Goal: Task Accomplishment & Management: Complete application form

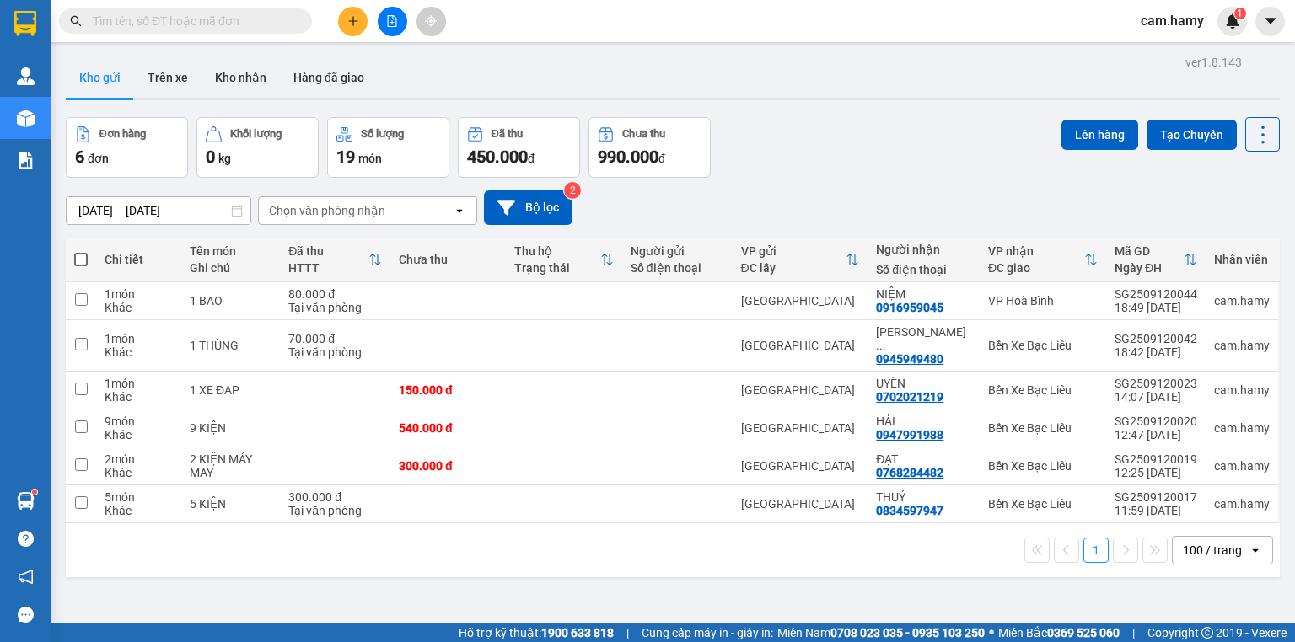
click at [392, 19] on icon "file-add" at bounding box center [392, 21] width 12 height 12
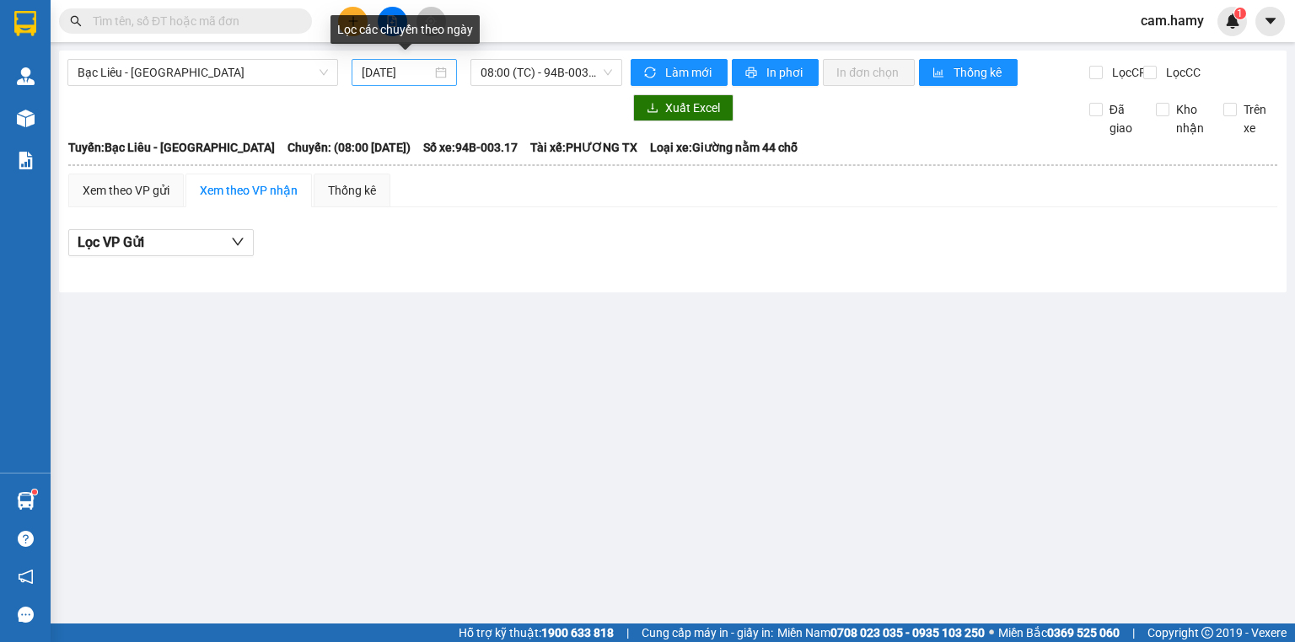
click at [395, 73] on input "[DATE]" at bounding box center [396, 72] width 69 height 19
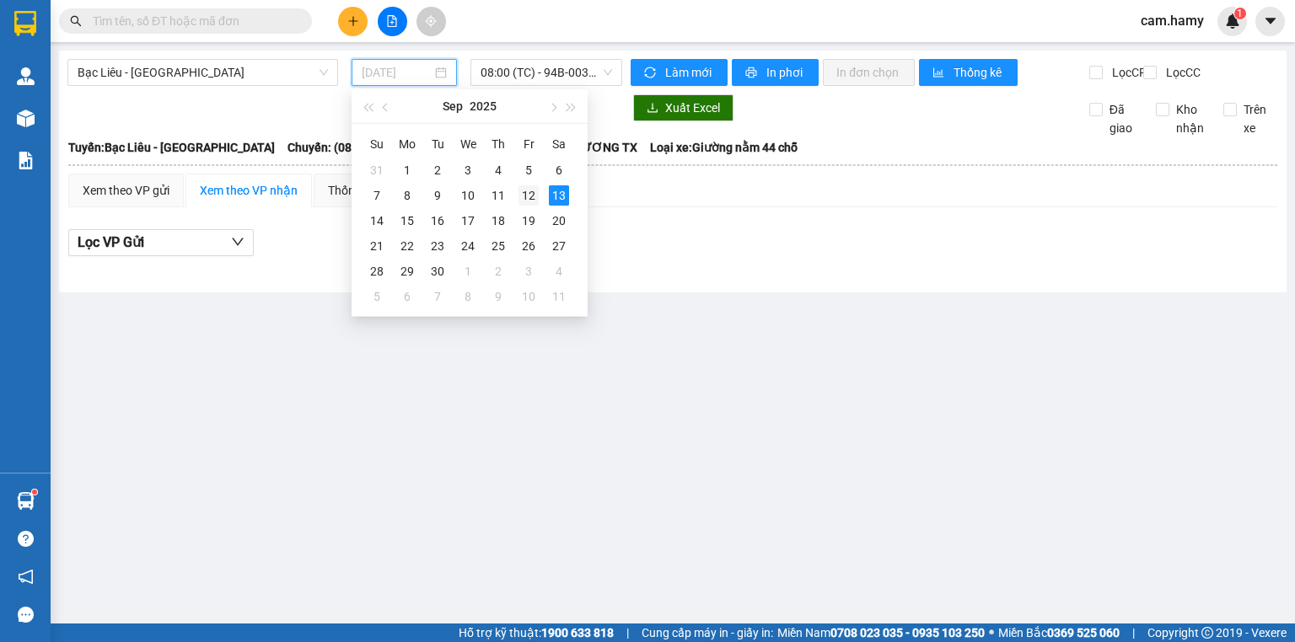
click at [533, 192] on div "12" at bounding box center [528, 195] width 20 height 20
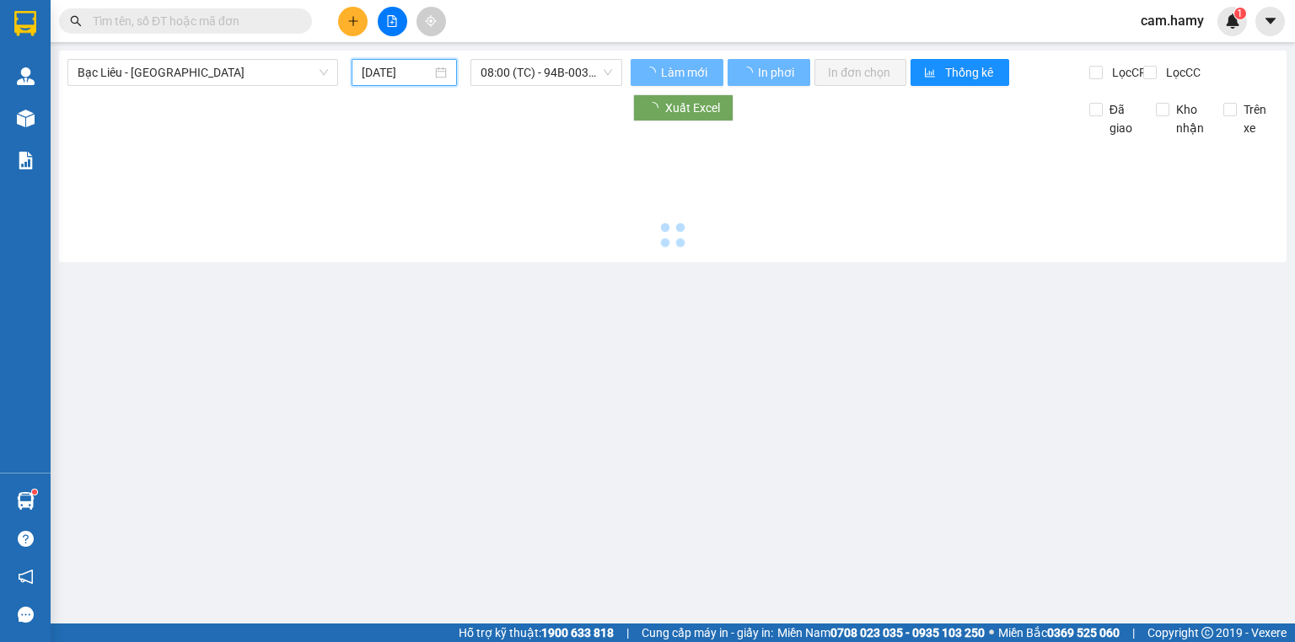
type input "[DATE]"
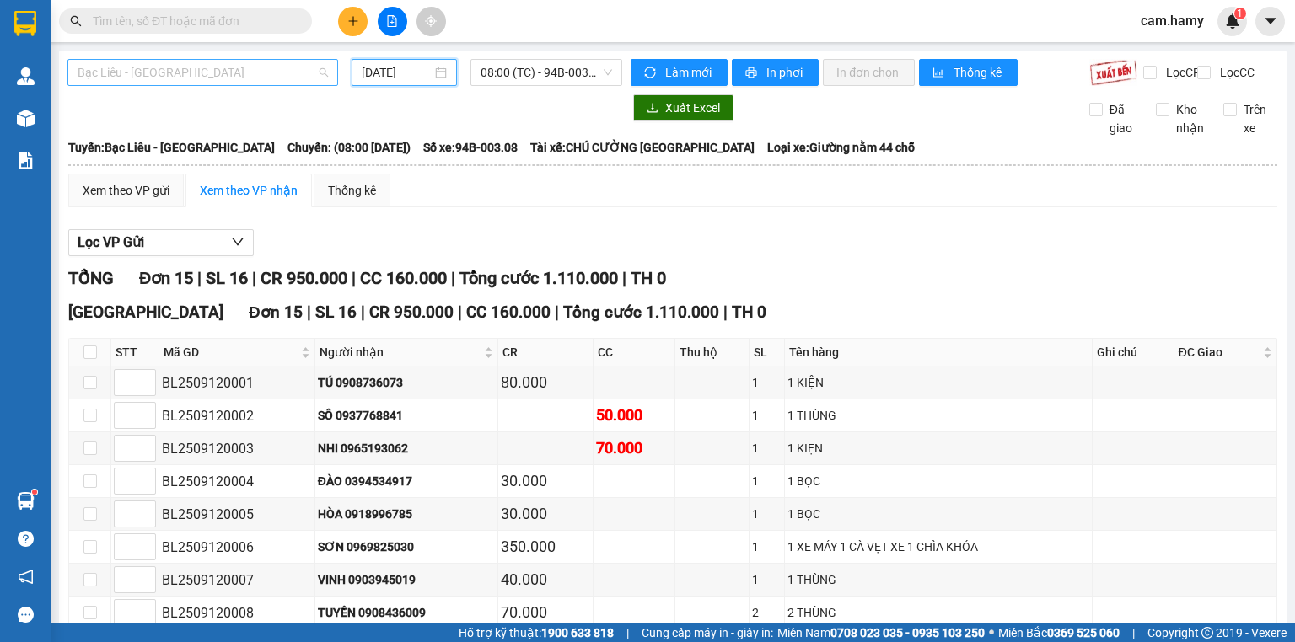
click at [227, 78] on span "Bạc Liêu - [GEOGRAPHIC_DATA]" at bounding box center [203, 72] width 250 height 25
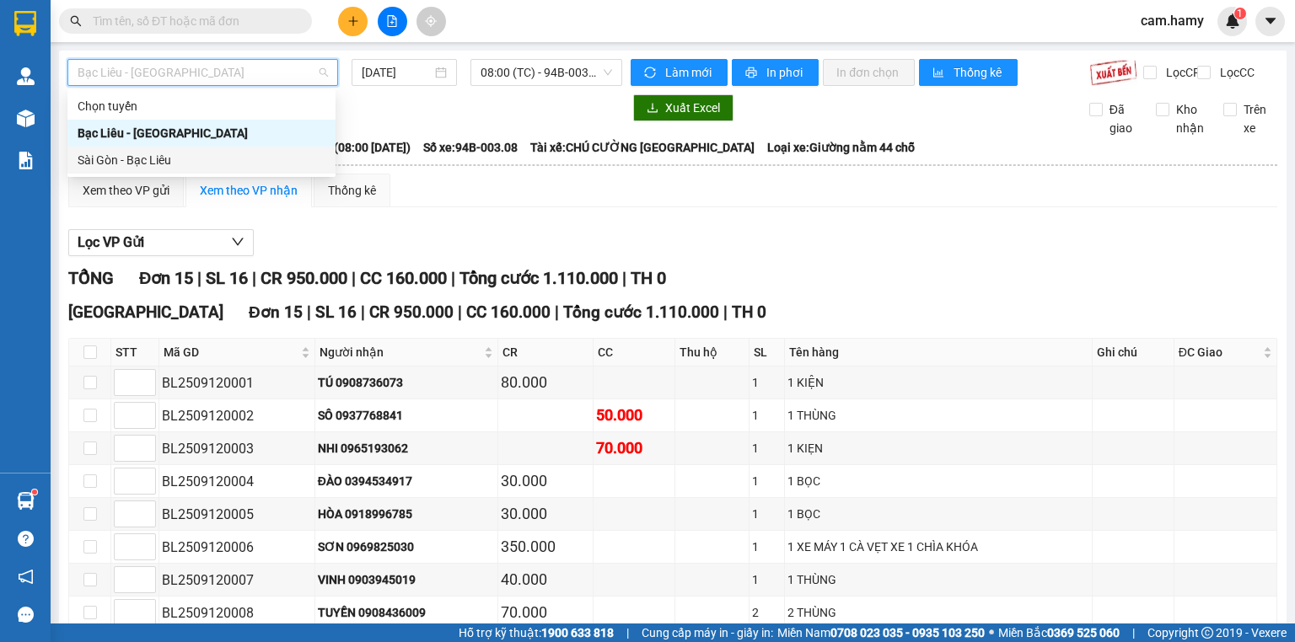
click at [158, 155] on div "Sài Gòn - Bạc Liêu" at bounding box center [202, 160] width 248 height 19
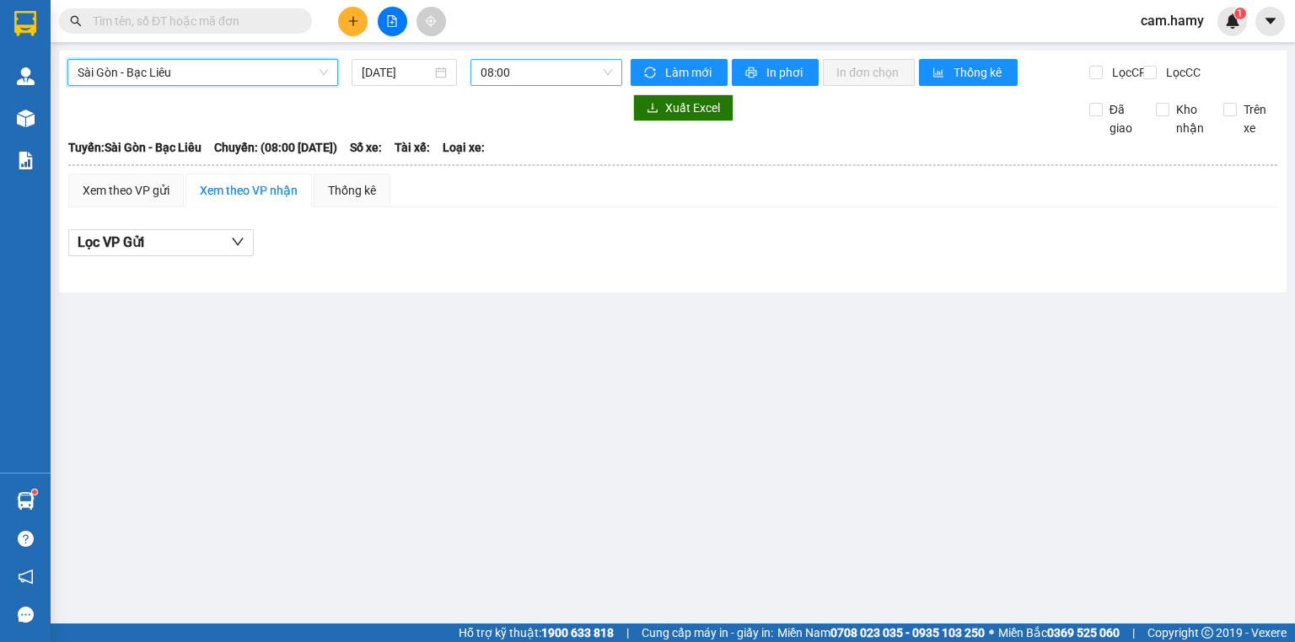
click at [522, 77] on span "08:00" at bounding box center [546, 72] width 132 height 25
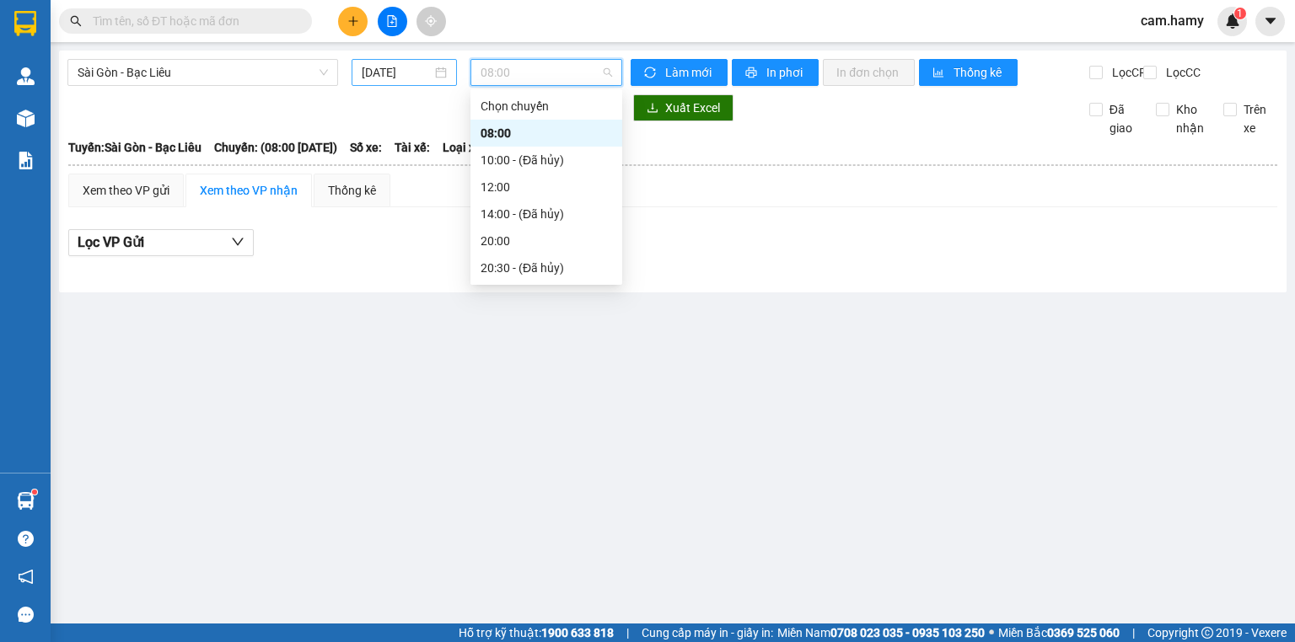
click at [406, 74] on input "[DATE]" at bounding box center [396, 72] width 69 height 19
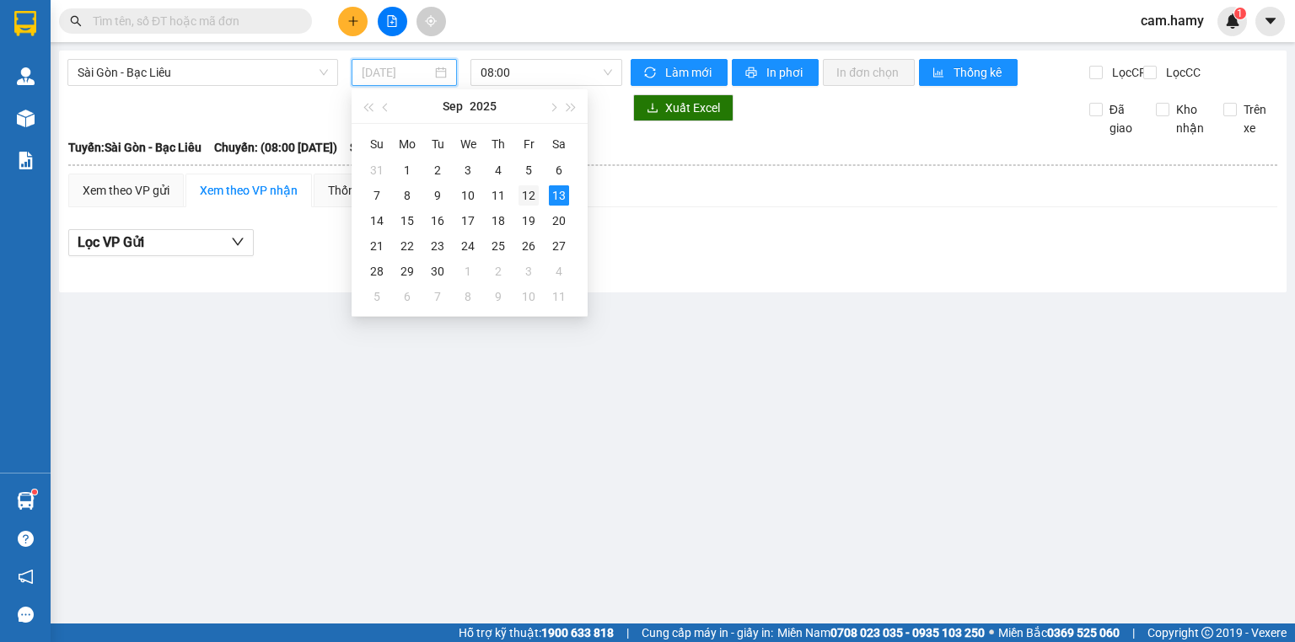
click at [525, 191] on div "12" at bounding box center [528, 195] width 20 height 20
type input "[DATE]"
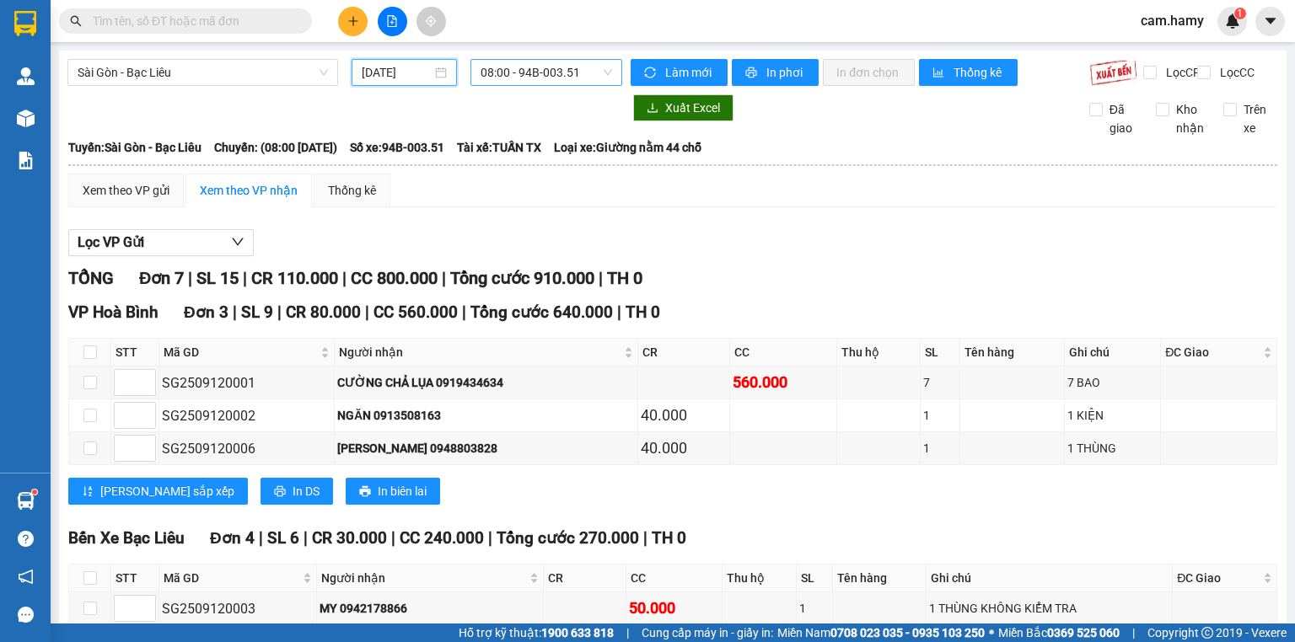
click at [514, 73] on span "08:00 - 94B-003.51" at bounding box center [546, 72] width 132 height 25
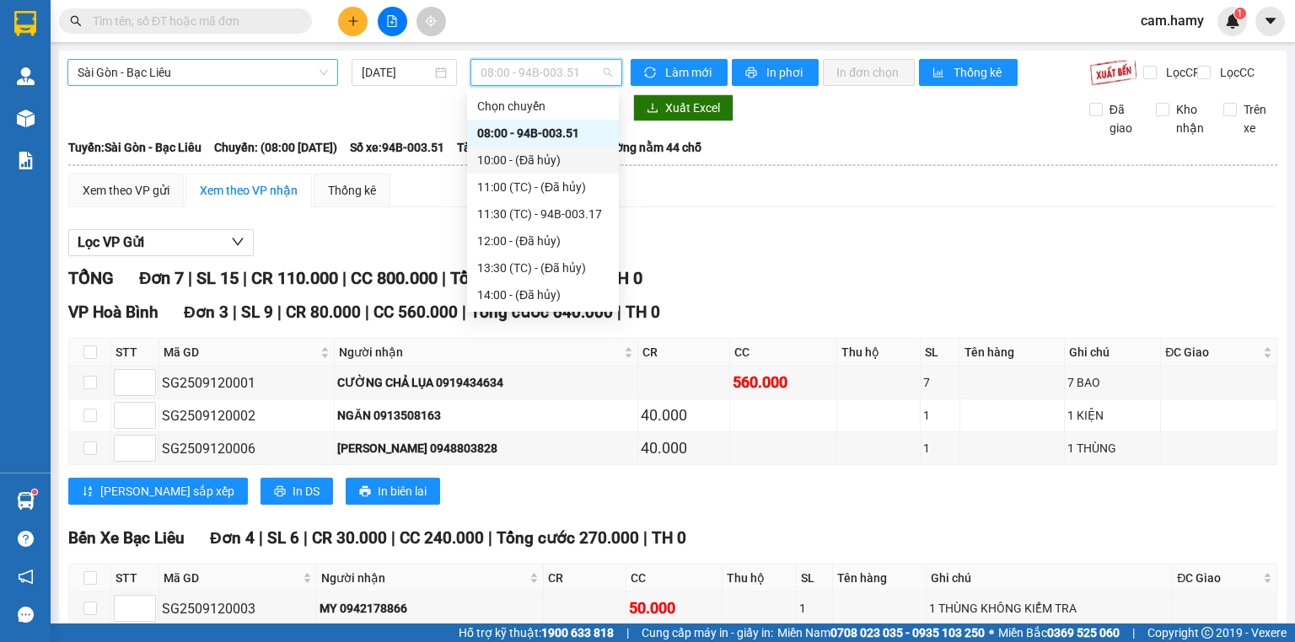
click at [162, 67] on span "Sài Gòn - Bạc Liêu" at bounding box center [203, 72] width 250 height 25
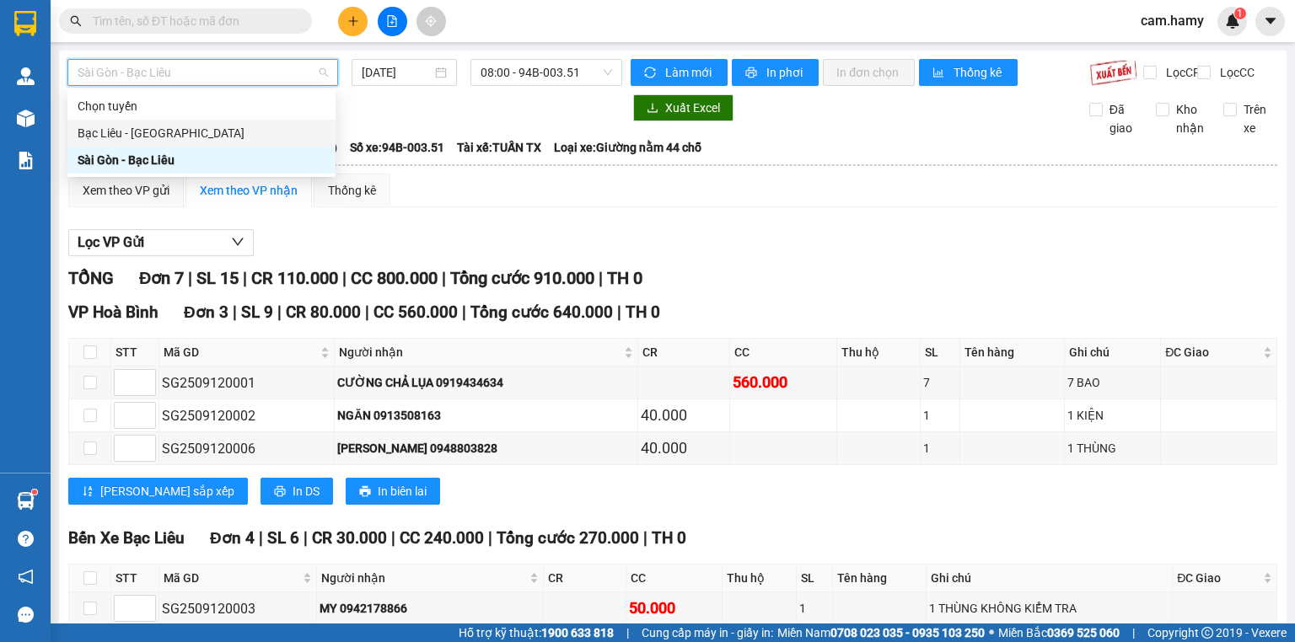
click at [152, 137] on div "Bạc Liêu - [GEOGRAPHIC_DATA]" at bounding box center [202, 133] width 248 height 19
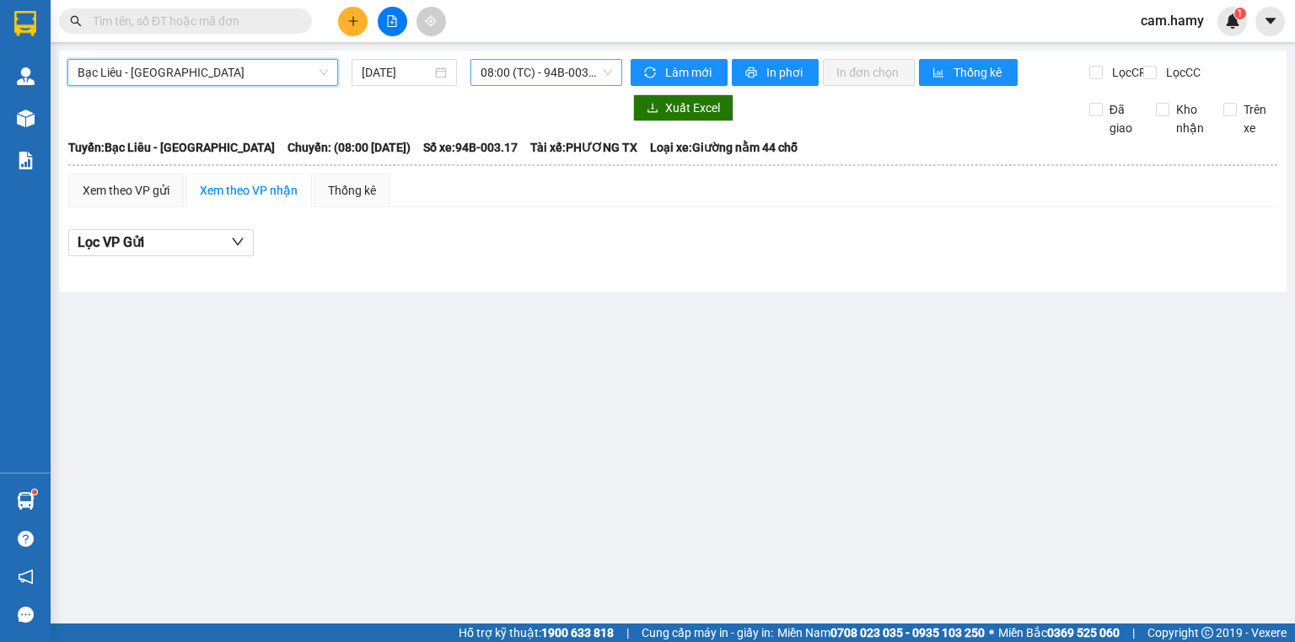
click at [529, 67] on span "08:00 (TC) - 94B-003.17" at bounding box center [546, 72] width 132 height 25
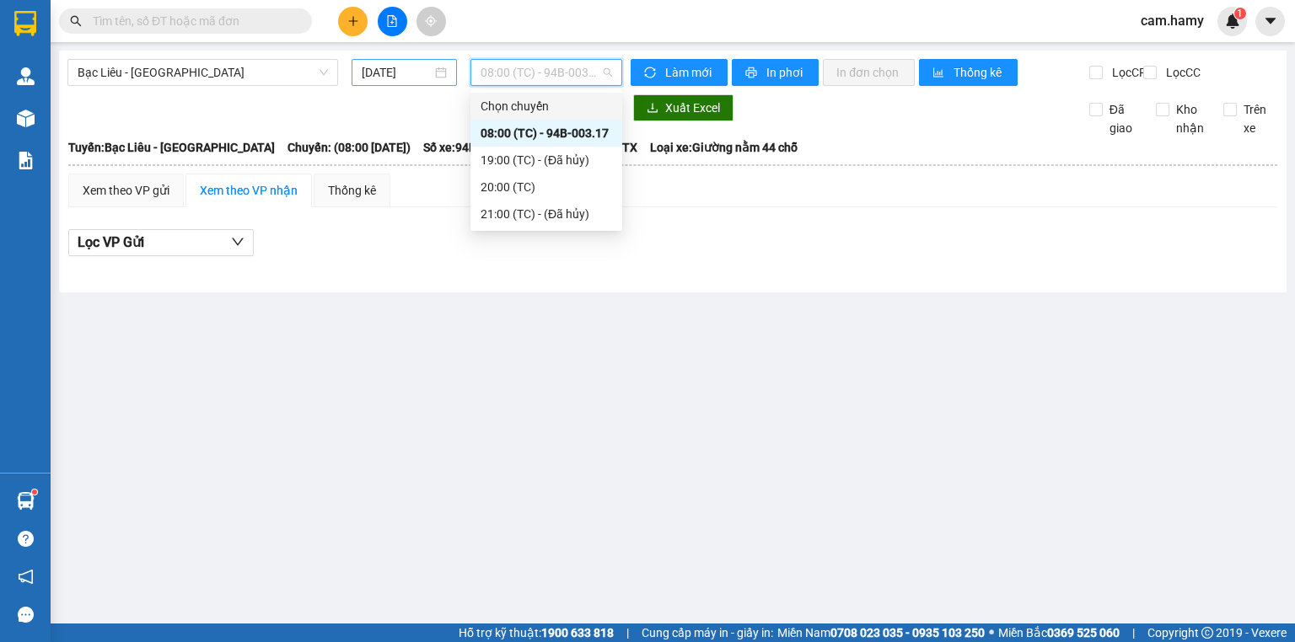
click at [402, 77] on input "[DATE]" at bounding box center [396, 72] width 69 height 19
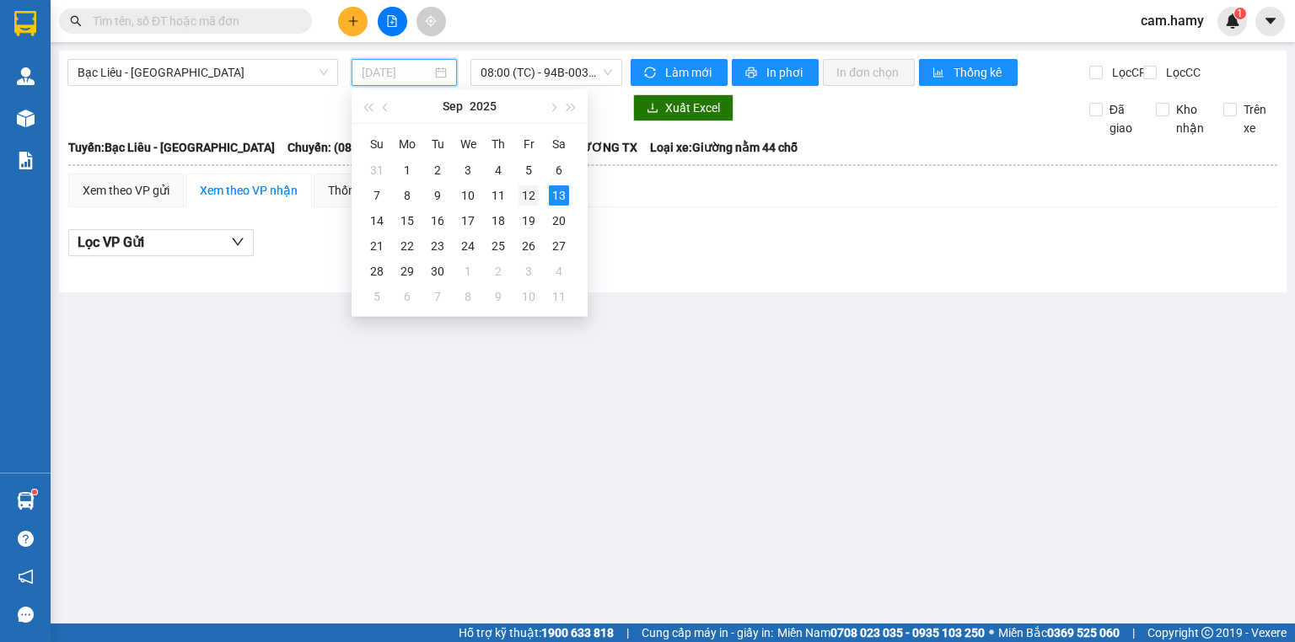
click at [529, 198] on div "12" at bounding box center [528, 195] width 20 height 20
type input "[DATE]"
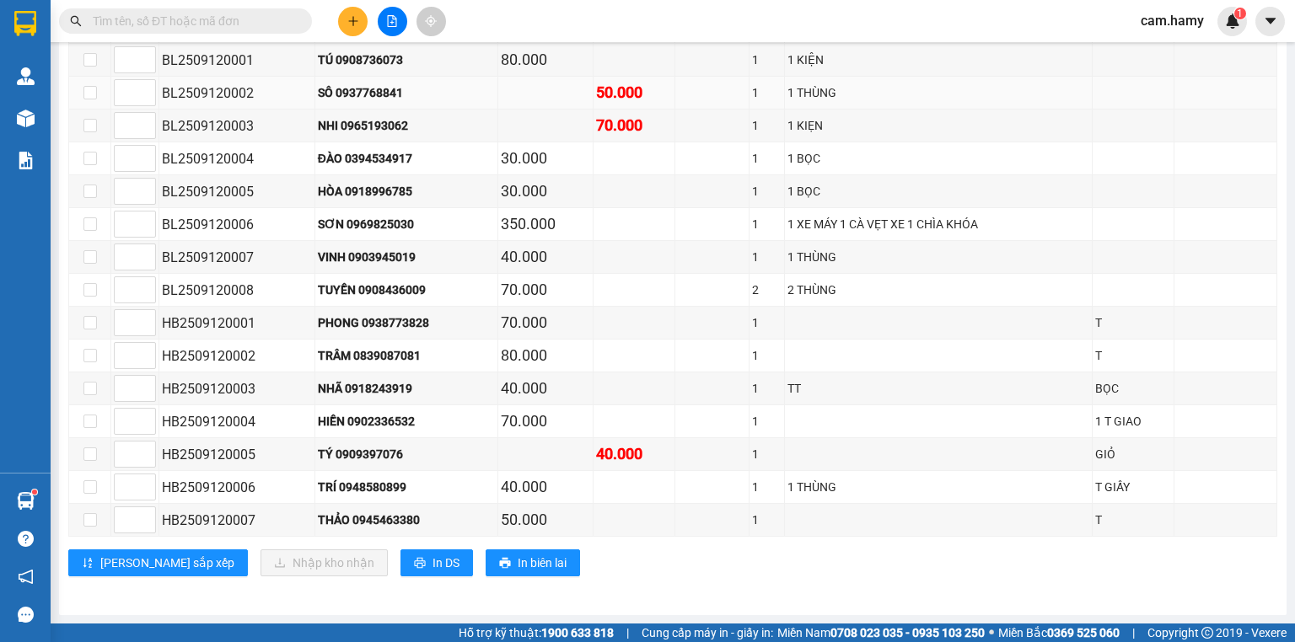
scroll to position [126, 0]
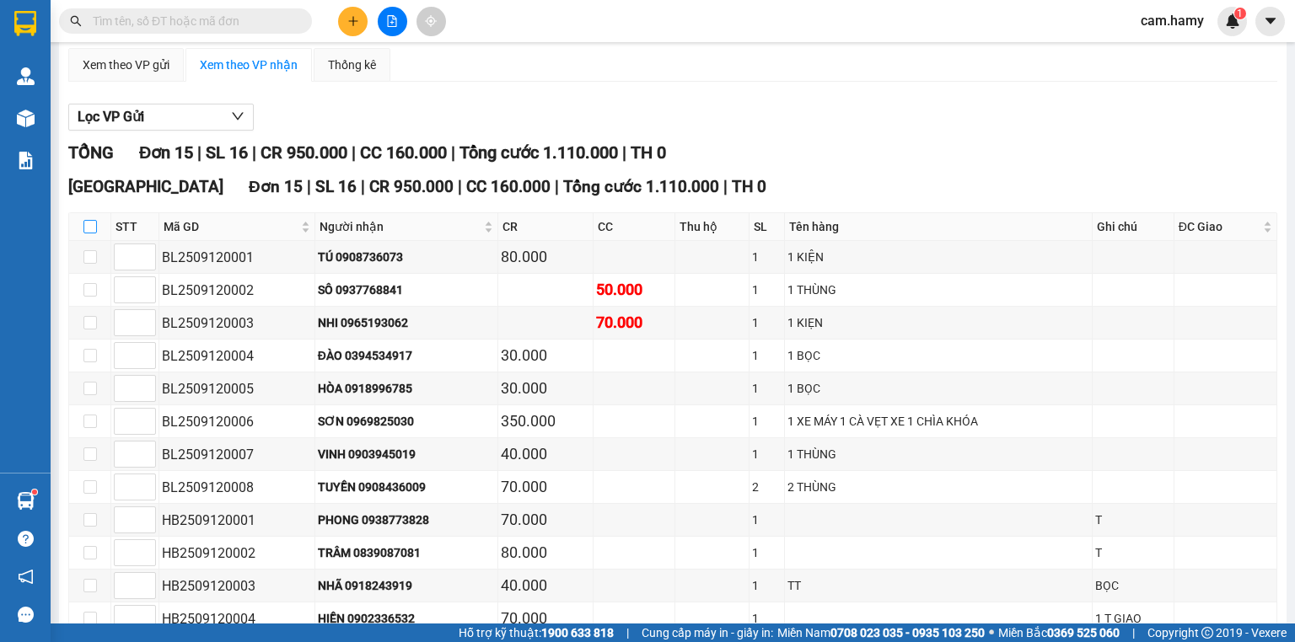
click at [88, 233] on input "checkbox" at bounding box center [89, 226] width 13 height 13
checkbox input "true"
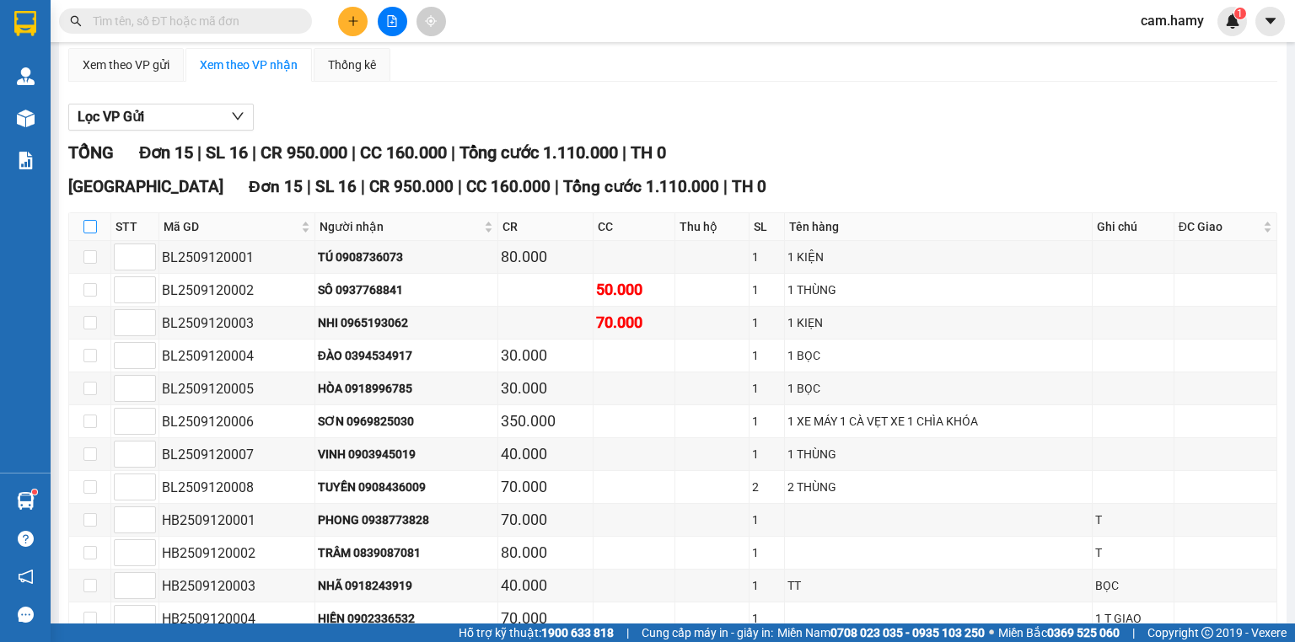
checkbox input "true"
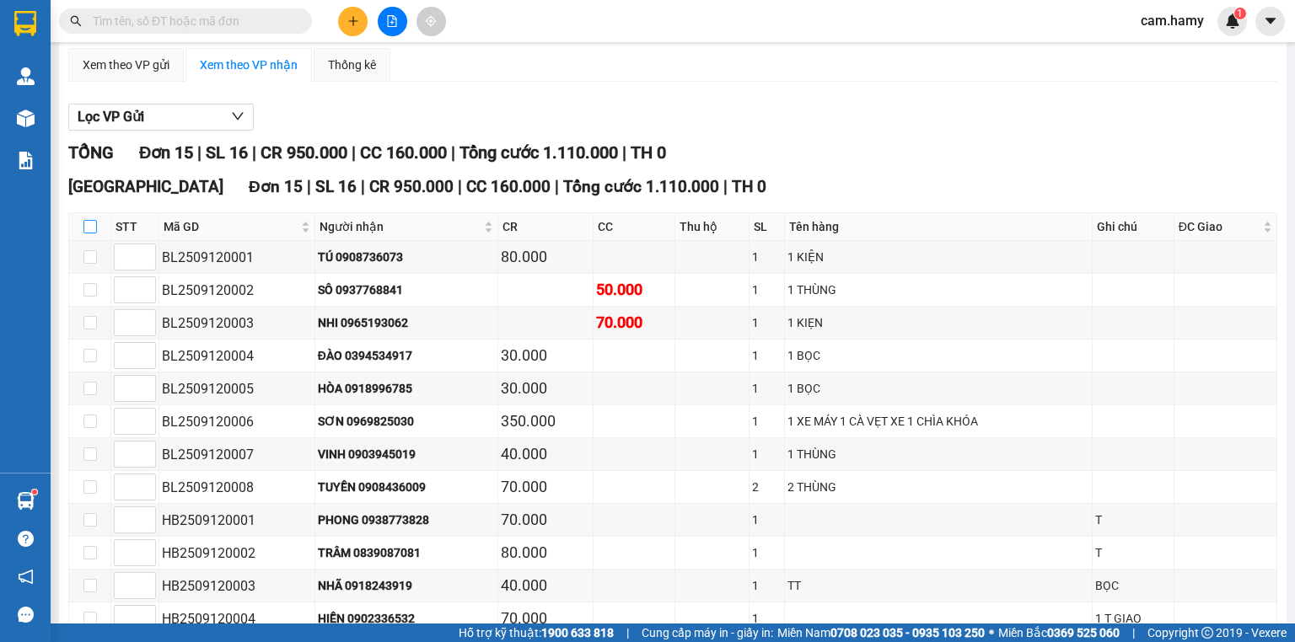
checkbox input "true"
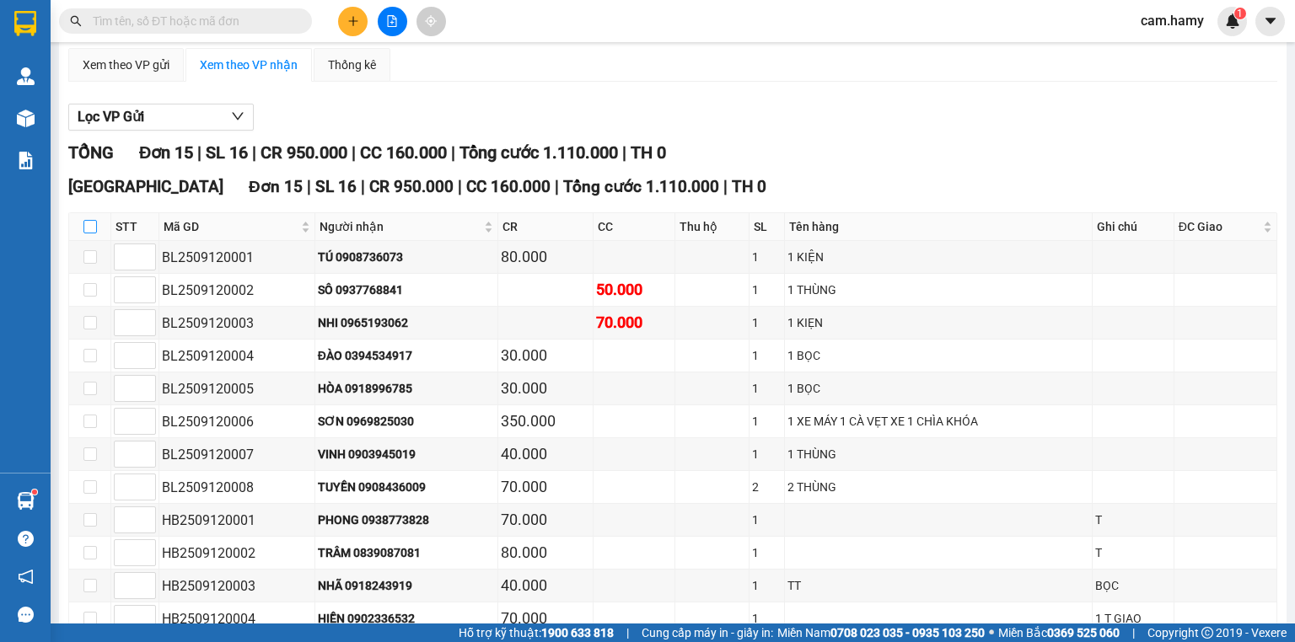
checkbox input "true"
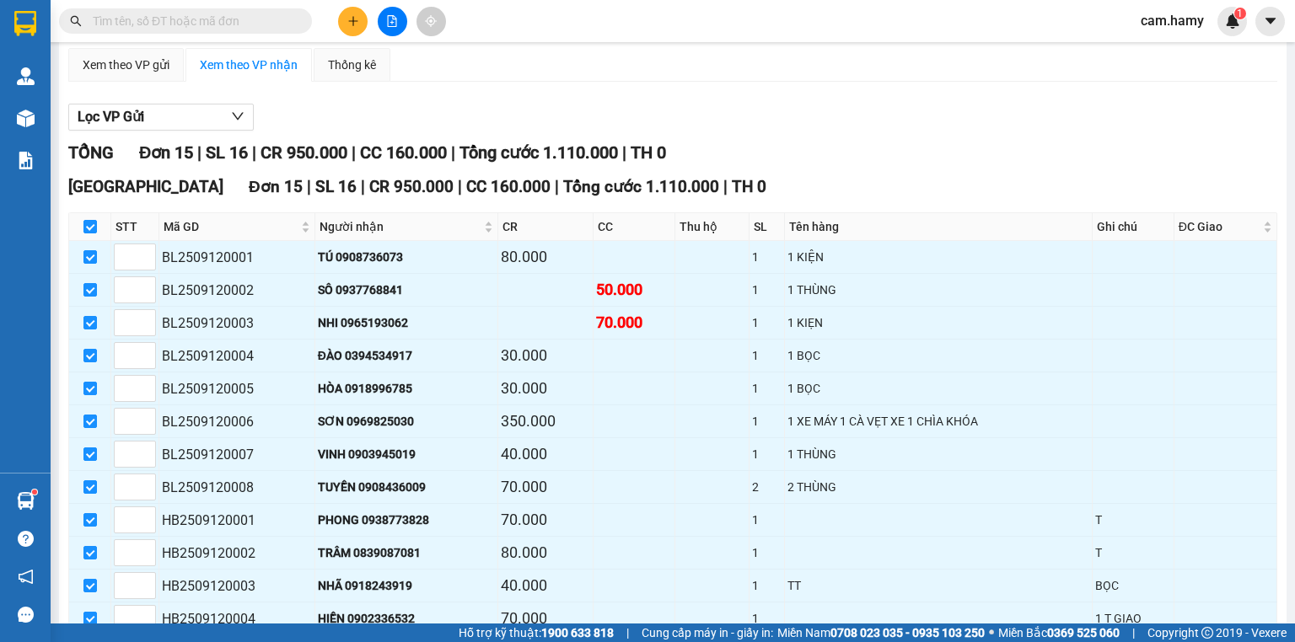
scroll to position [0, 0]
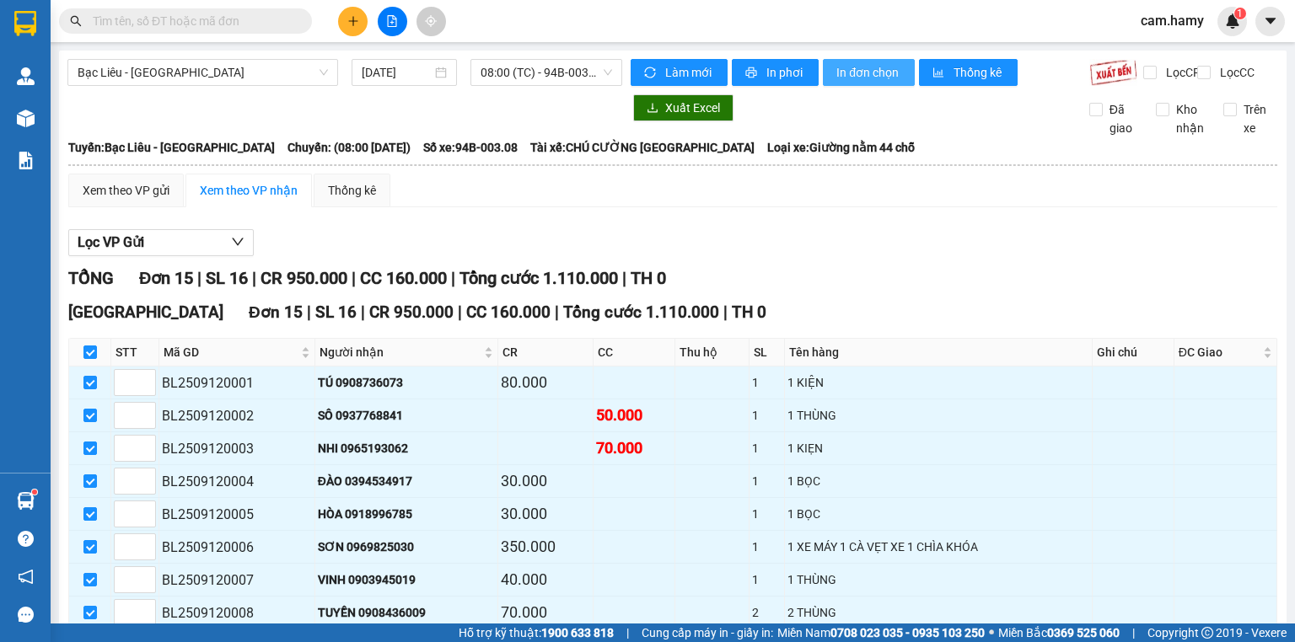
click at [846, 71] on span "In đơn chọn" at bounding box center [868, 72] width 65 height 19
click at [520, 71] on span "08:00 (TC) - 94B-003.08" at bounding box center [546, 72] width 132 height 25
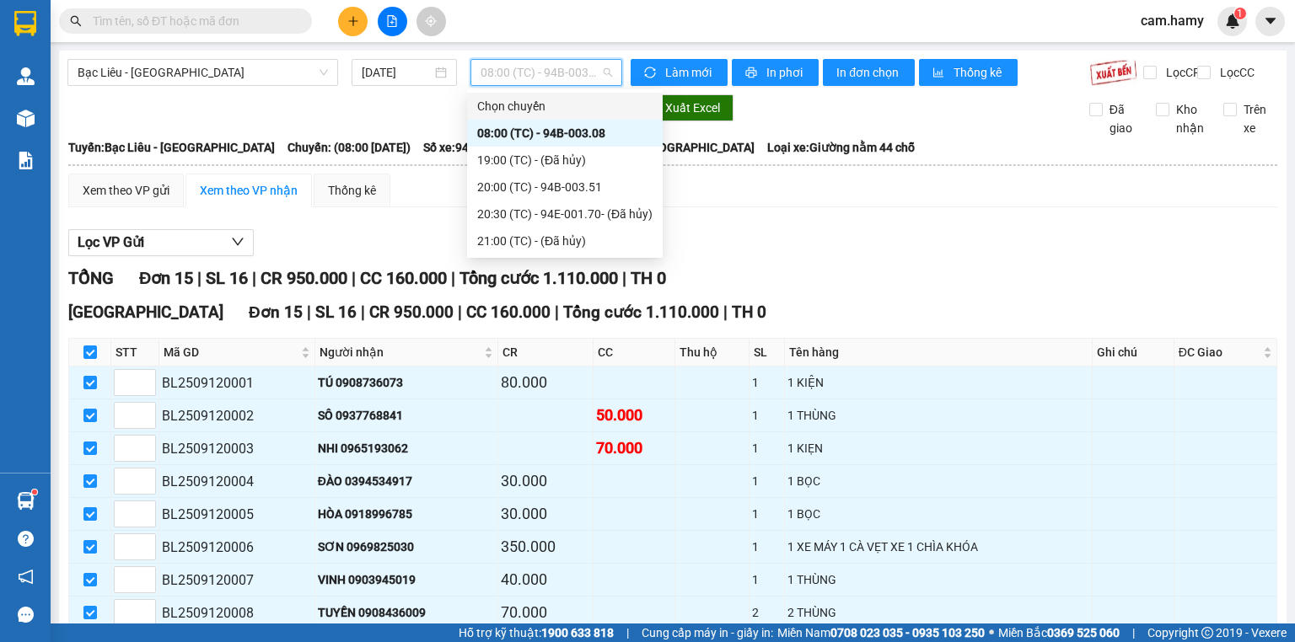
click at [550, 71] on span "08:00 (TC) - 94B-003.08" at bounding box center [546, 72] width 132 height 25
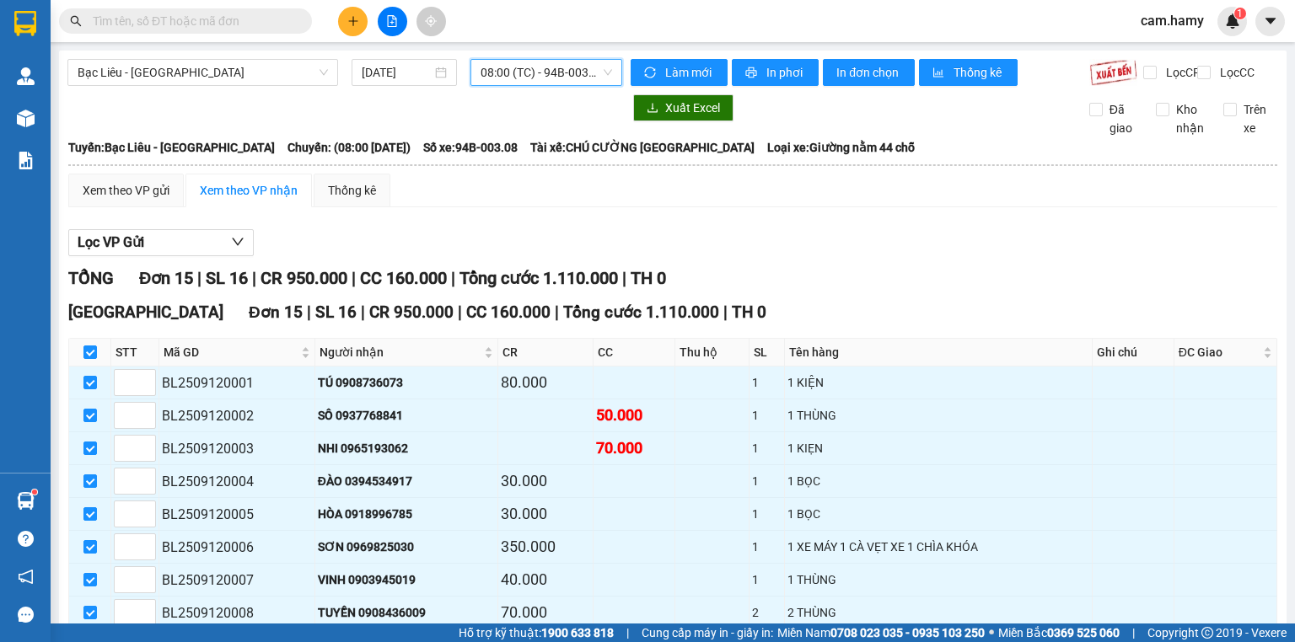
click at [550, 71] on span "08:00 (TC) - 94B-003.08" at bounding box center [546, 72] width 132 height 25
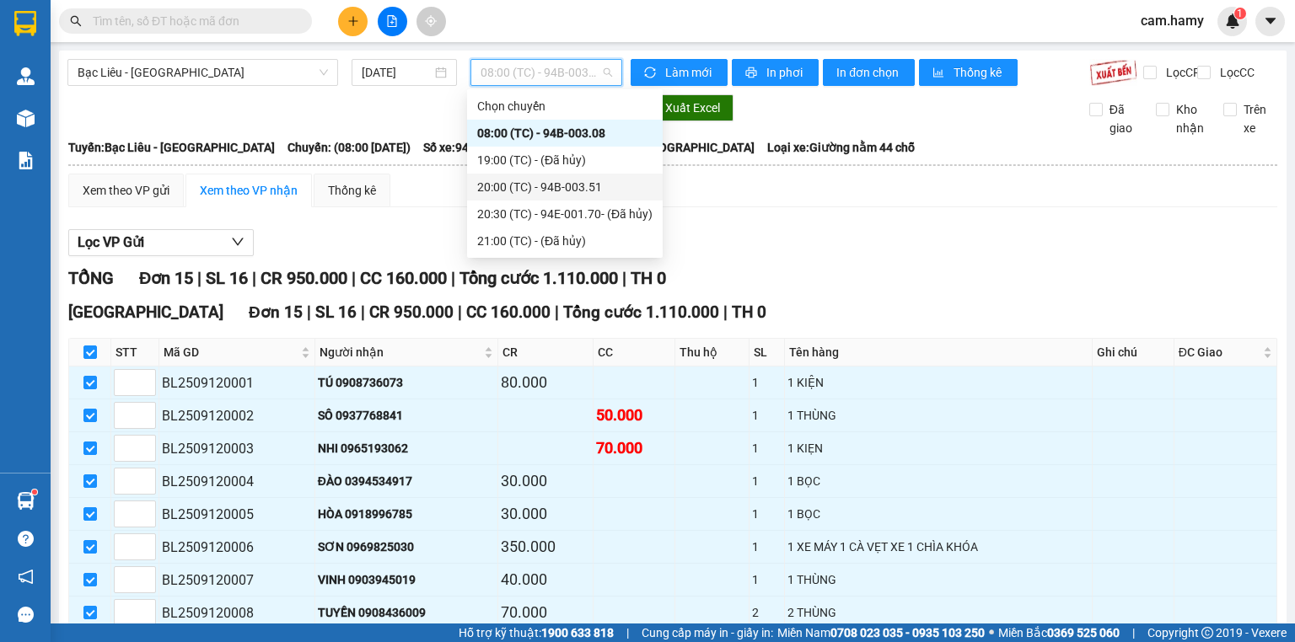
click at [578, 182] on div "20:00 (TC) - 94B-003.51" at bounding box center [564, 187] width 175 height 19
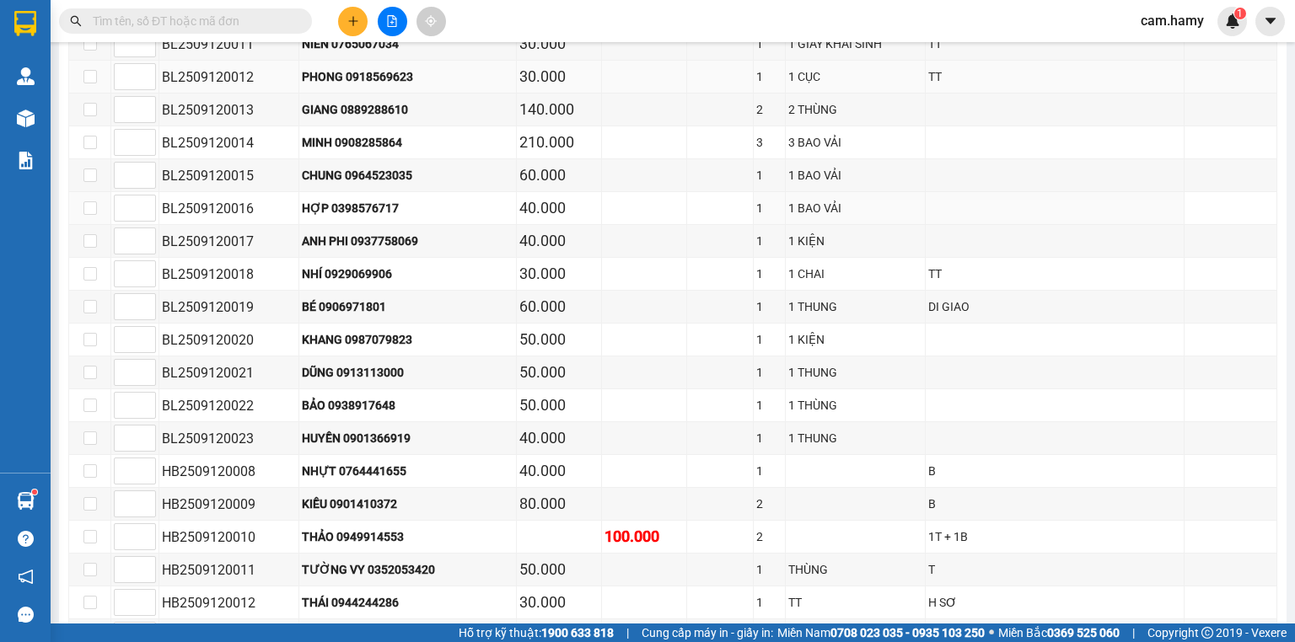
scroll to position [202, 0]
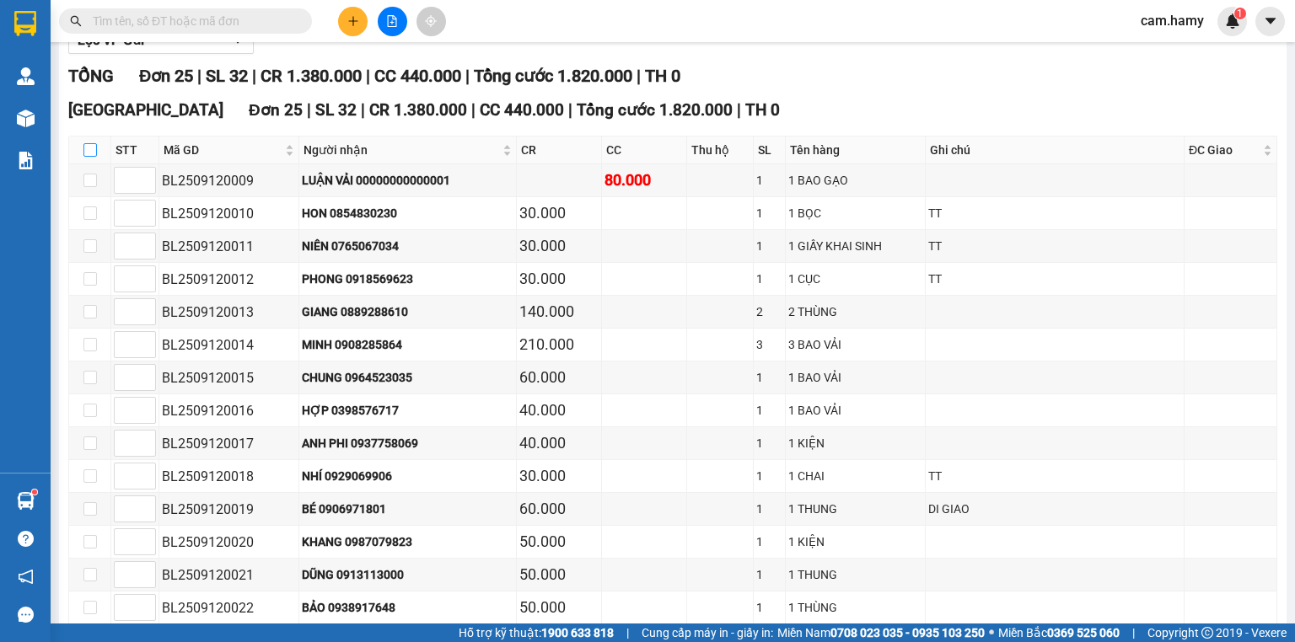
click at [93, 157] on input "checkbox" at bounding box center [89, 149] width 13 height 13
checkbox input "true"
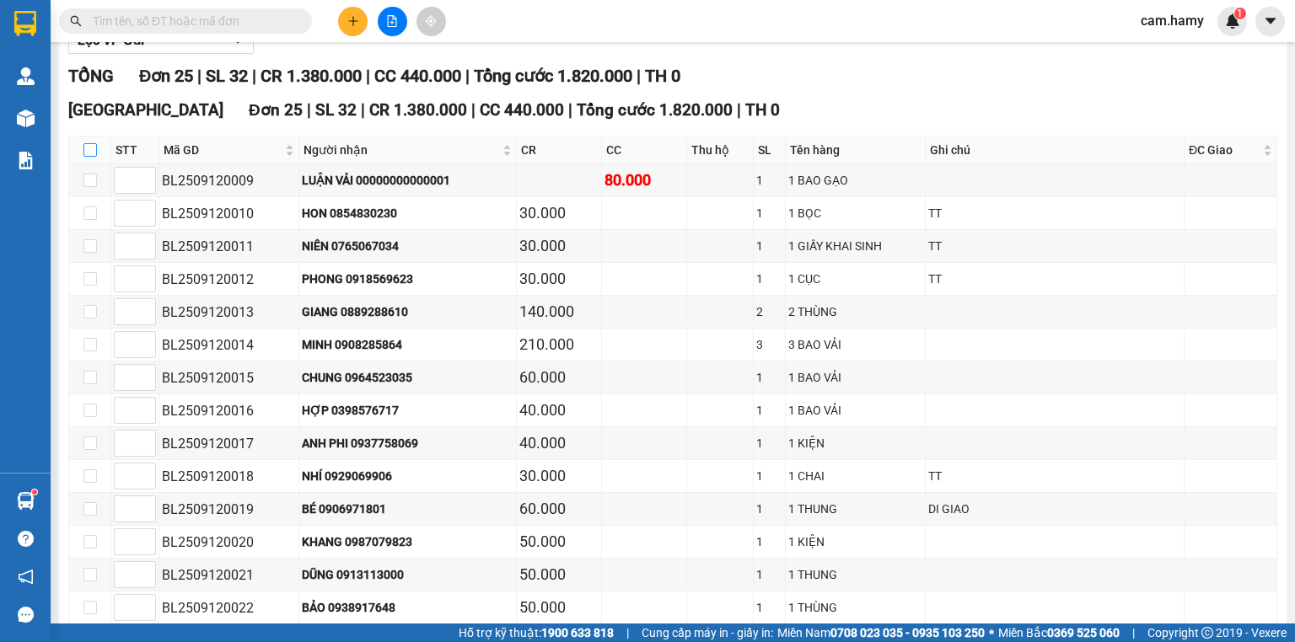
checkbox input "true"
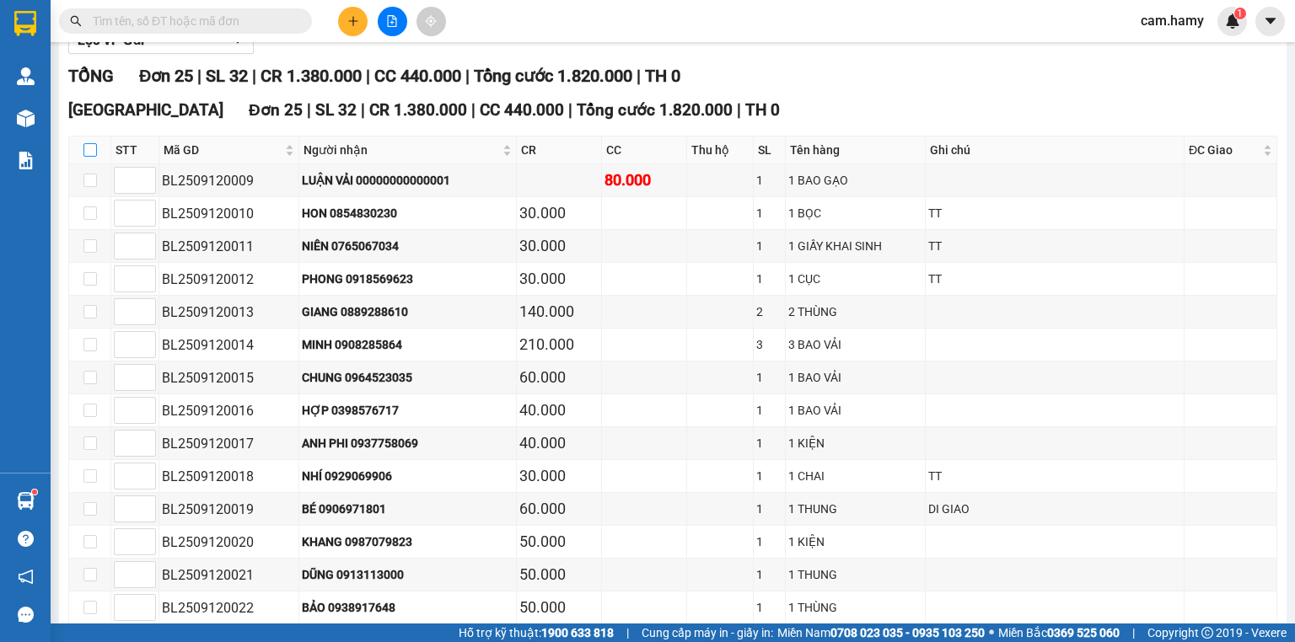
checkbox input "true"
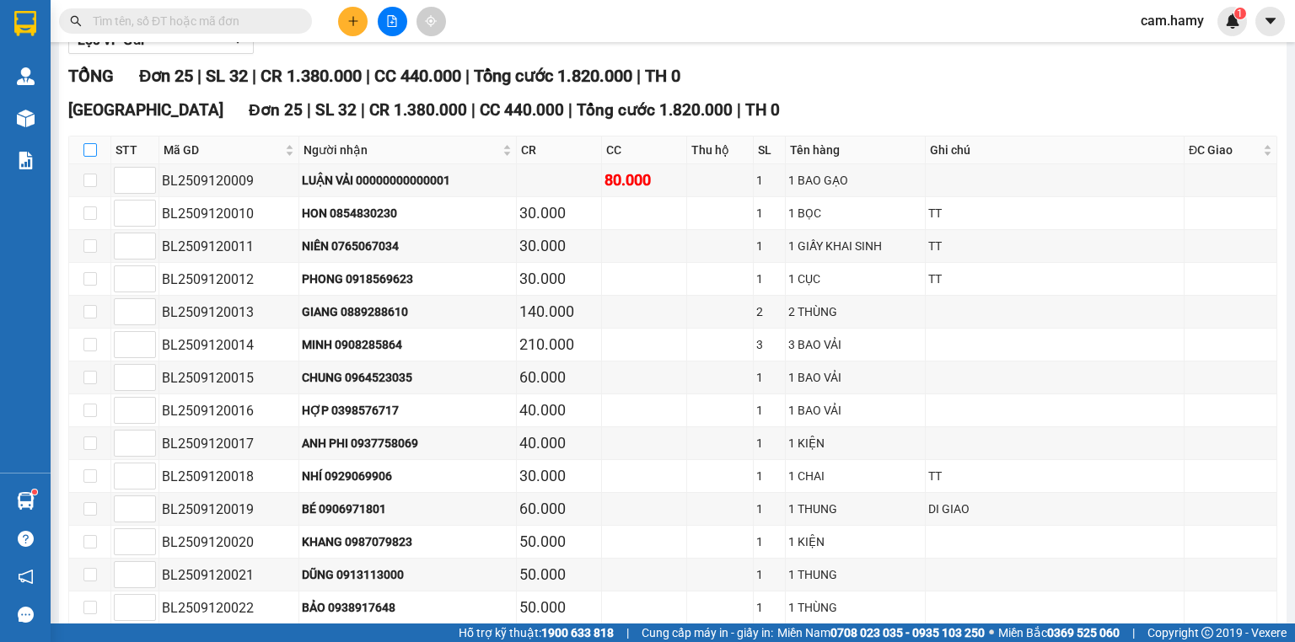
checkbox input "true"
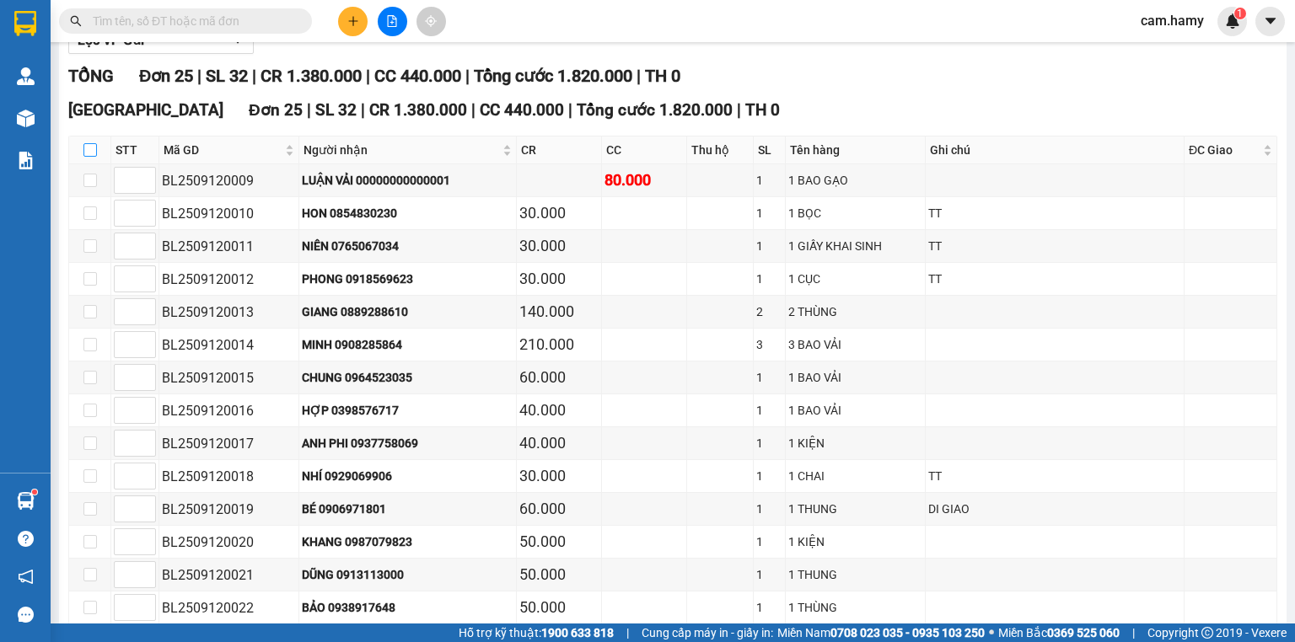
checkbox input "true"
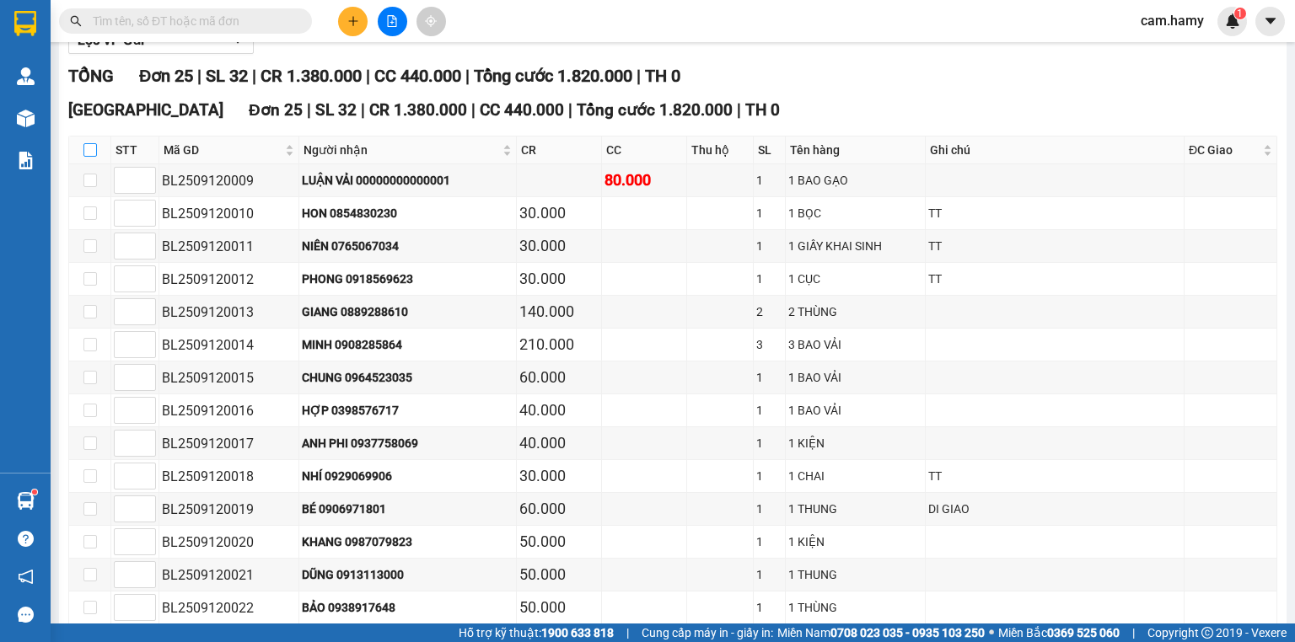
checkbox input "true"
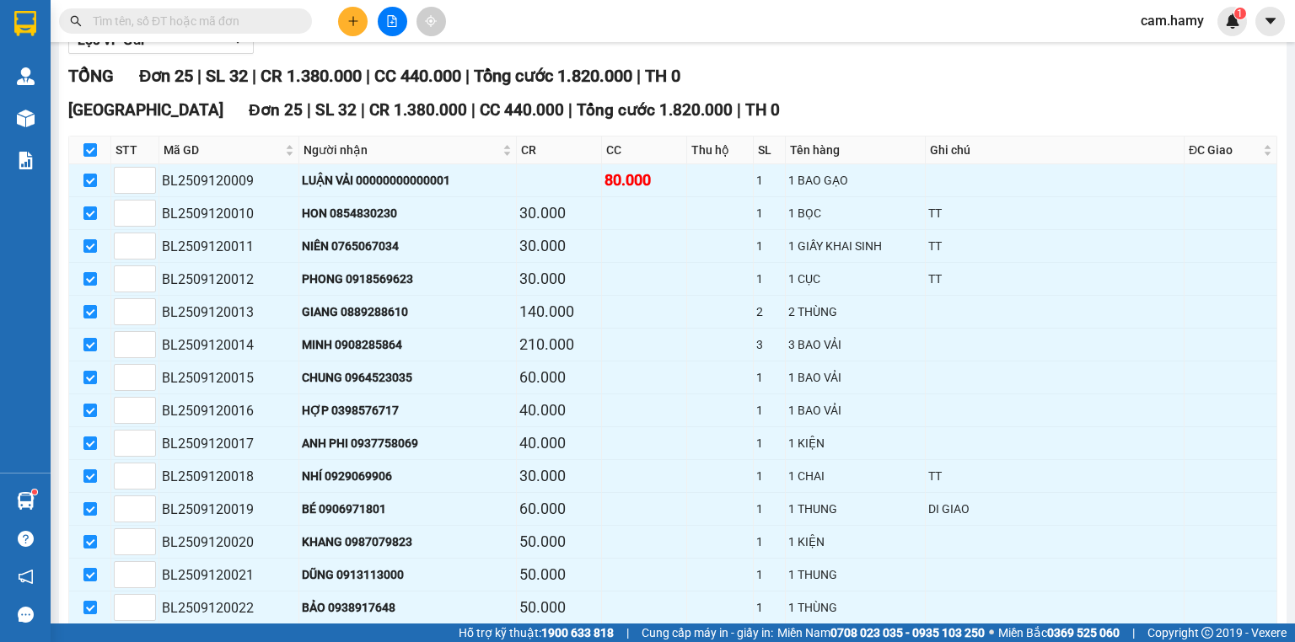
scroll to position [0, 0]
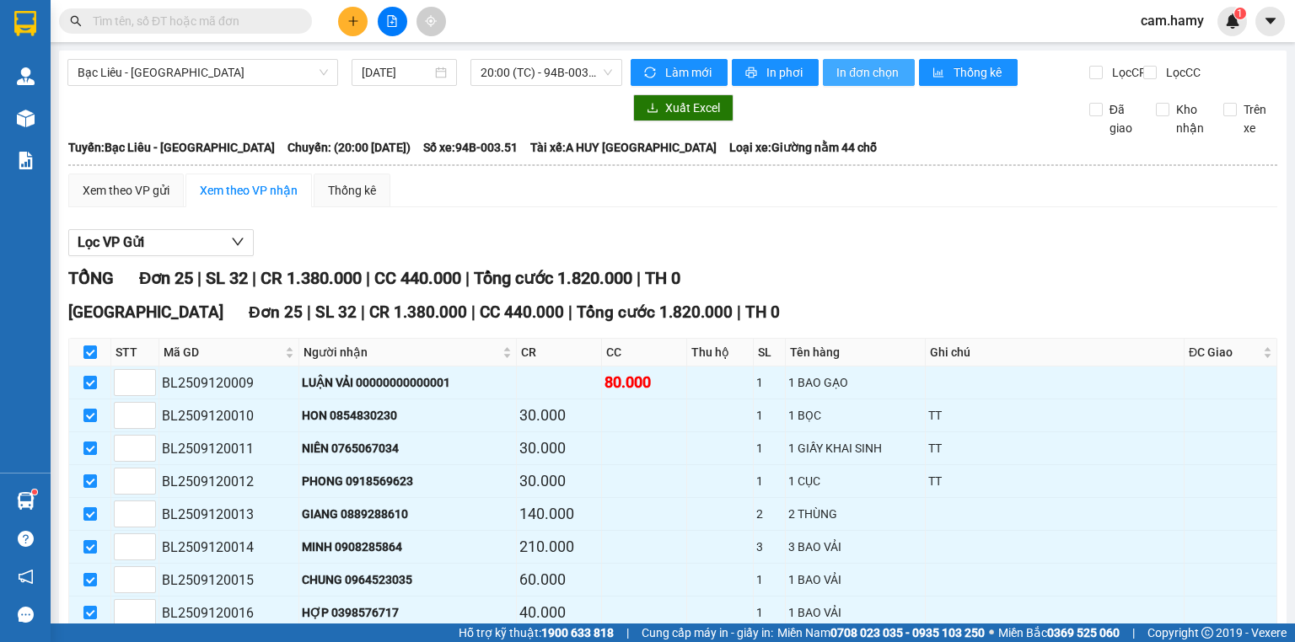
click at [861, 70] on span "In đơn chọn" at bounding box center [868, 72] width 65 height 19
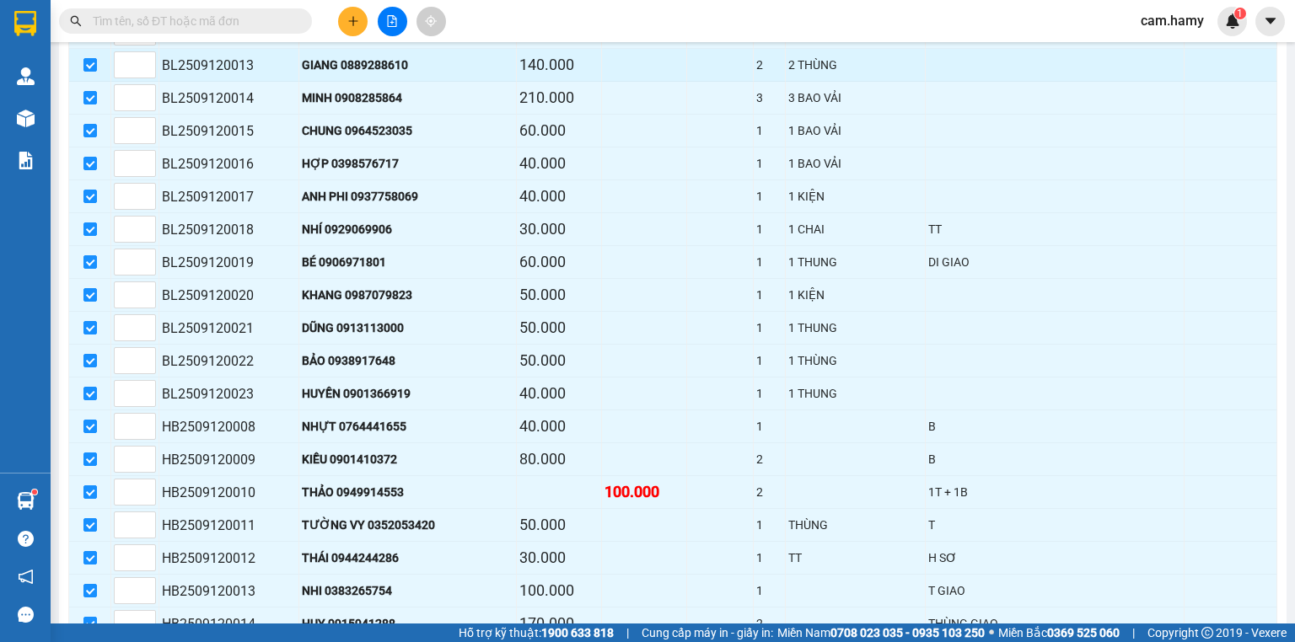
scroll to position [180, 0]
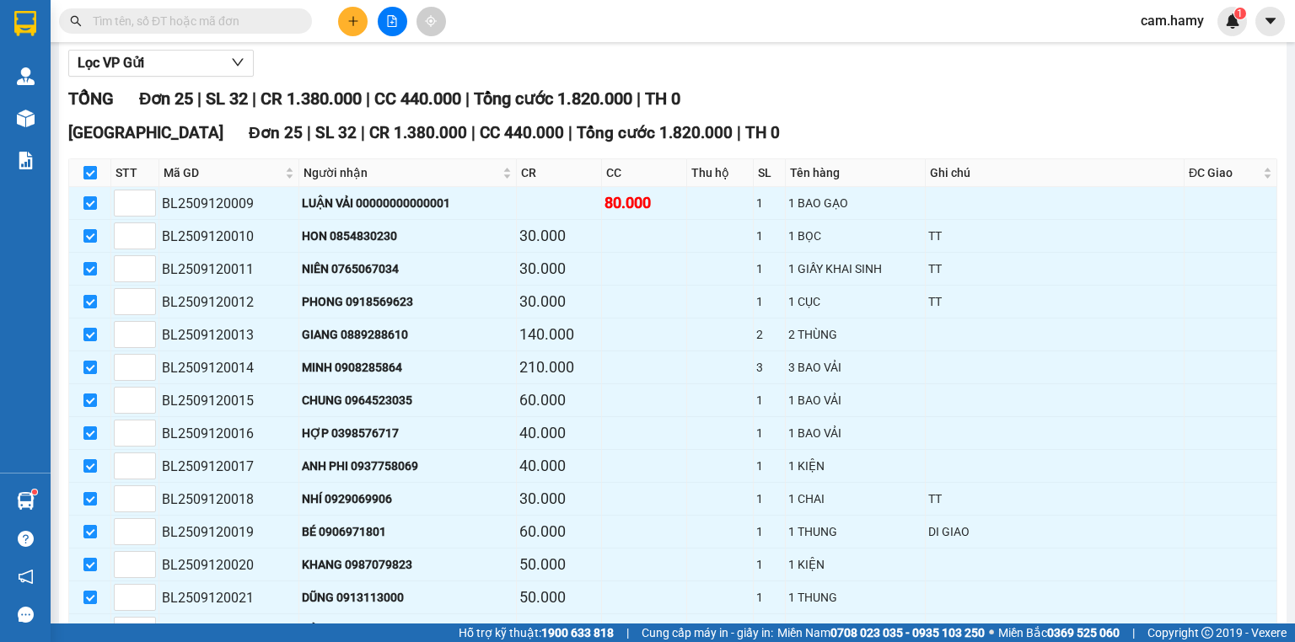
click at [88, 180] on input "checkbox" at bounding box center [89, 172] width 13 height 13
checkbox input "false"
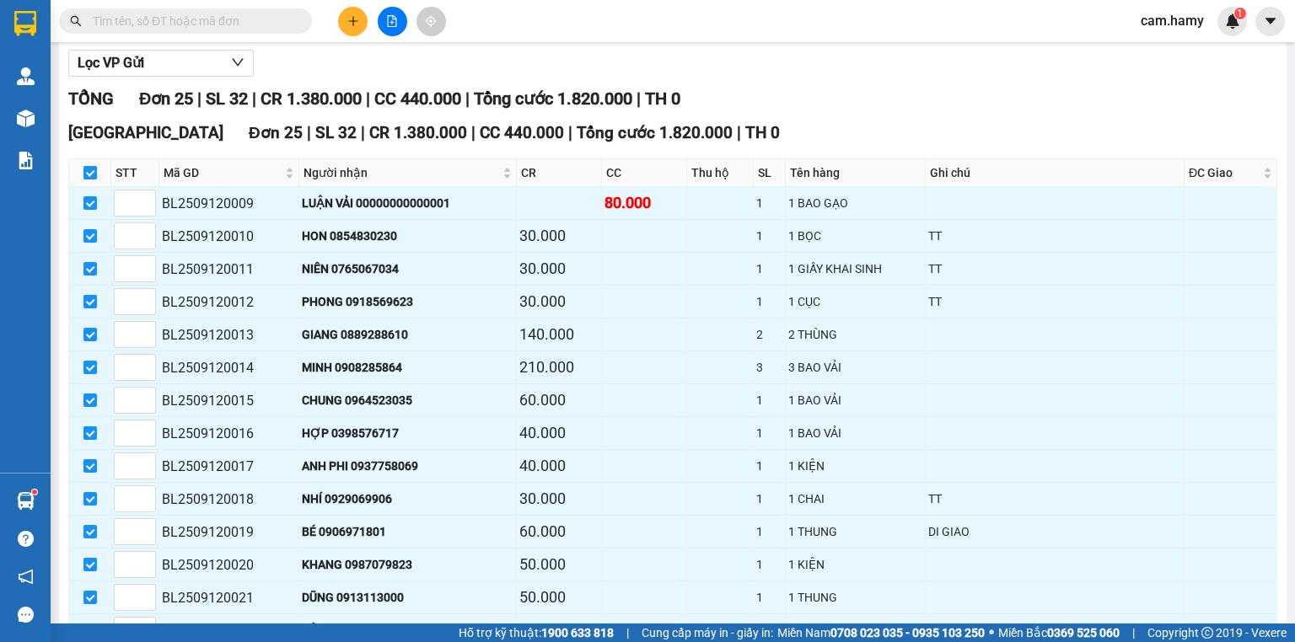
checkbox input "false"
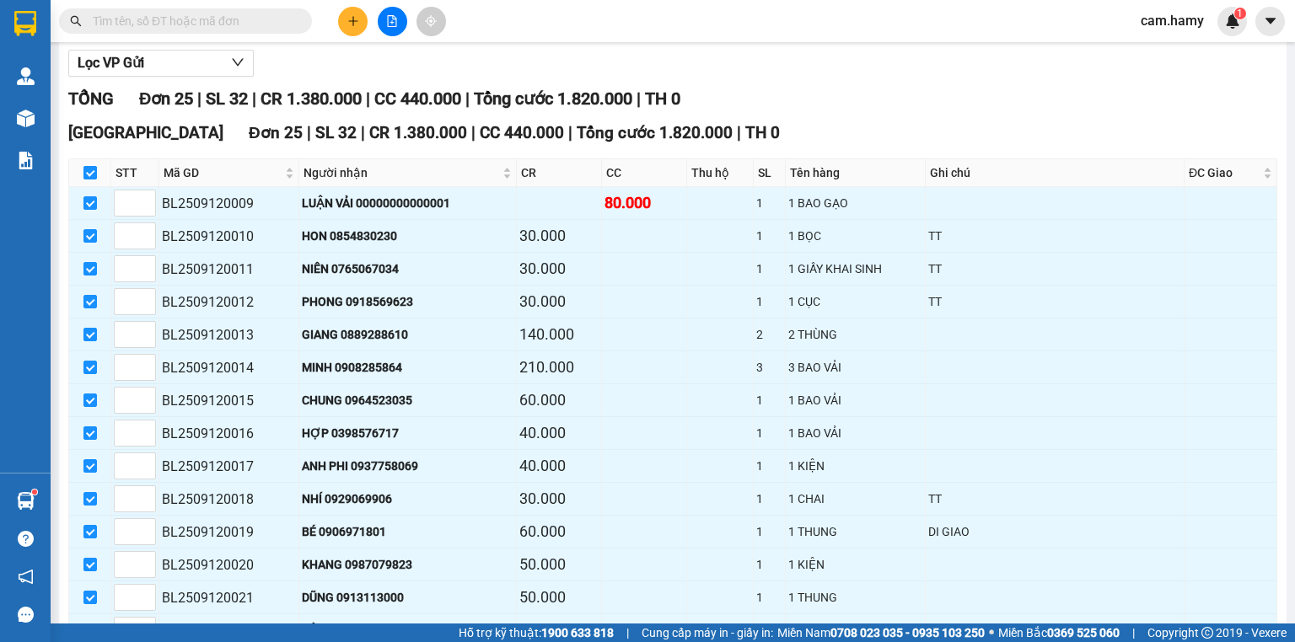
checkbox input "false"
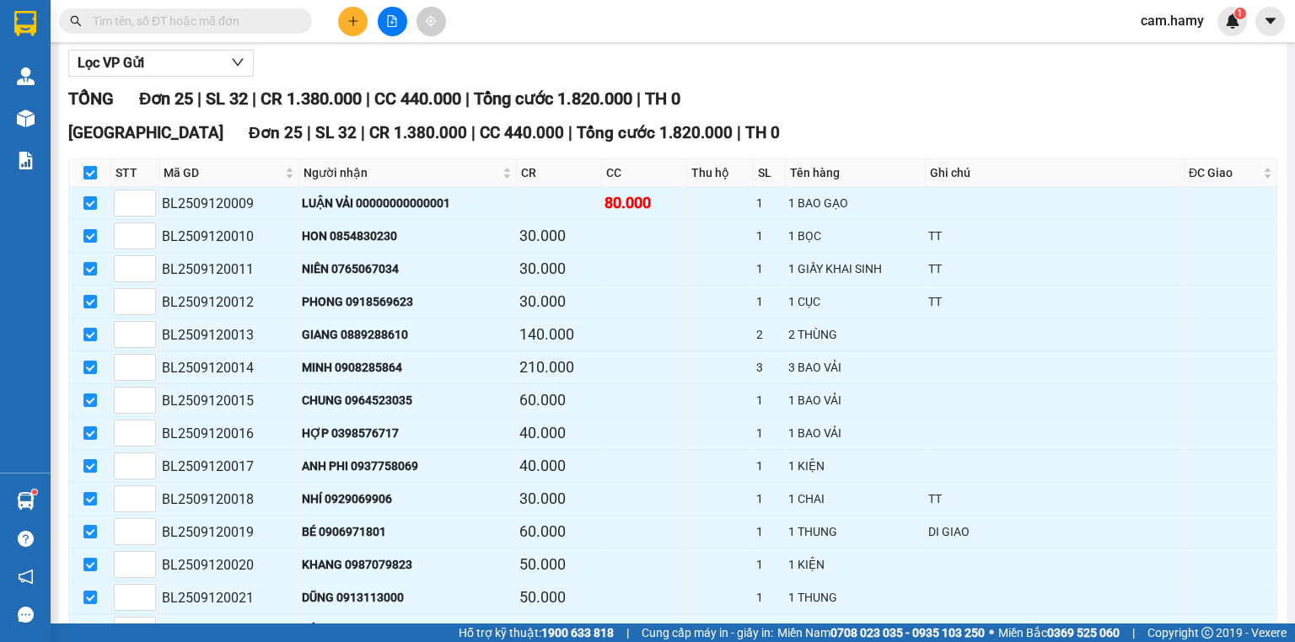
checkbox input "false"
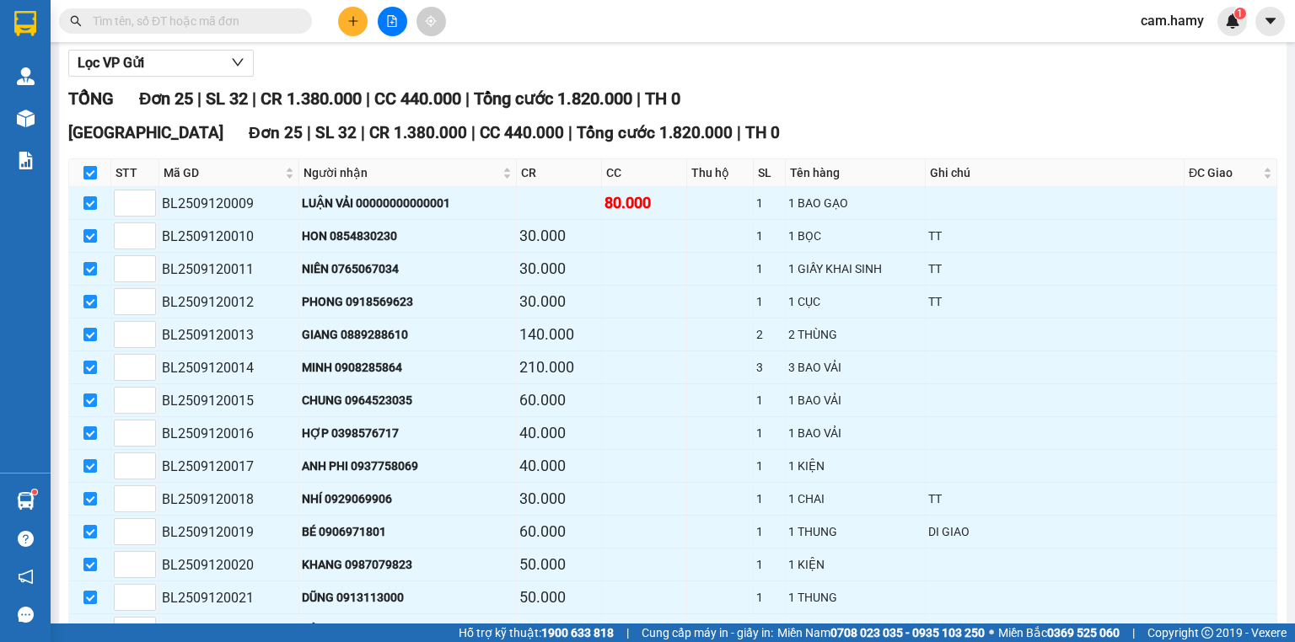
checkbox input "false"
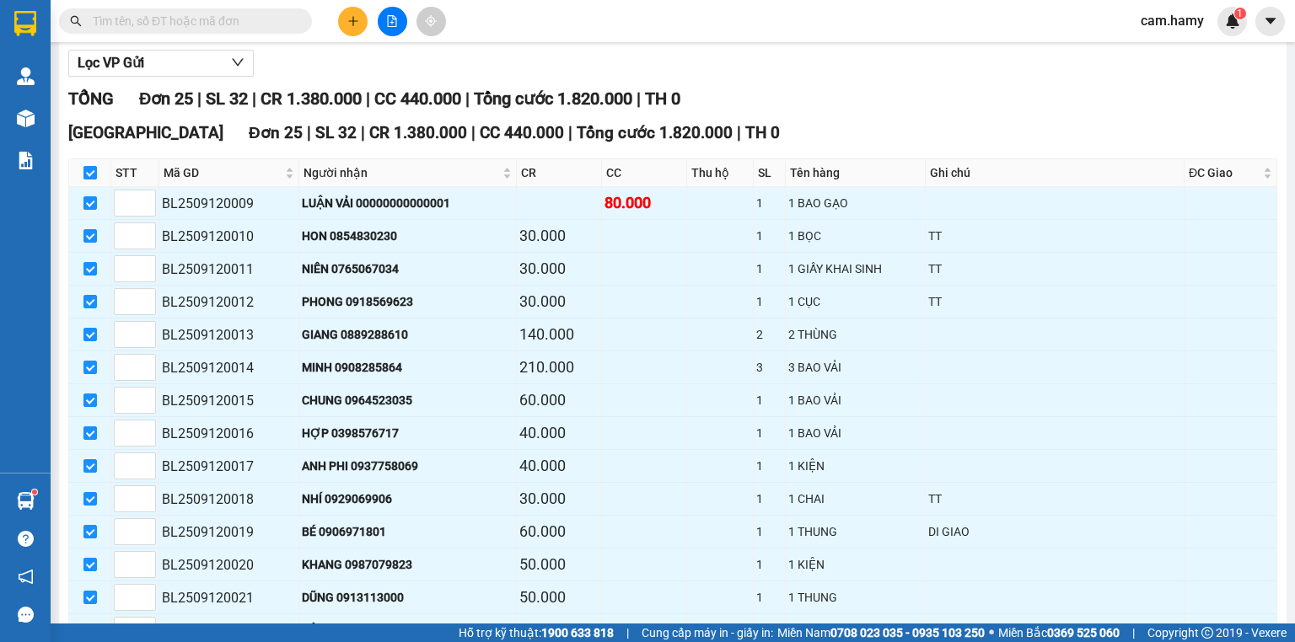
checkbox input "false"
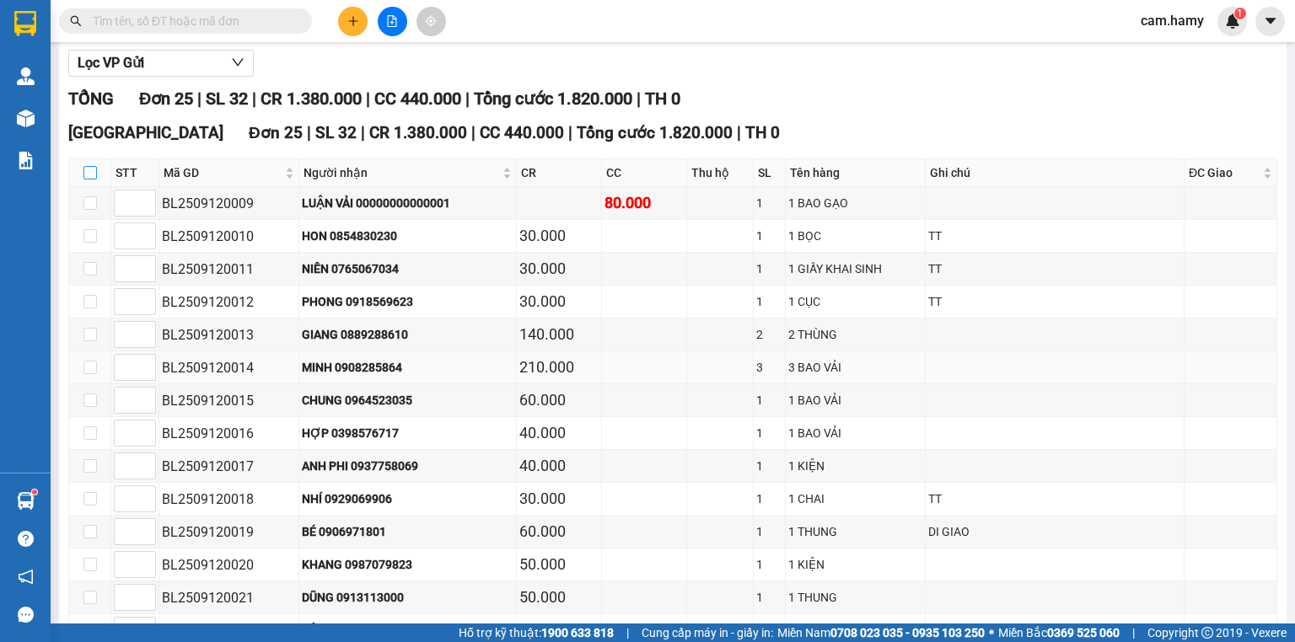
scroll to position [0, 0]
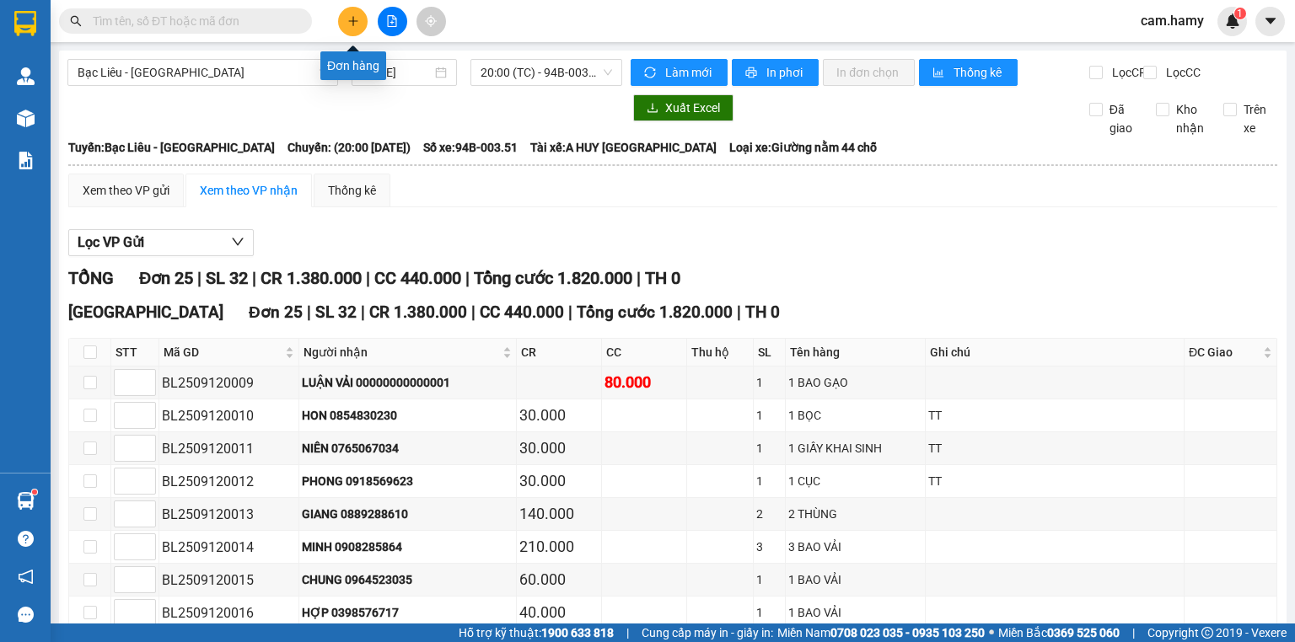
click at [357, 27] on button at bounding box center [353, 22] width 30 height 30
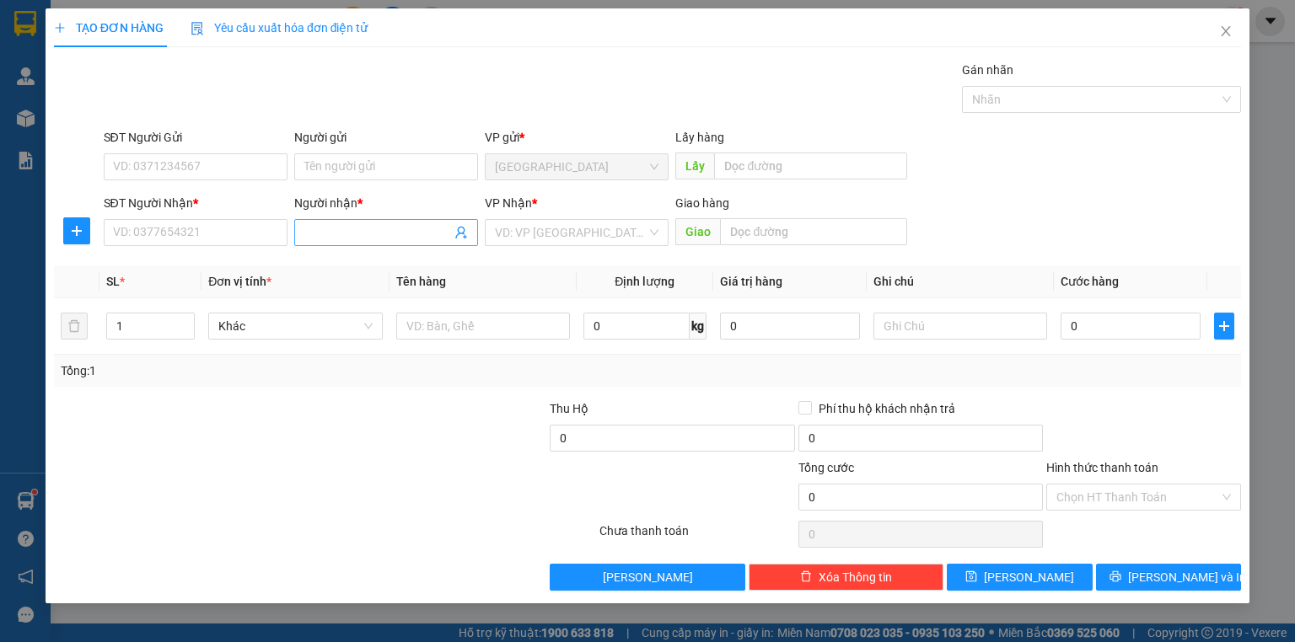
click at [373, 233] on input "Người nhận *" at bounding box center [377, 232] width 147 height 19
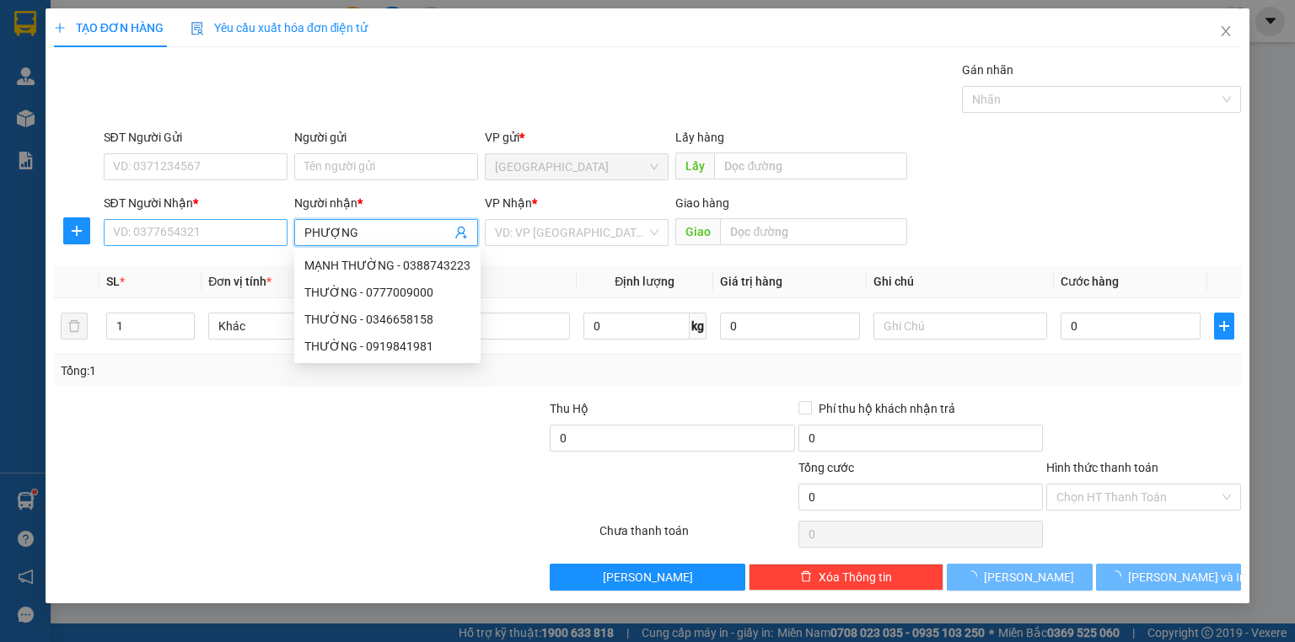
type input "PHƯỢNG"
click at [259, 229] on input "SĐT Người Nhận *" at bounding box center [196, 232] width 184 height 27
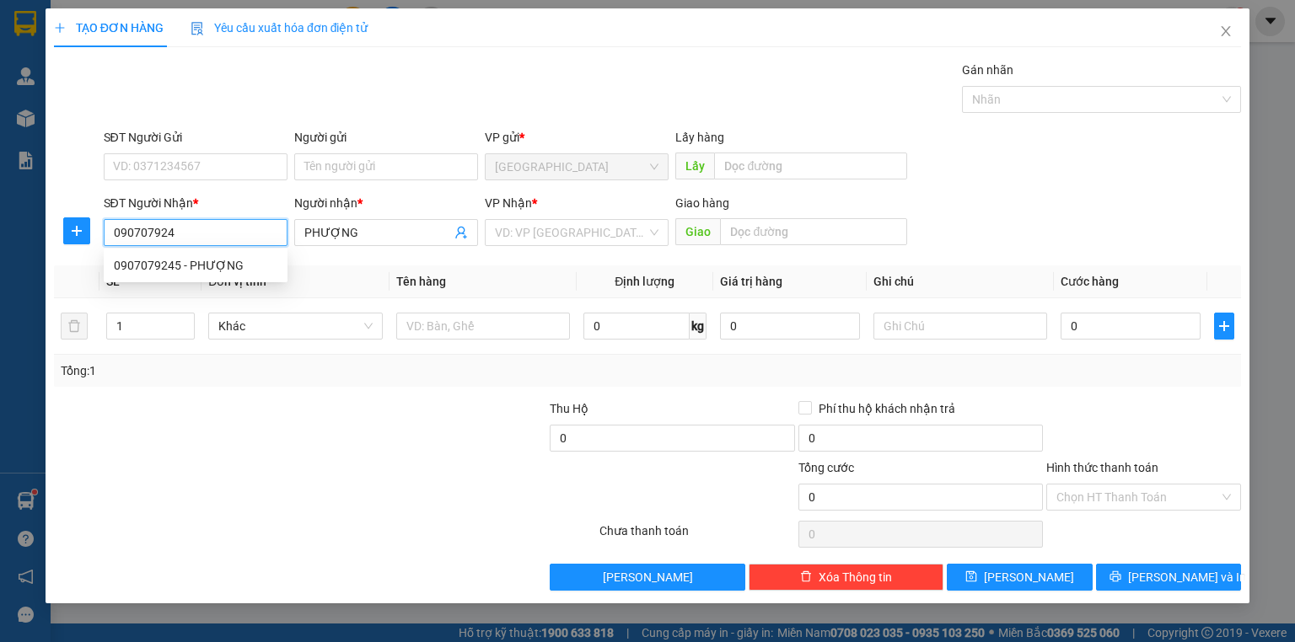
type input "0907079245"
click at [180, 263] on div "0907079245 - PHƯỢNG" at bounding box center [196, 265] width 164 height 19
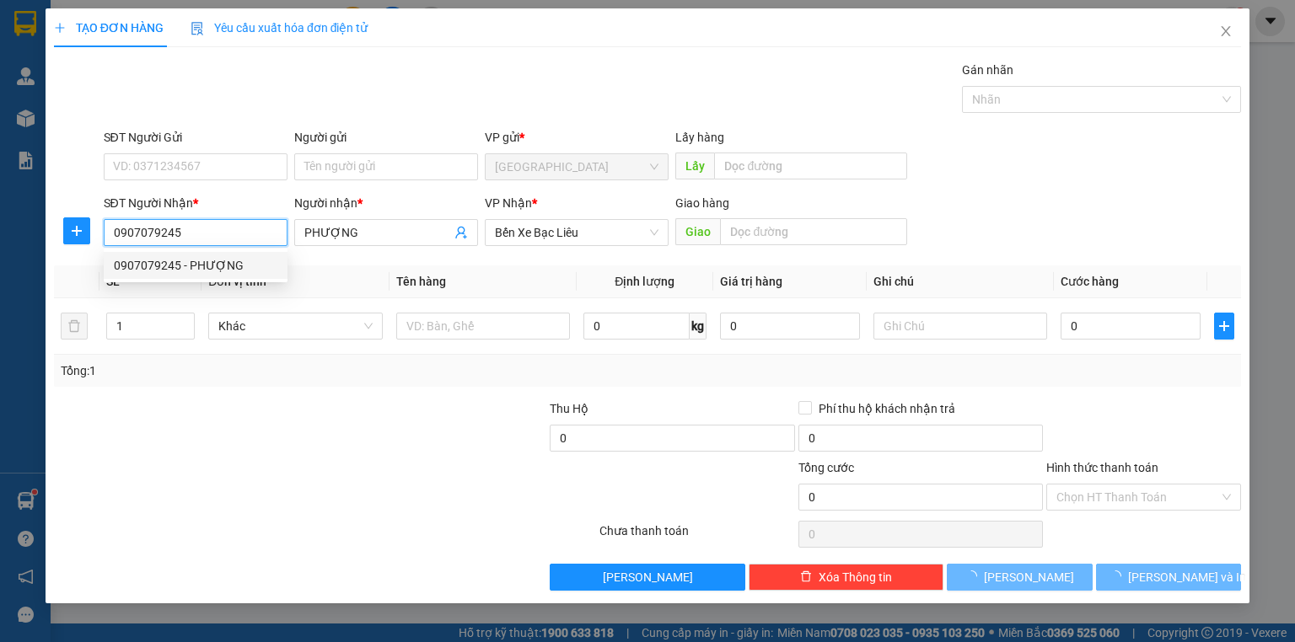
type input "50.000"
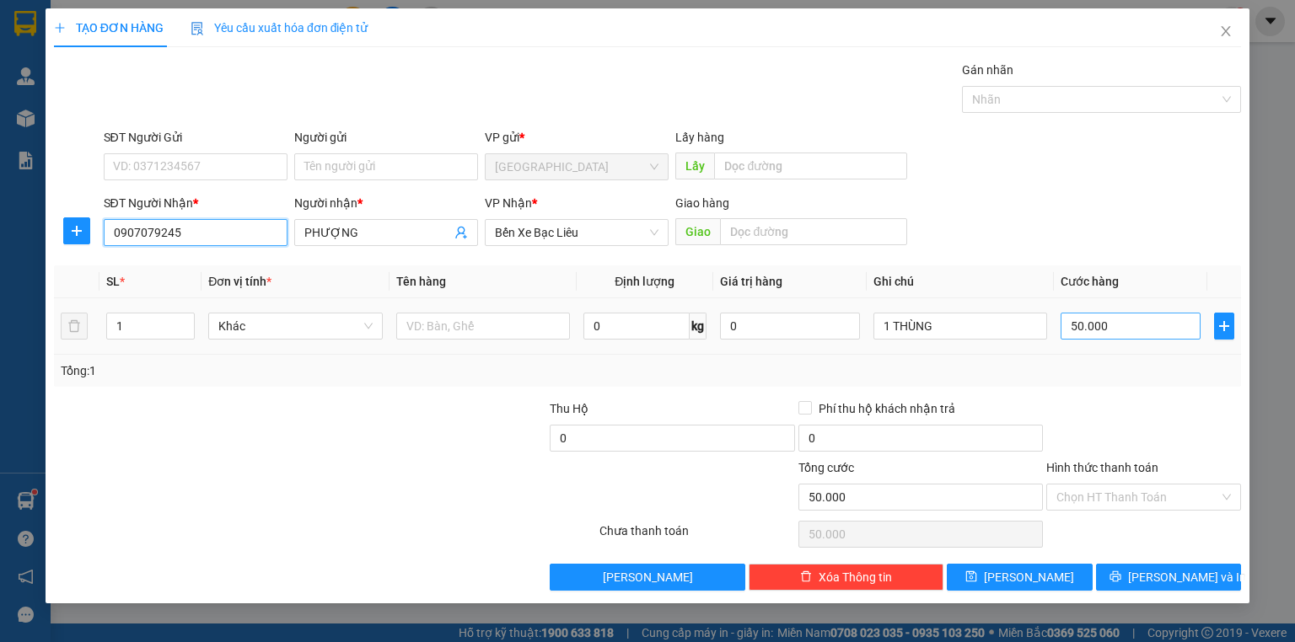
type input "0907079245"
click at [1107, 330] on input "50.000" at bounding box center [1130, 326] width 140 height 27
type input "0"
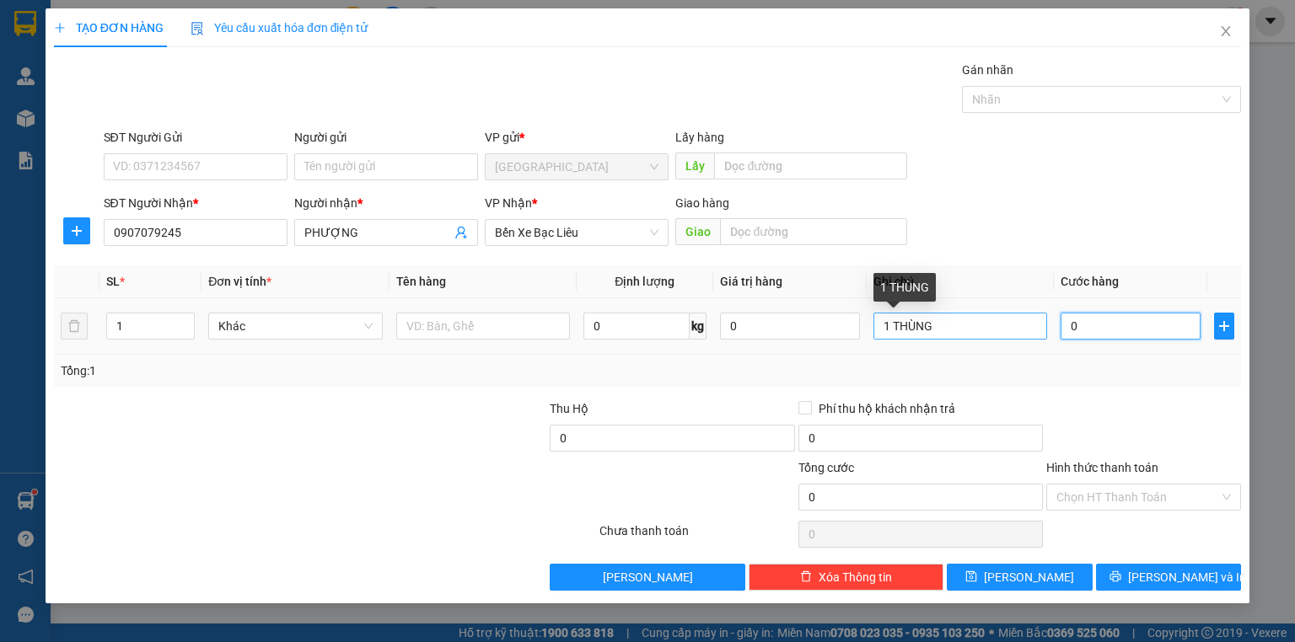
type input "0"
click at [947, 329] on input "1 THÙNG" at bounding box center [960, 326] width 174 height 27
type input "1 BỌC"
click at [1105, 322] on input "0" at bounding box center [1130, 326] width 140 height 27
type input "3"
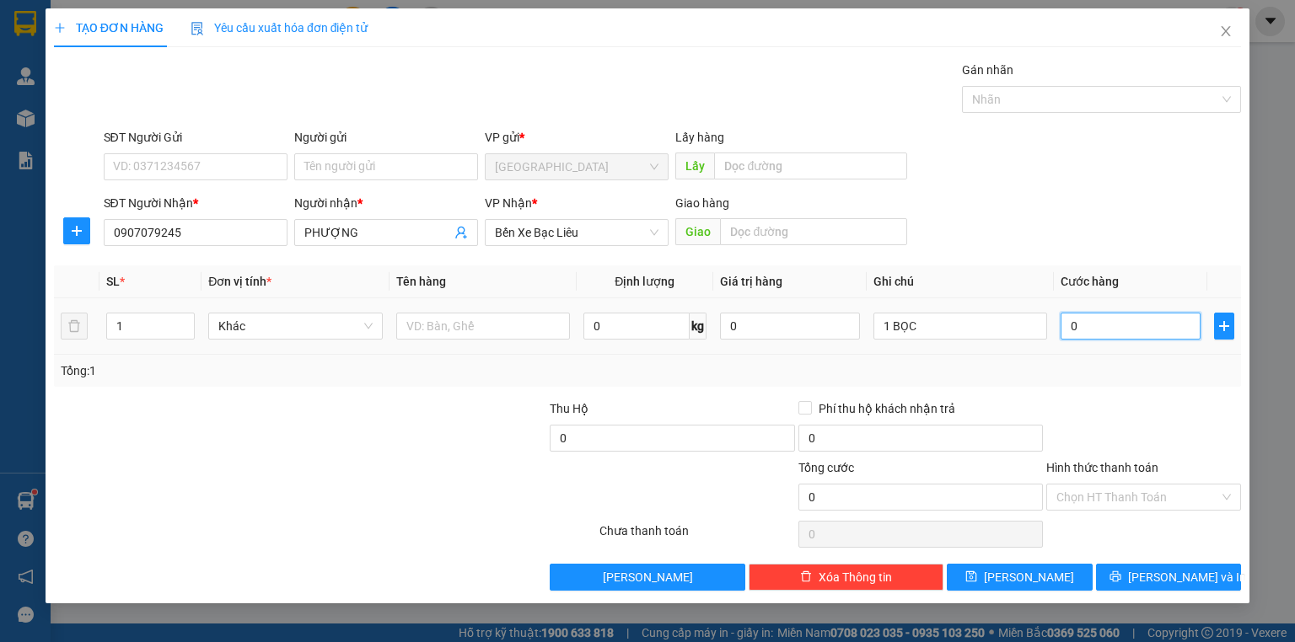
type input "3"
type input "30"
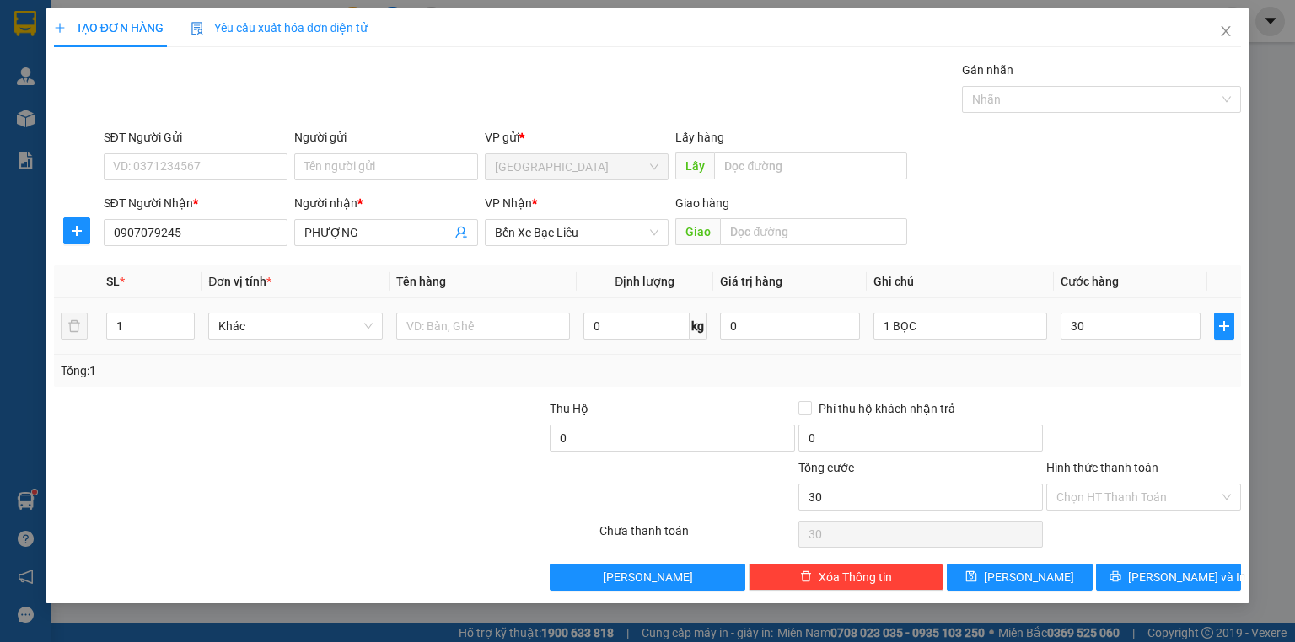
type input "30.000"
click at [1119, 369] on div "Tổng: 1" at bounding box center [647, 371] width 1173 height 19
click at [1146, 362] on div "Tổng: 1" at bounding box center [647, 371] width 1173 height 19
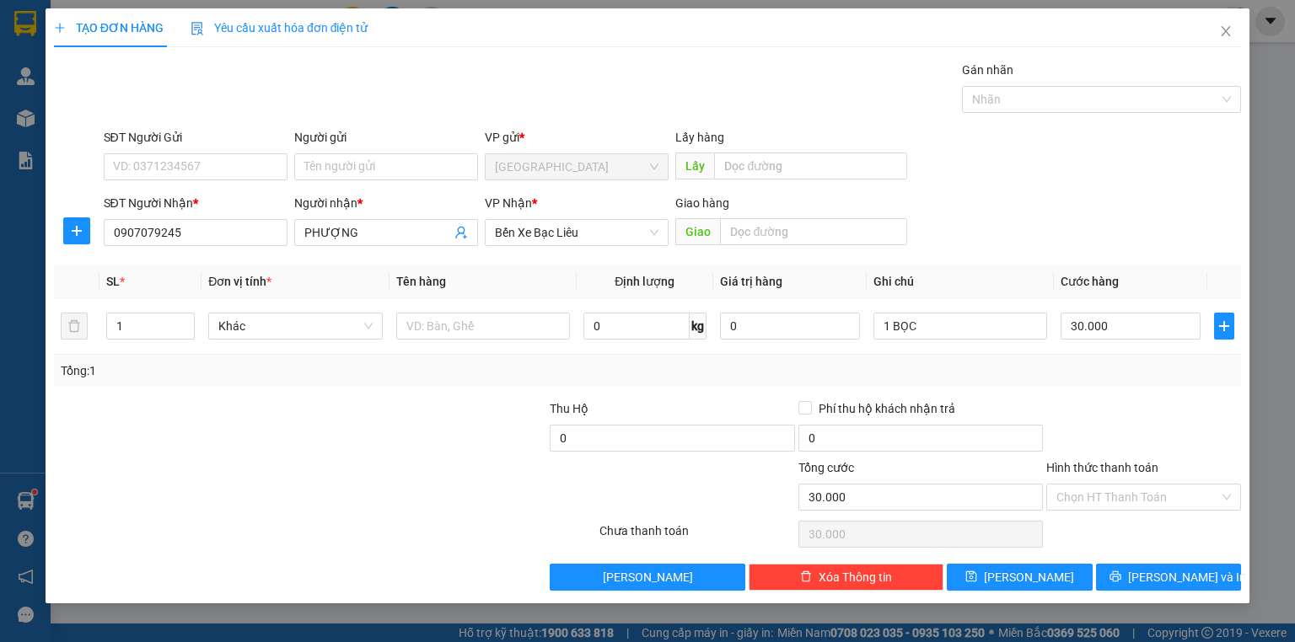
click at [1117, 461] on label "Hình thức thanh toán" at bounding box center [1102, 467] width 112 height 13
click at [1117, 485] on input "Hình thức thanh toán" at bounding box center [1137, 497] width 163 height 25
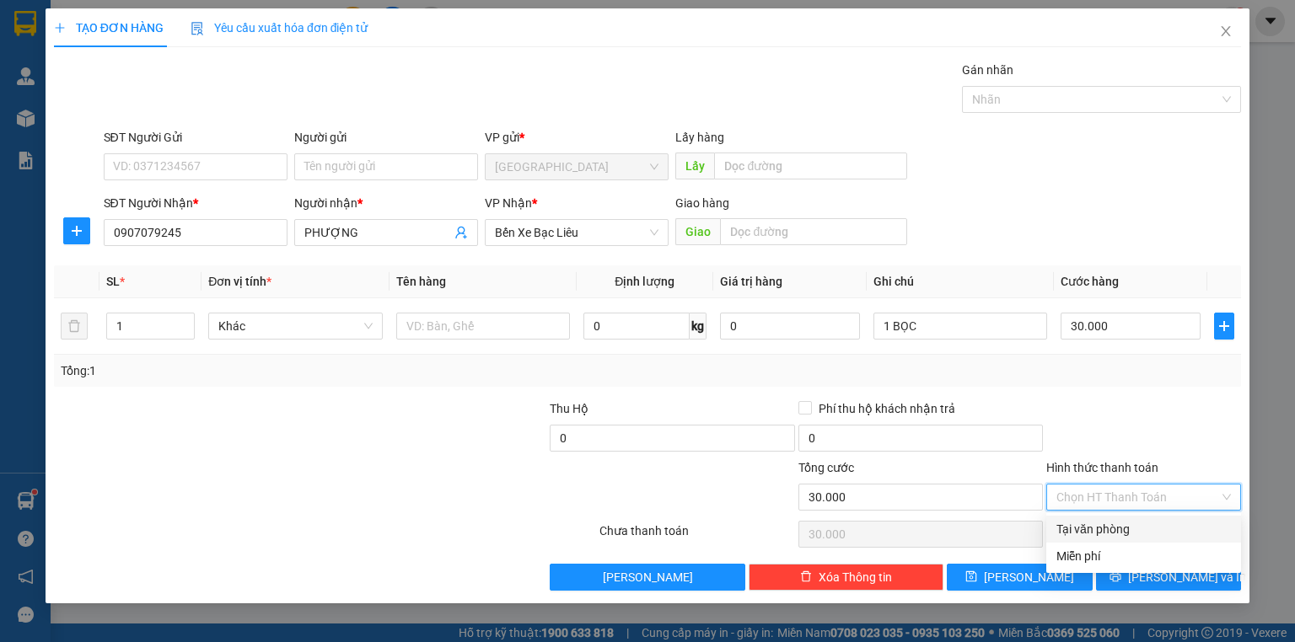
click at [1112, 525] on div "Tại văn phòng" at bounding box center [1143, 529] width 174 height 19
type input "0"
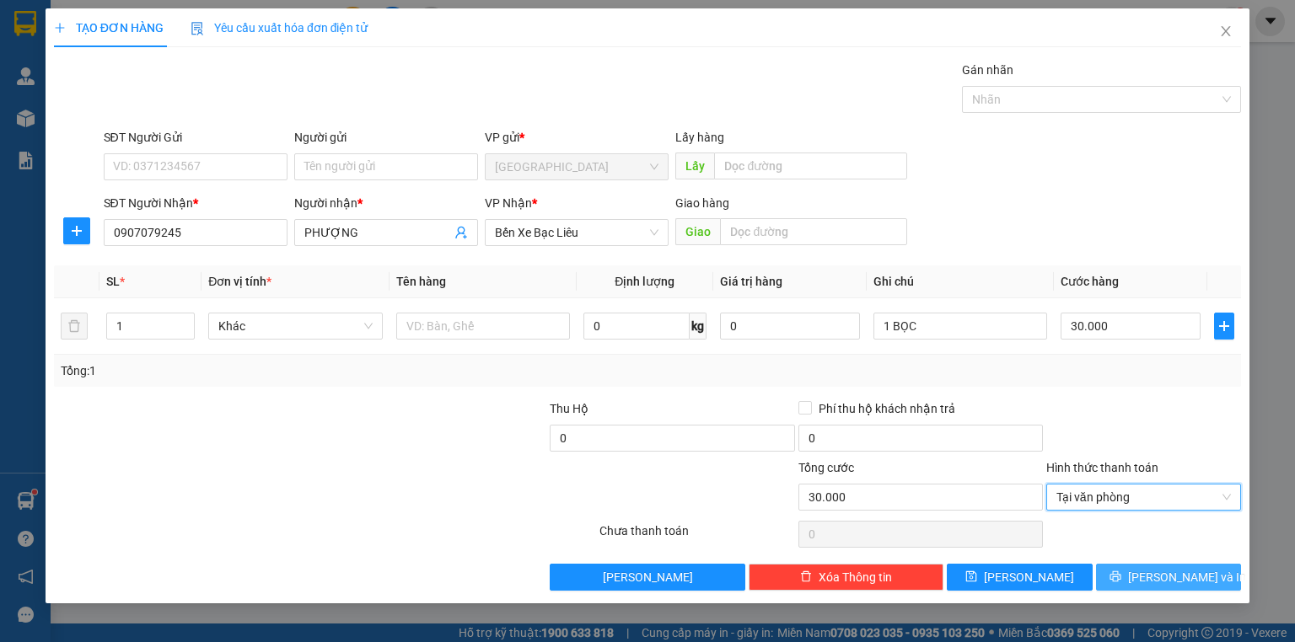
click at [1133, 568] on button "[PERSON_NAME] và In" at bounding box center [1169, 577] width 146 height 27
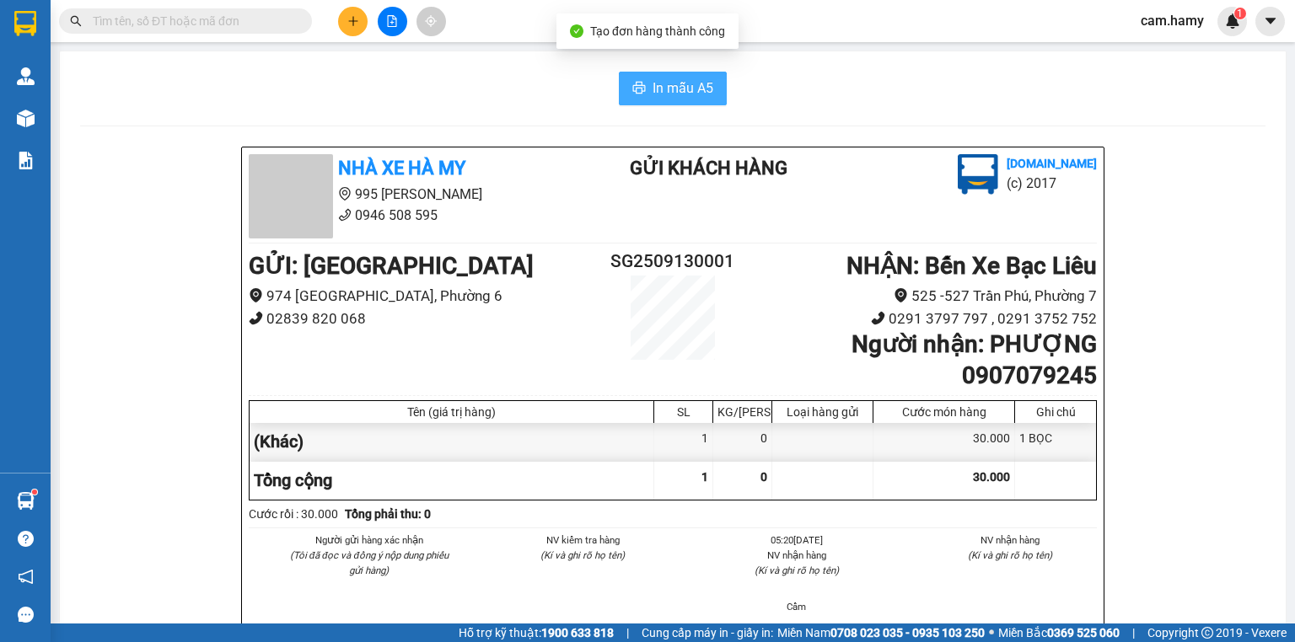
click at [678, 81] on span "In mẫu A5" at bounding box center [682, 88] width 61 height 21
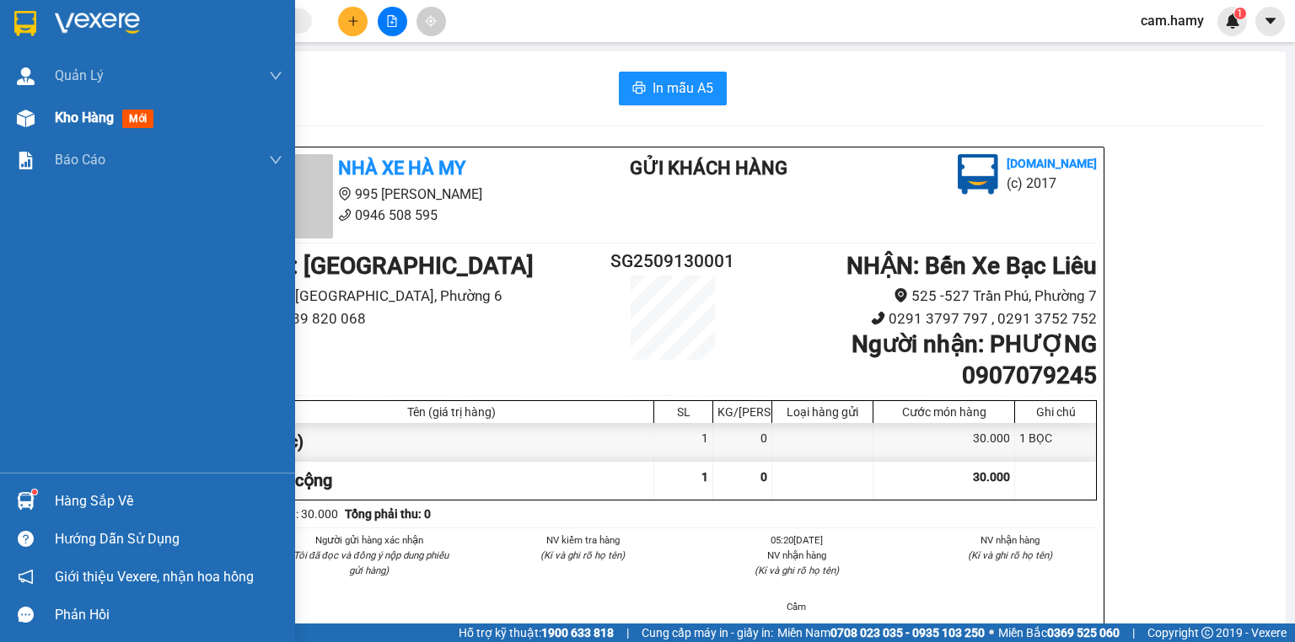
click at [62, 118] on span "Kho hàng" at bounding box center [84, 118] width 59 height 16
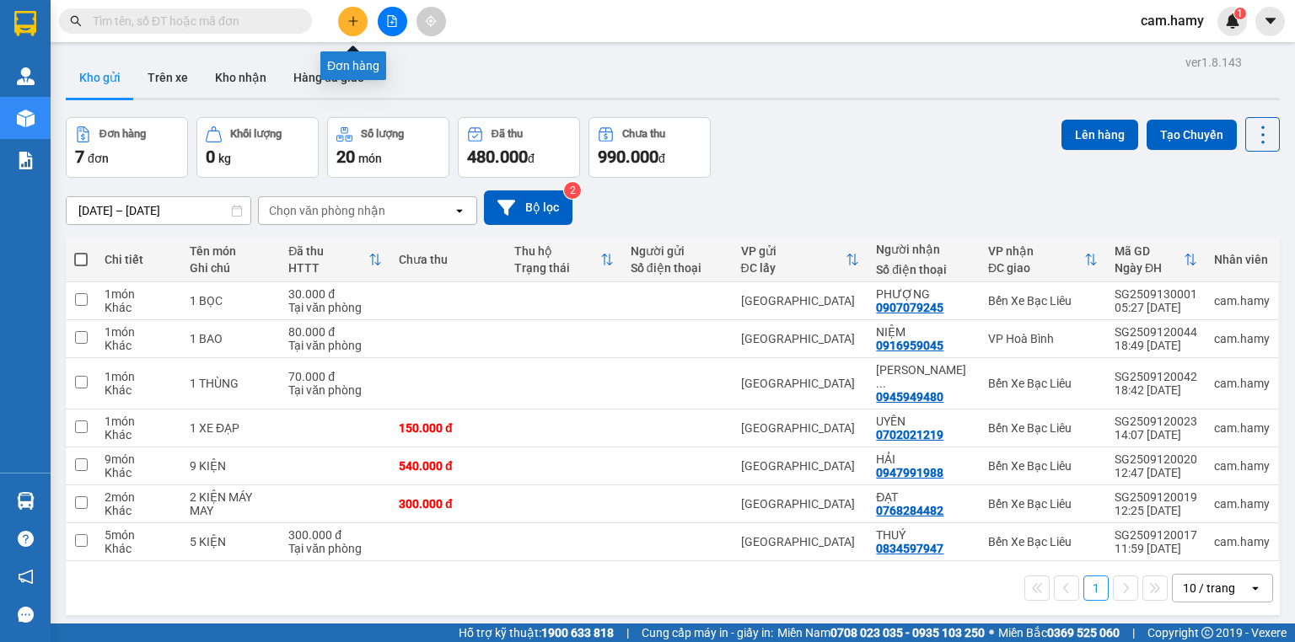
click at [357, 17] on icon "plus" at bounding box center [353, 21] width 12 height 12
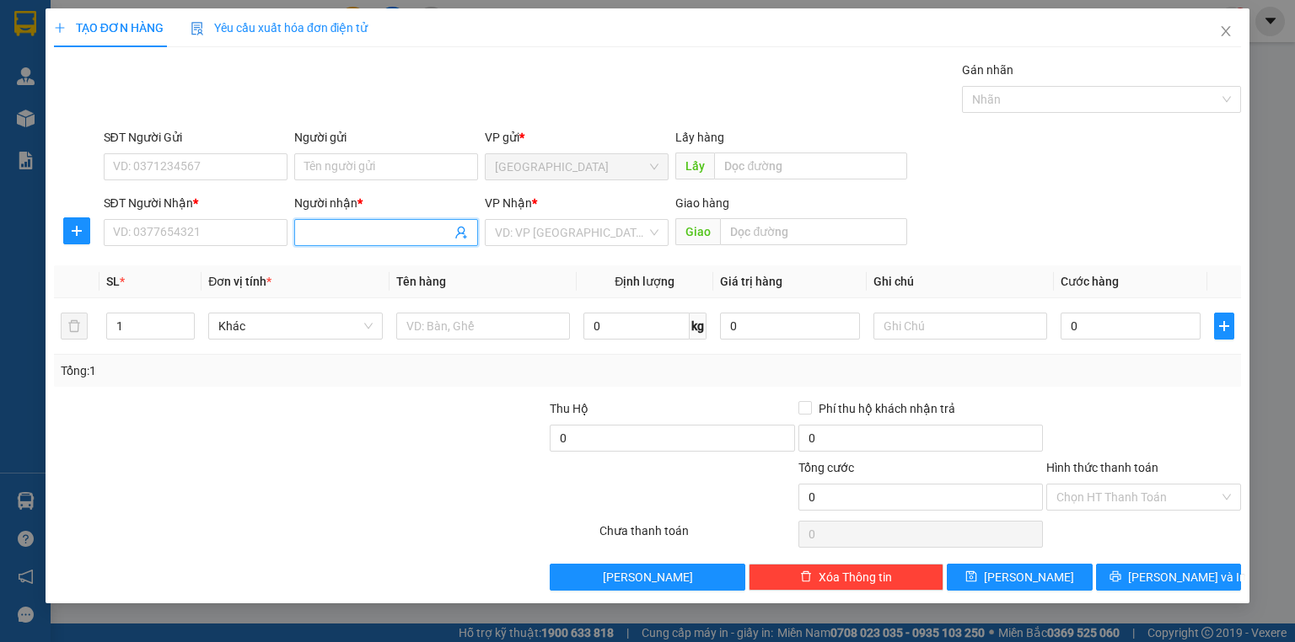
click at [325, 232] on input "Người nhận *" at bounding box center [377, 232] width 147 height 19
type input "HUY TRẠM"
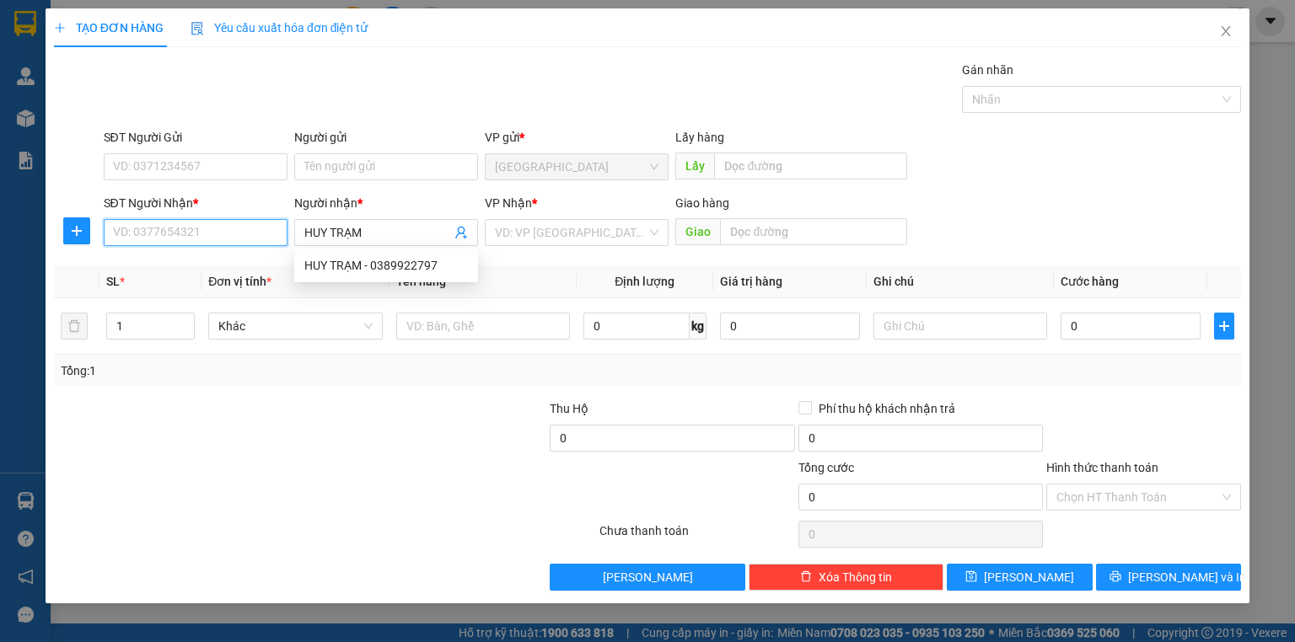
click at [228, 228] on input "SĐT Người Nhận *" at bounding box center [196, 232] width 184 height 27
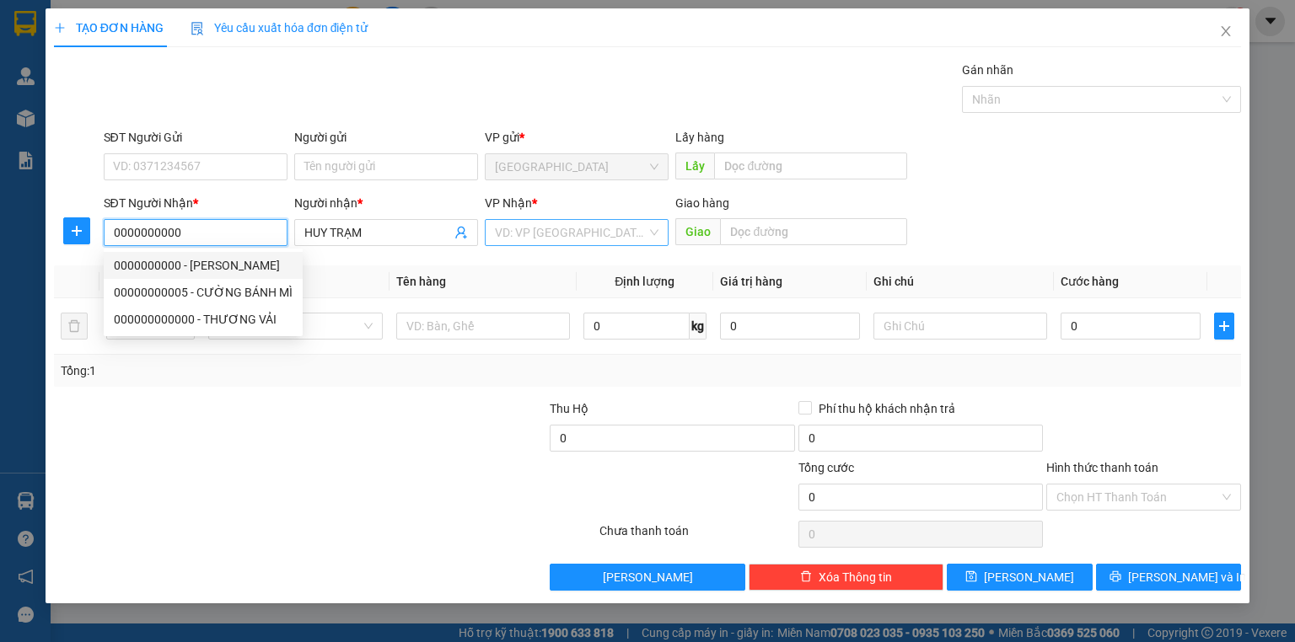
type input "0000000000"
click at [518, 235] on input "search" at bounding box center [571, 232] width 152 height 25
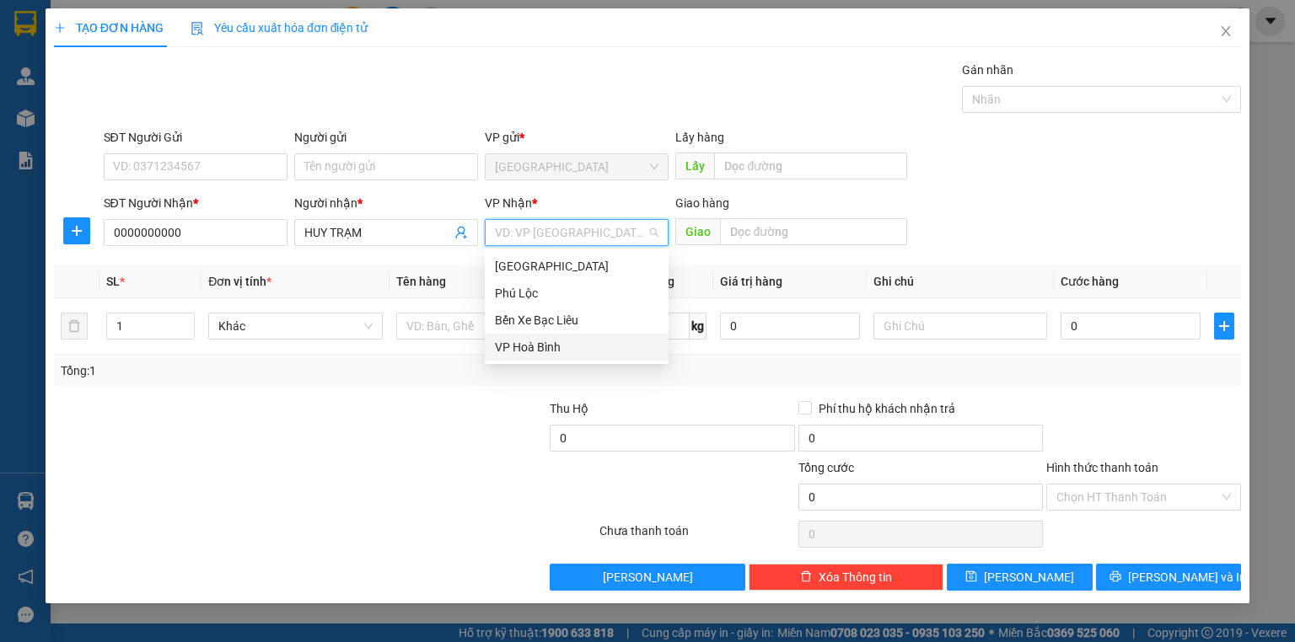
click at [536, 343] on div "VP Hoà Bình" at bounding box center [577, 347] width 164 height 19
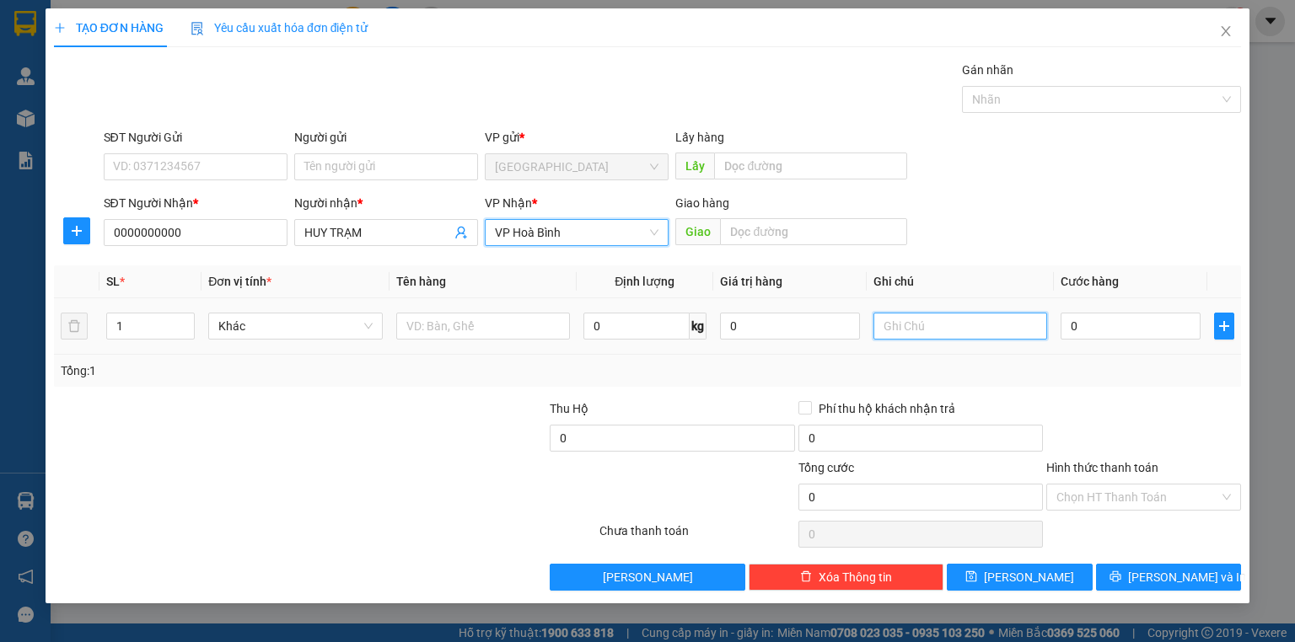
click at [894, 325] on input "text" at bounding box center [960, 326] width 174 height 27
type input "1 THÙNG GIẤY IN NHIỆT"
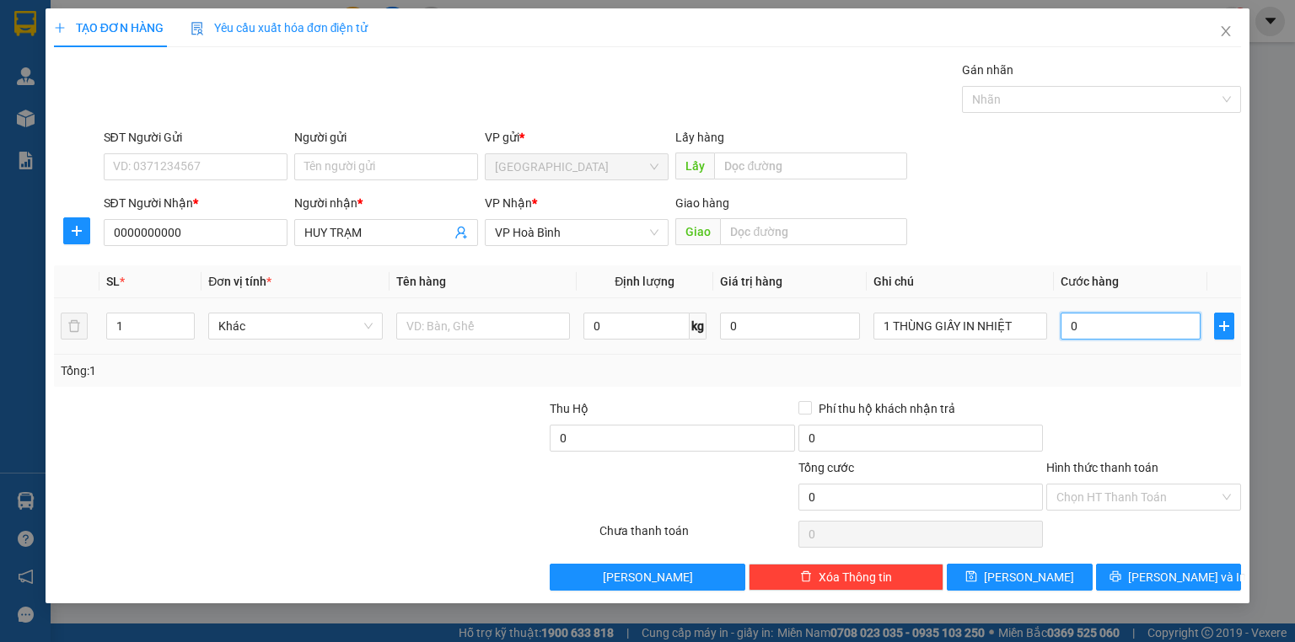
click at [1101, 335] on input "0" at bounding box center [1130, 326] width 140 height 27
click at [1131, 465] on label "Hình thức thanh toán" at bounding box center [1102, 467] width 112 height 13
click at [1131, 485] on input "Hình thức thanh toán" at bounding box center [1137, 497] width 163 height 25
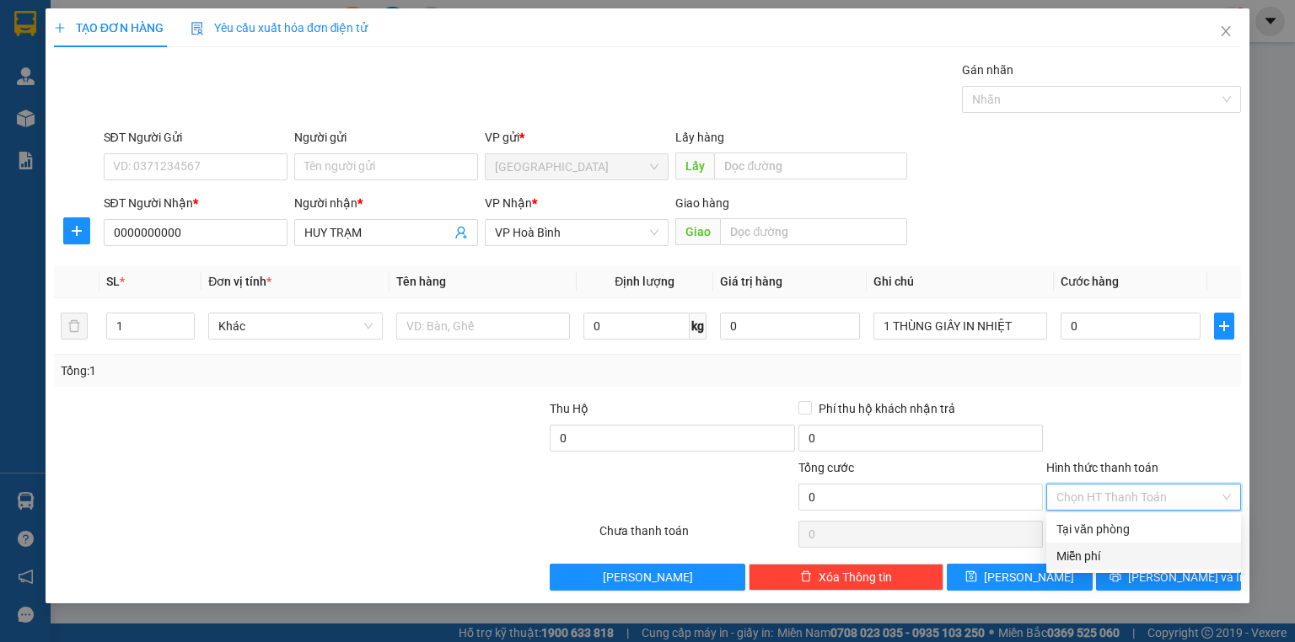
drag, startPoint x: 1088, startPoint y: 555, endPoint x: 1089, endPoint y: 546, distance: 8.5
click at [1088, 554] on div "Miễn phí" at bounding box center [1143, 556] width 174 height 19
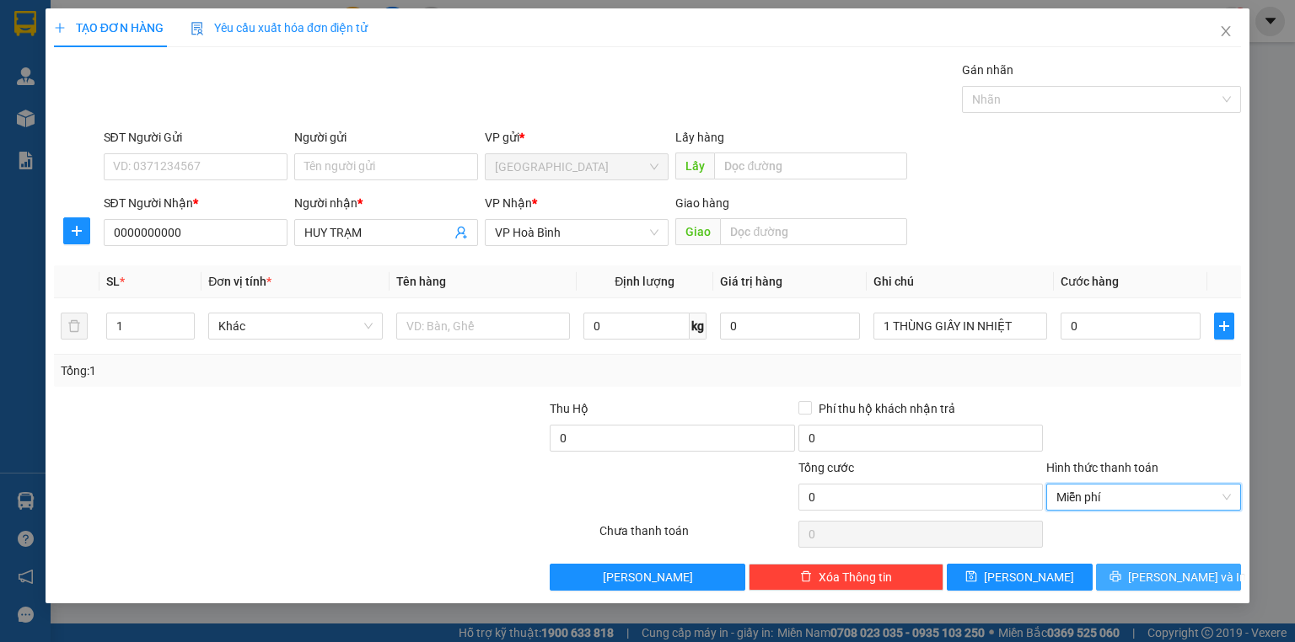
click at [1115, 569] on button "[PERSON_NAME] và In" at bounding box center [1169, 577] width 146 height 27
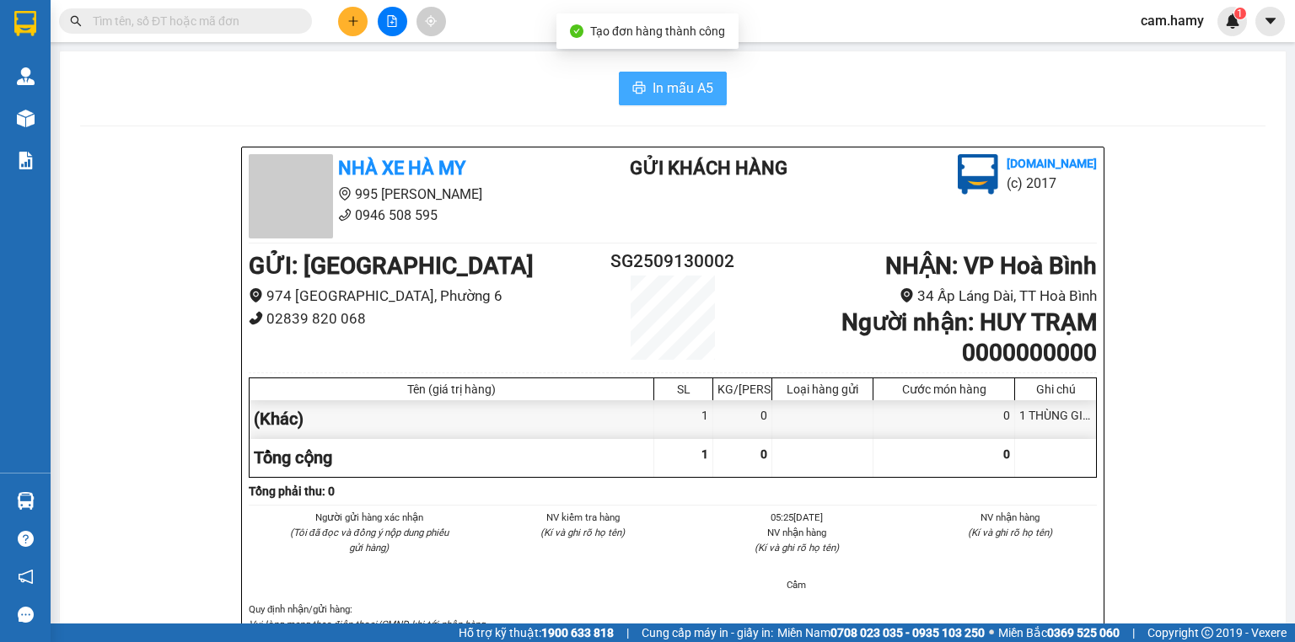
click at [669, 74] on button "In mẫu A5" at bounding box center [673, 89] width 108 height 34
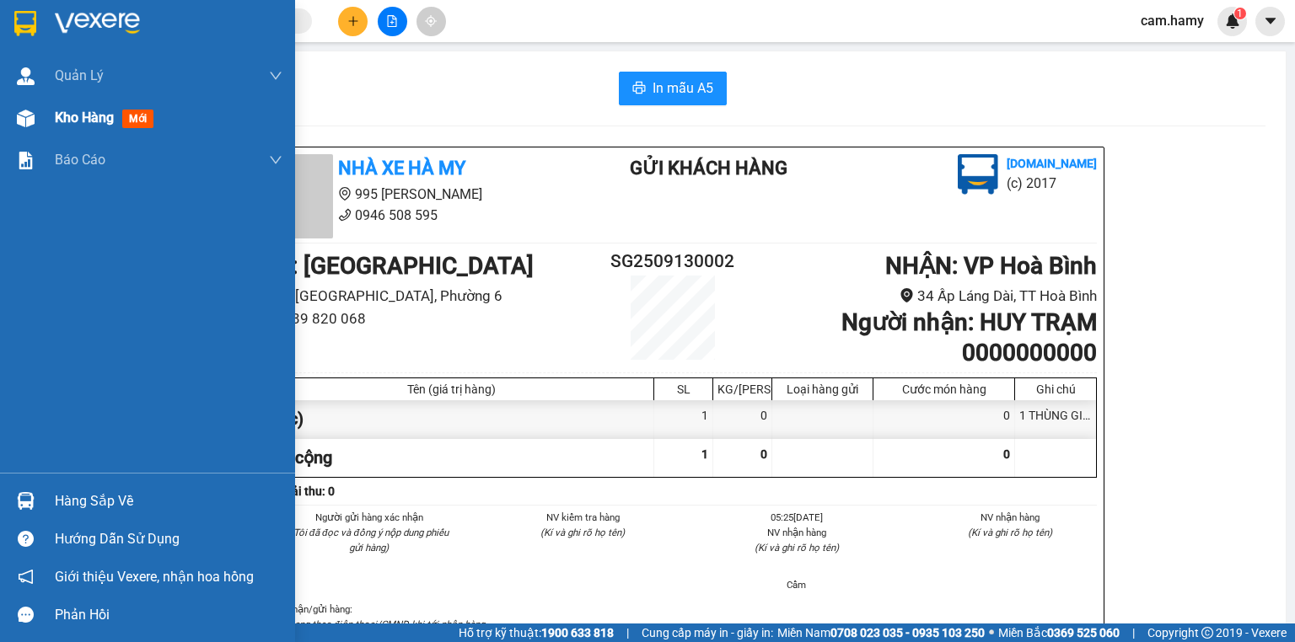
click at [79, 113] on span "Kho hàng" at bounding box center [84, 118] width 59 height 16
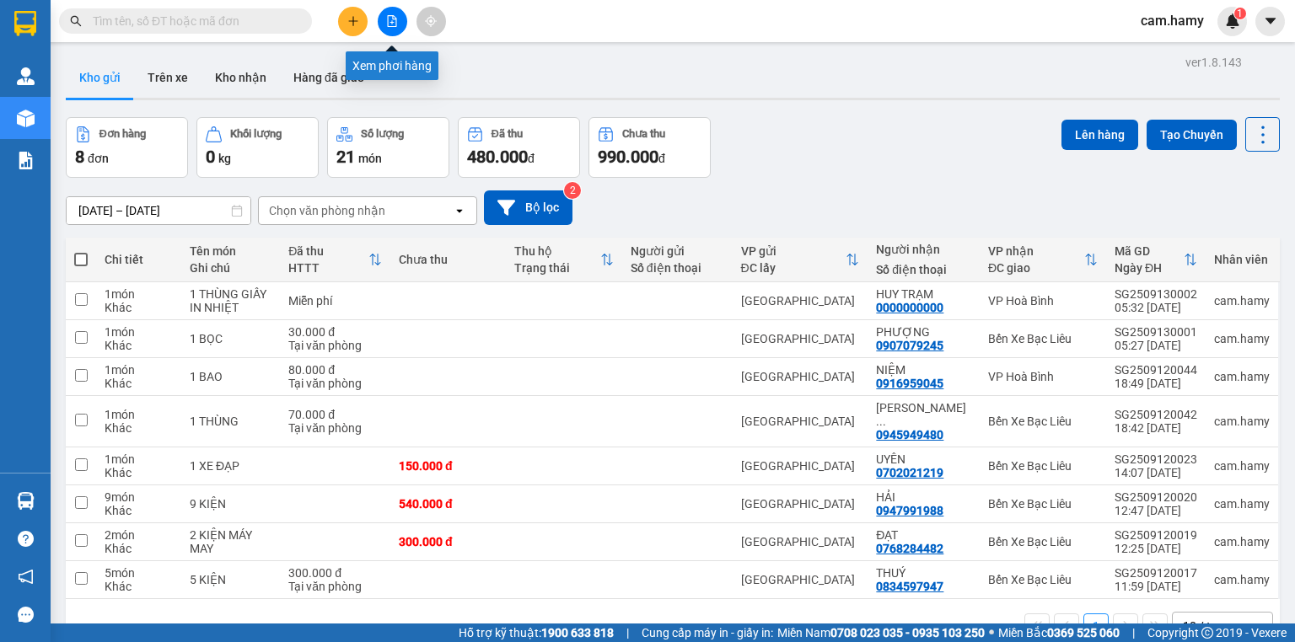
click at [391, 23] on icon "file-add" at bounding box center [392, 21] width 9 height 12
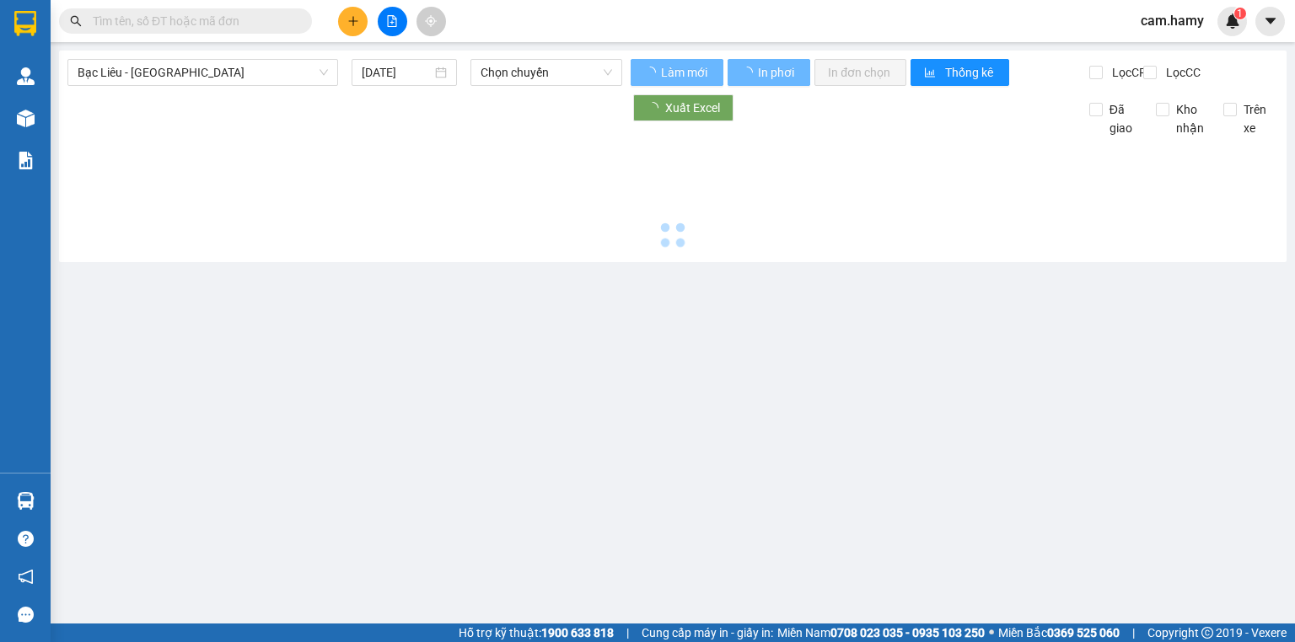
type input "[DATE]"
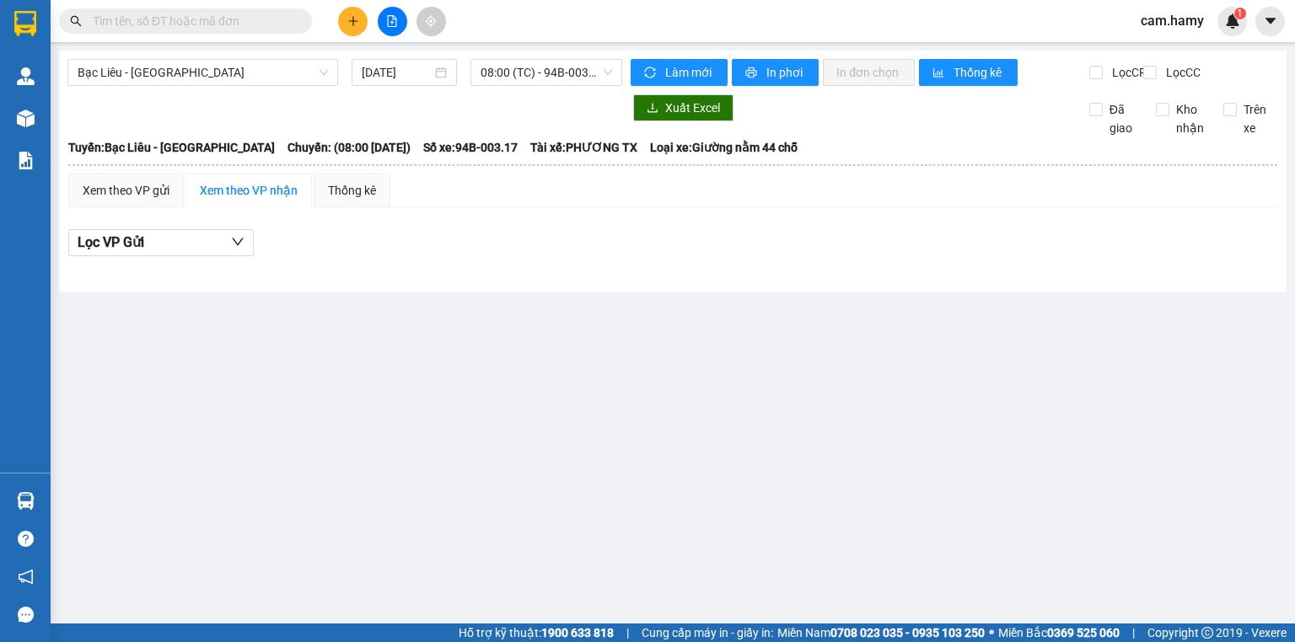
click at [360, 27] on button at bounding box center [353, 22] width 30 height 30
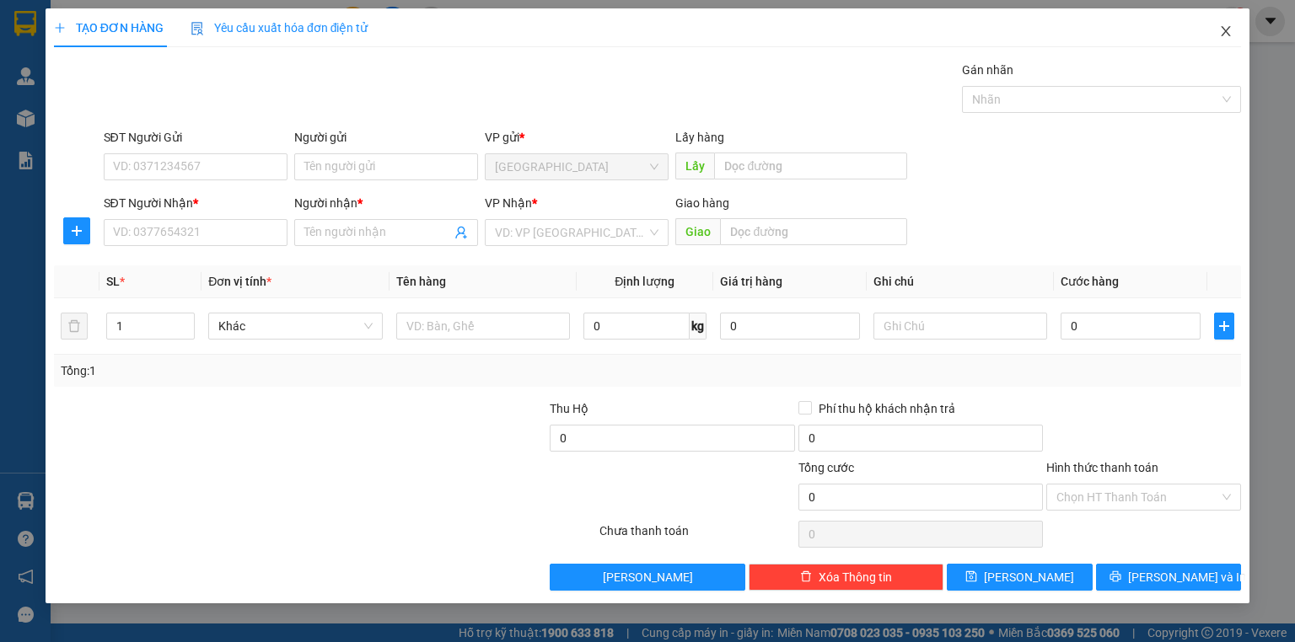
click at [1221, 30] on icon "close" at bounding box center [1225, 30] width 13 height 13
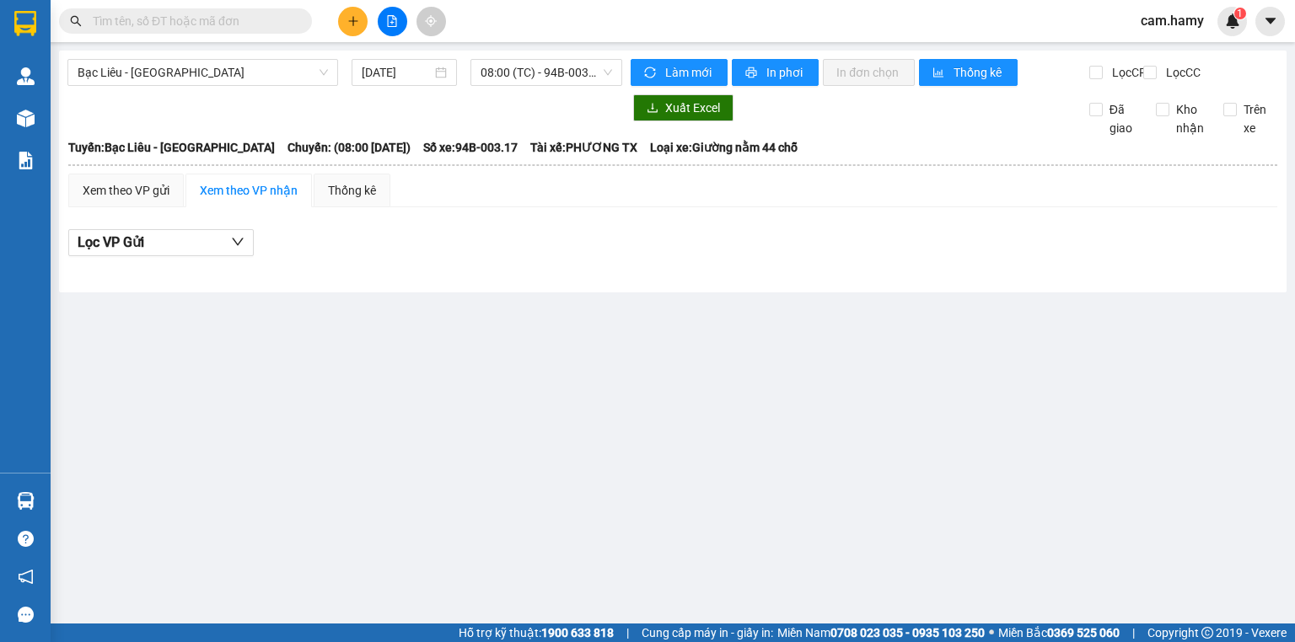
click at [354, 19] on icon "plus" at bounding box center [353, 21] width 12 height 12
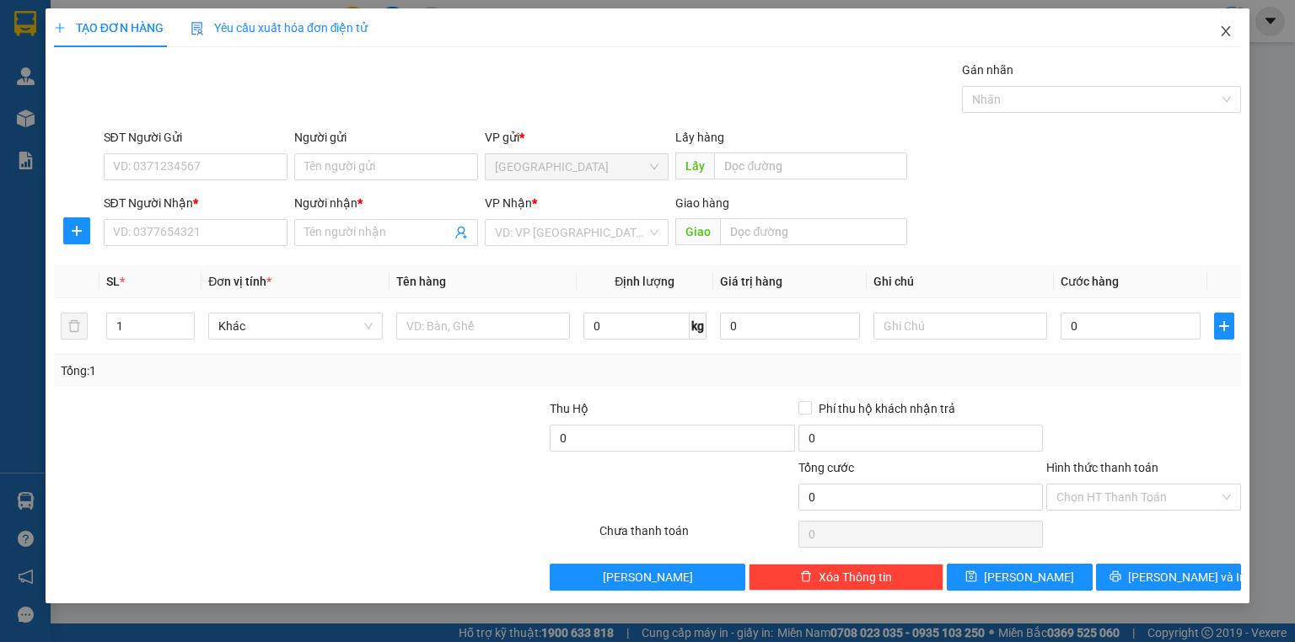
click at [1221, 27] on icon "close" at bounding box center [1225, 31] width 9 height 10
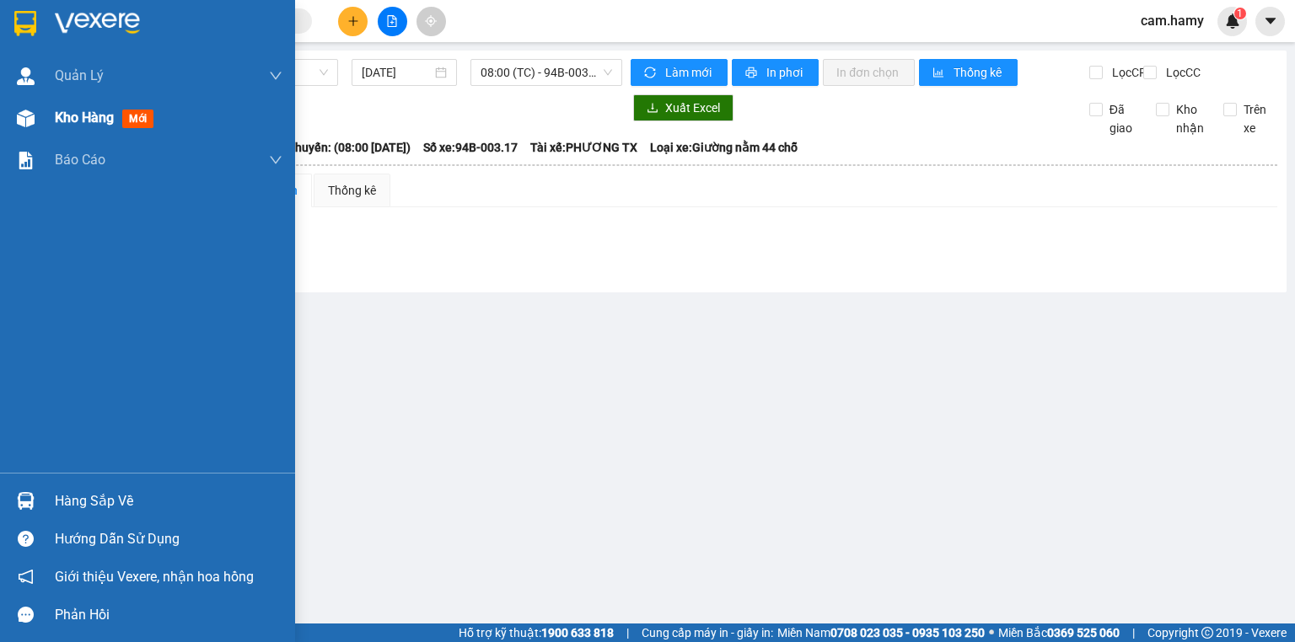
click at [51, 113] on div "Kho hàng mới" at bounding box center [147, 118] width 295 height 42
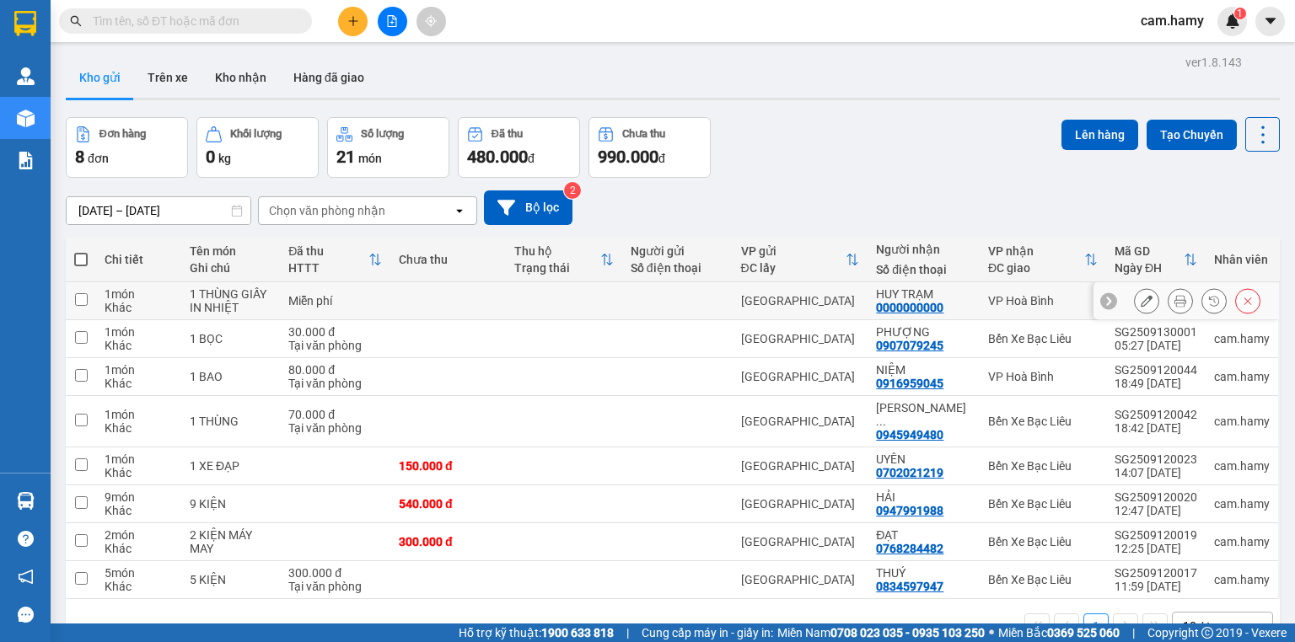
click at [1168, 298] on button at bounding box center [1180, 302] width 24 height 30
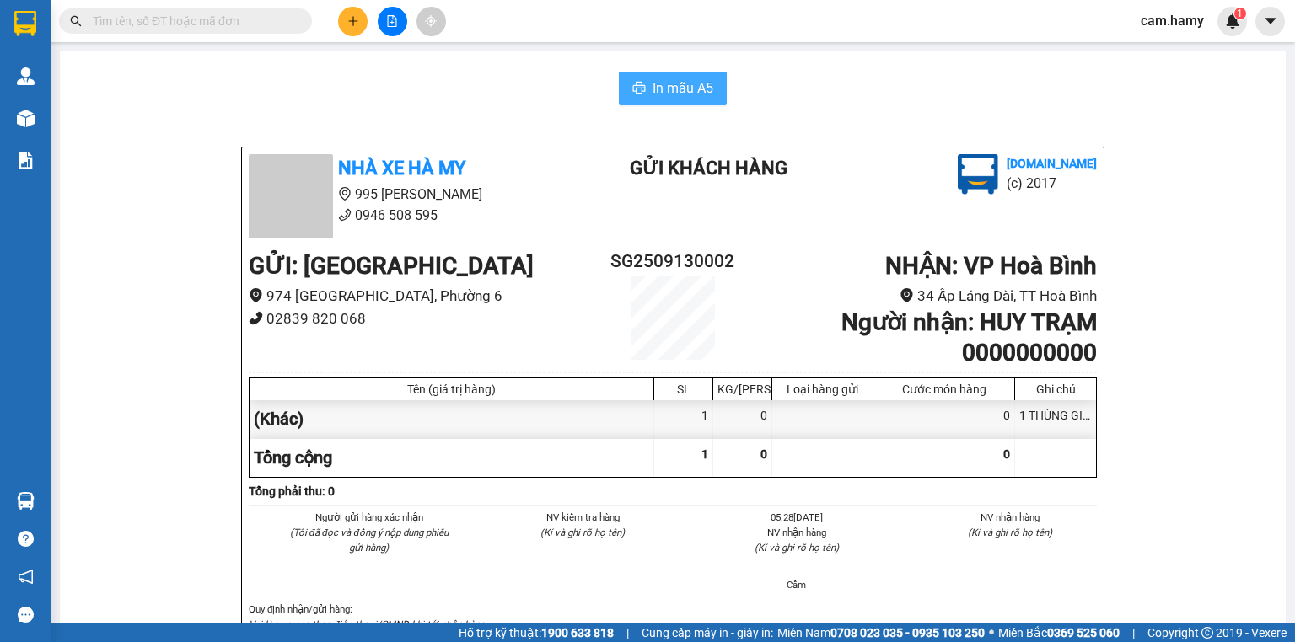
click at [678, 86] on span "In mẫu A5" at bounding box center [682, 88] width 61 height 21
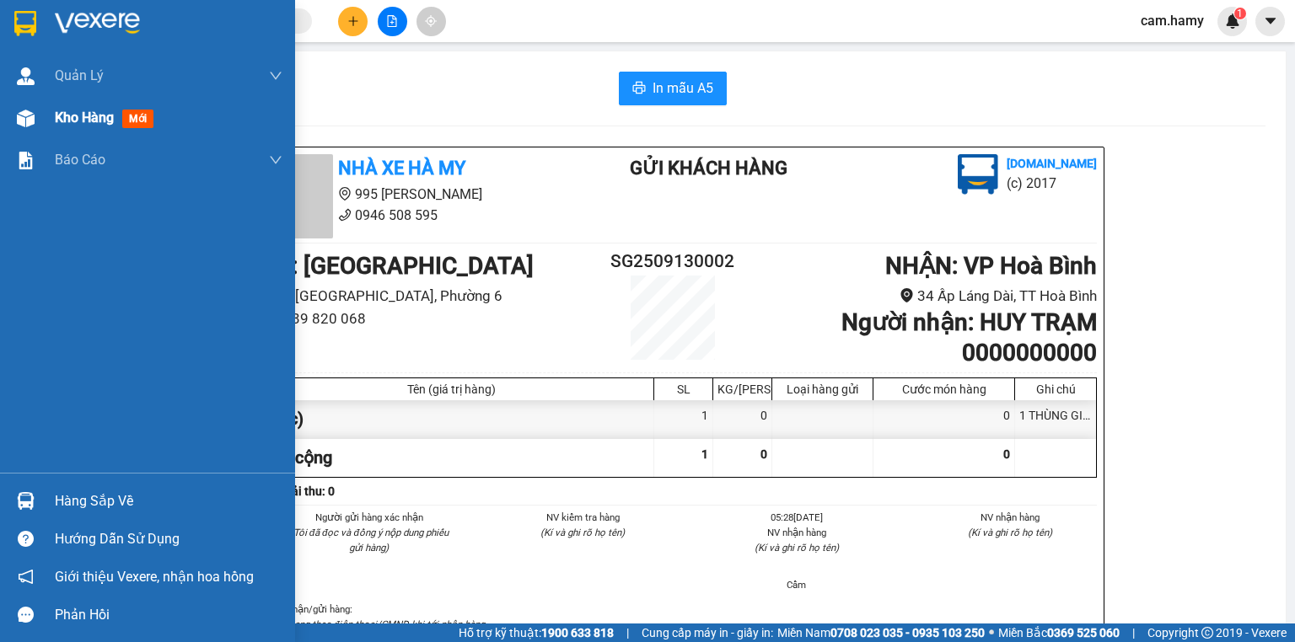
click at [70, 118] on span "Kho hàng" at bounding box center [84, 118] width 59 height 16
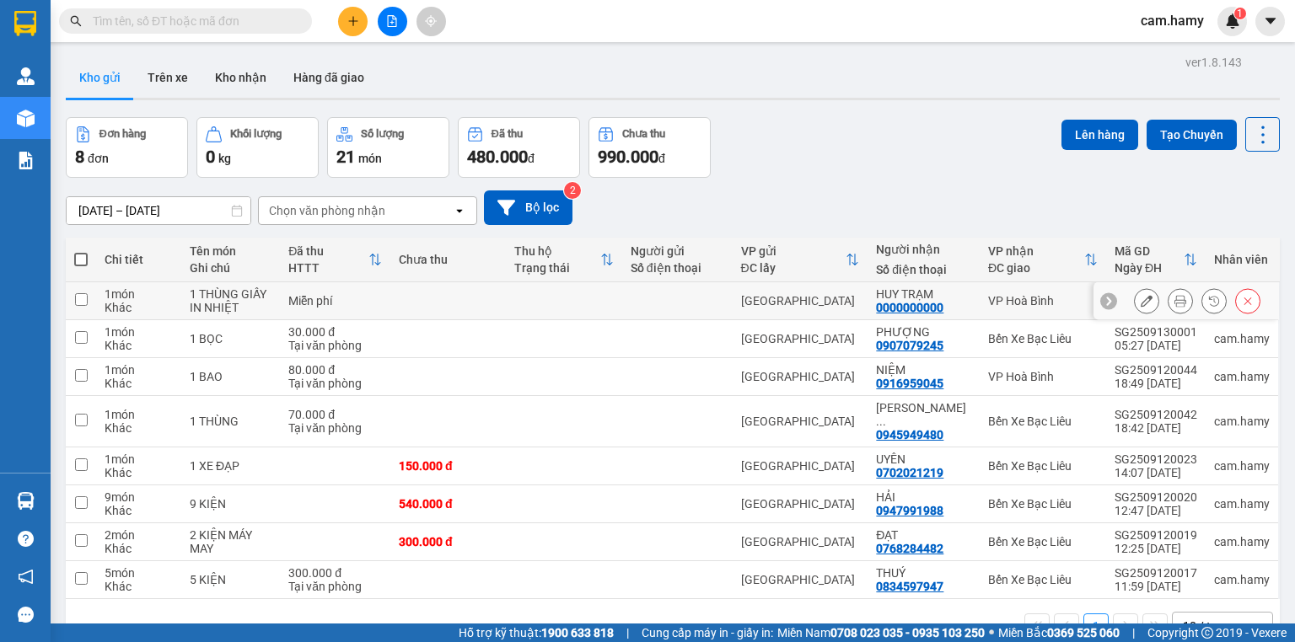
scroll to position [78, 0]
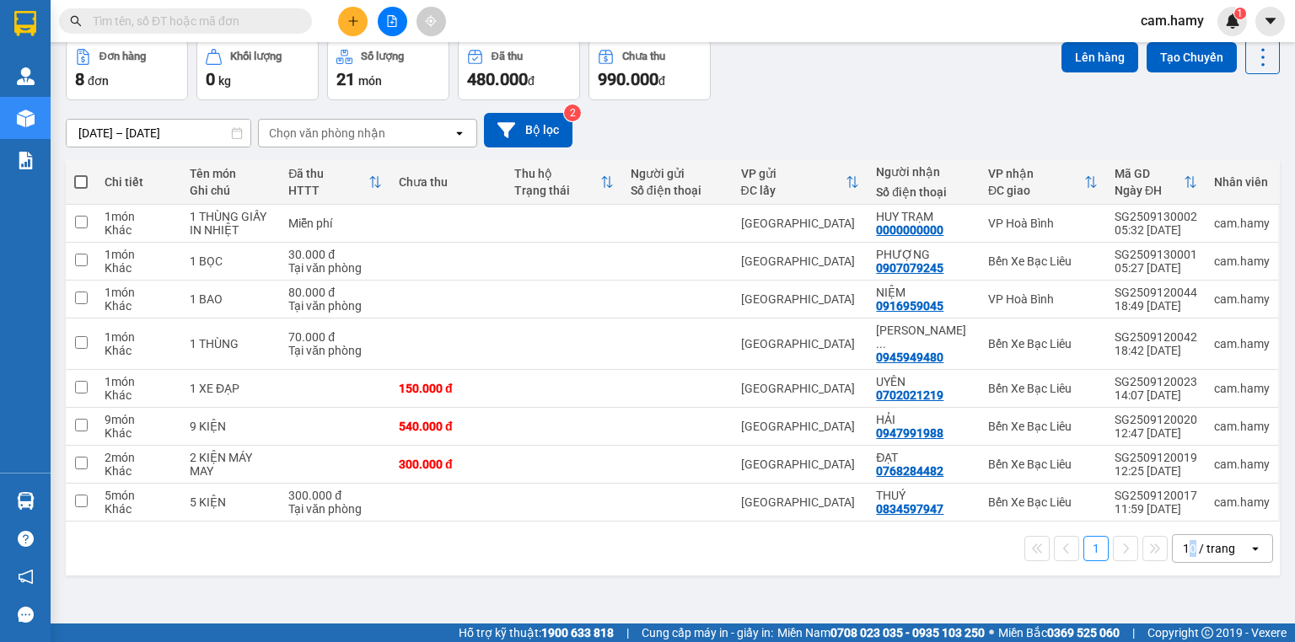
click at [1183, 540] on div "10 / trang" at bounding box center [1209, 548] width 52 height 17
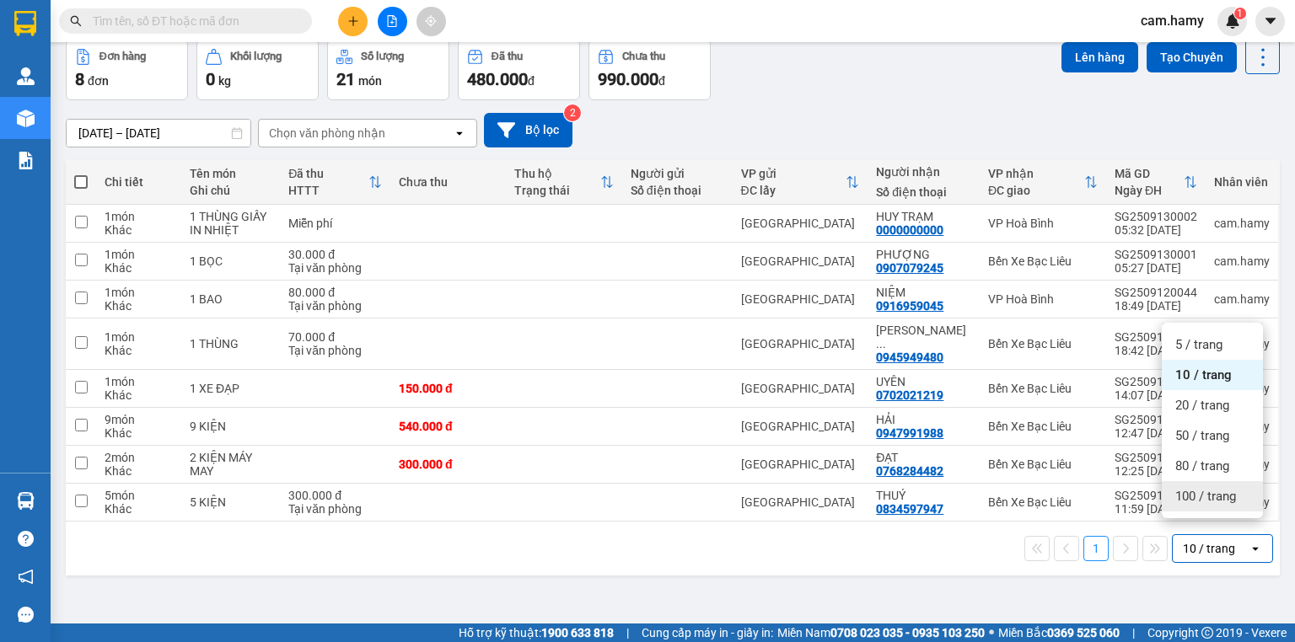
click at [1203, 492] on span "100 / trang" at bounding box center [1205, 496] width 61 height 17
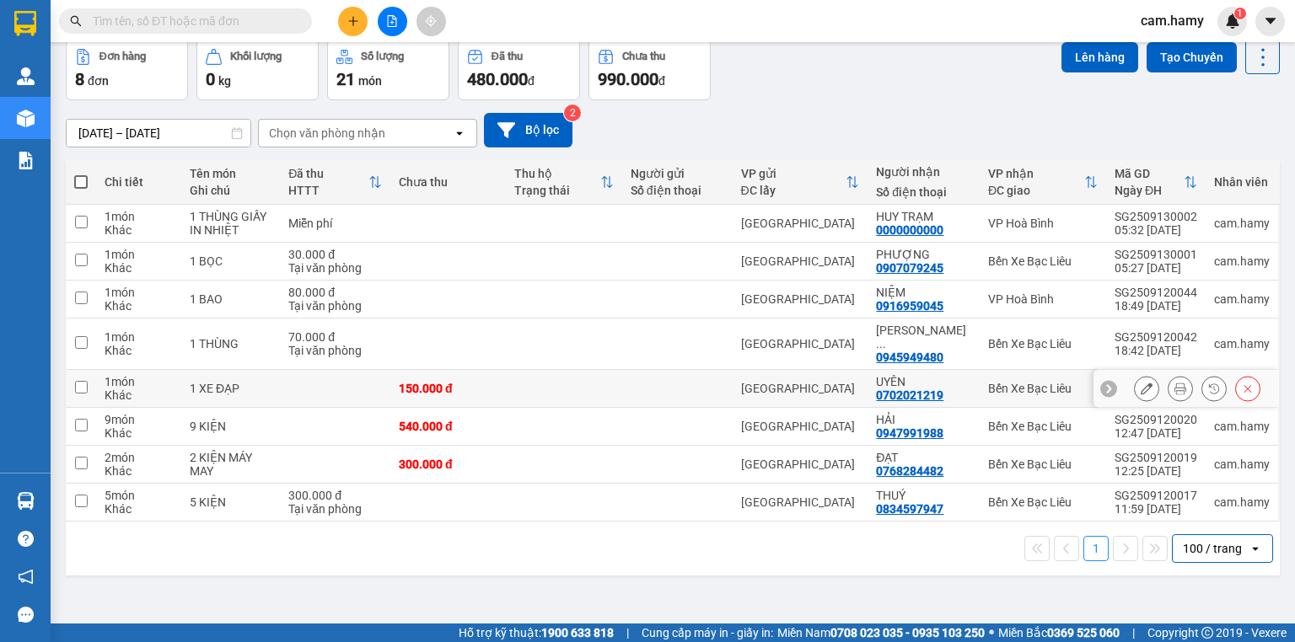
scroll to position [0, 0]
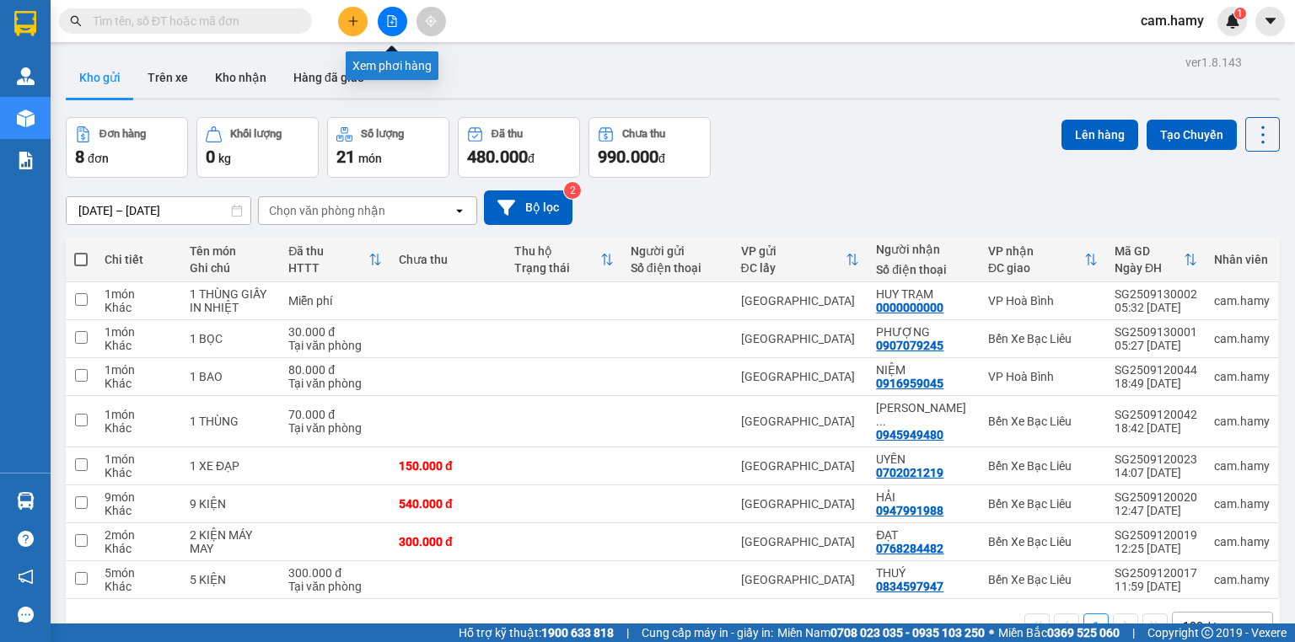
click at [392, 24] on icon "file-add" at bounding box center [392, 21] width 12 height 12
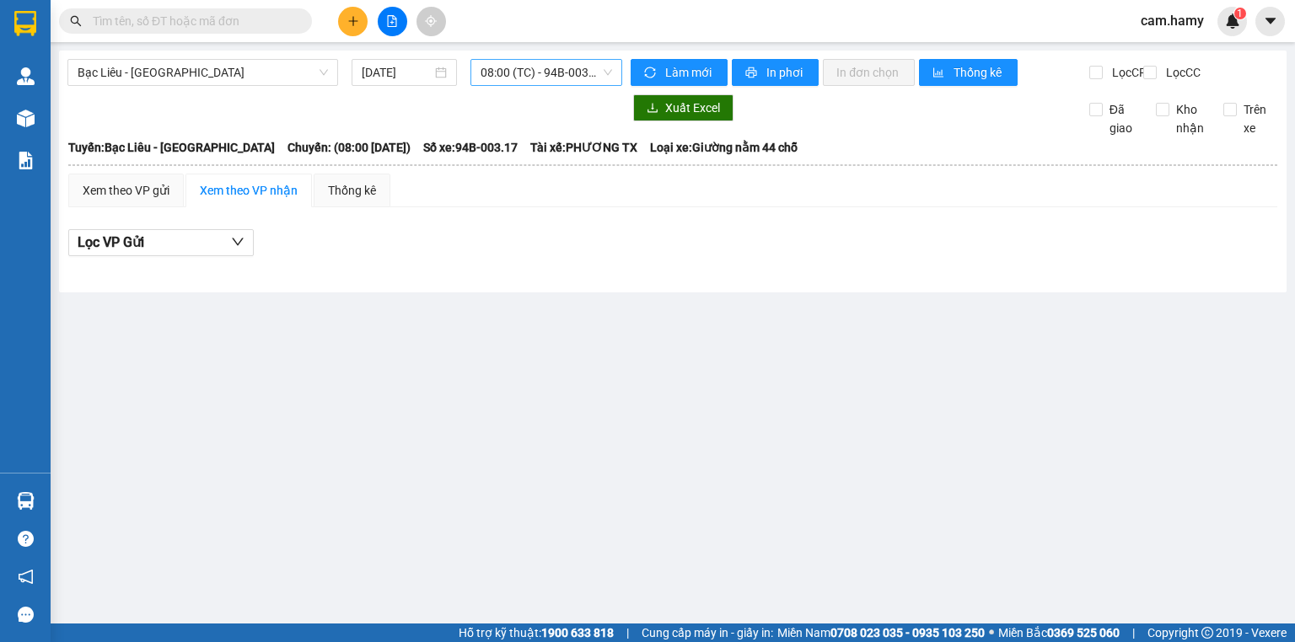
click at [563, 78] on span "08:00 (TC) - 94B-003.17" at bounding box center [546, 72] width 132 height 25
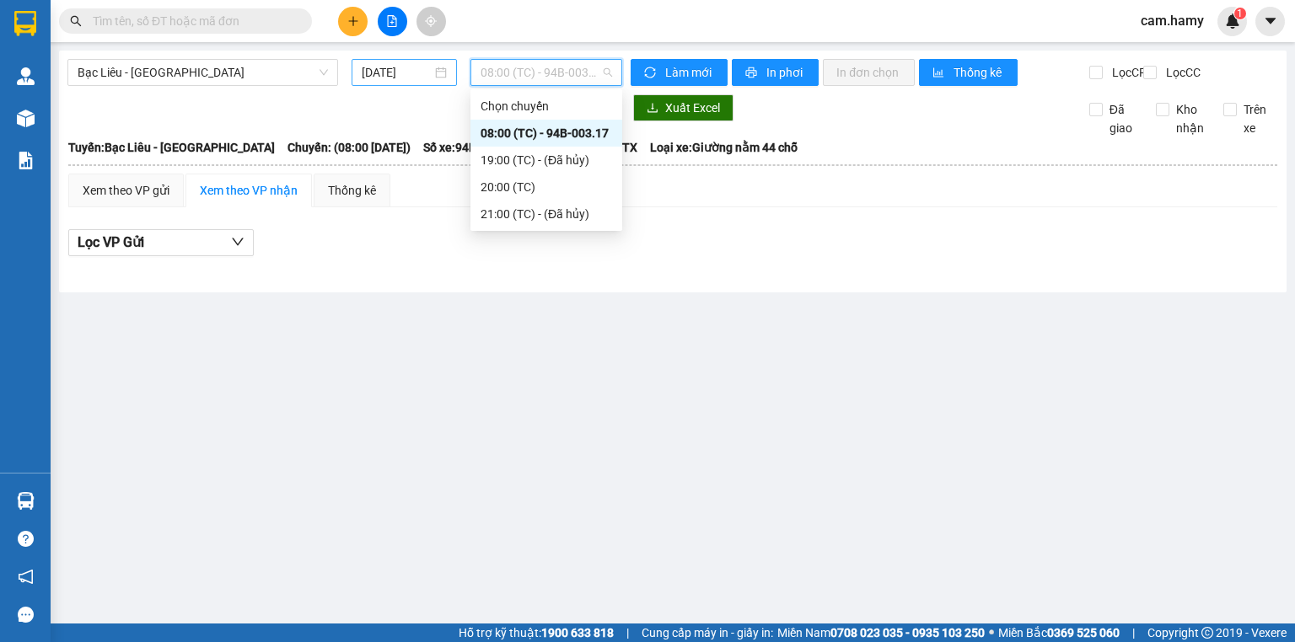
click at [440, 68] on div "[DATE]" at bounding box center [404, 72] width 84 height 19
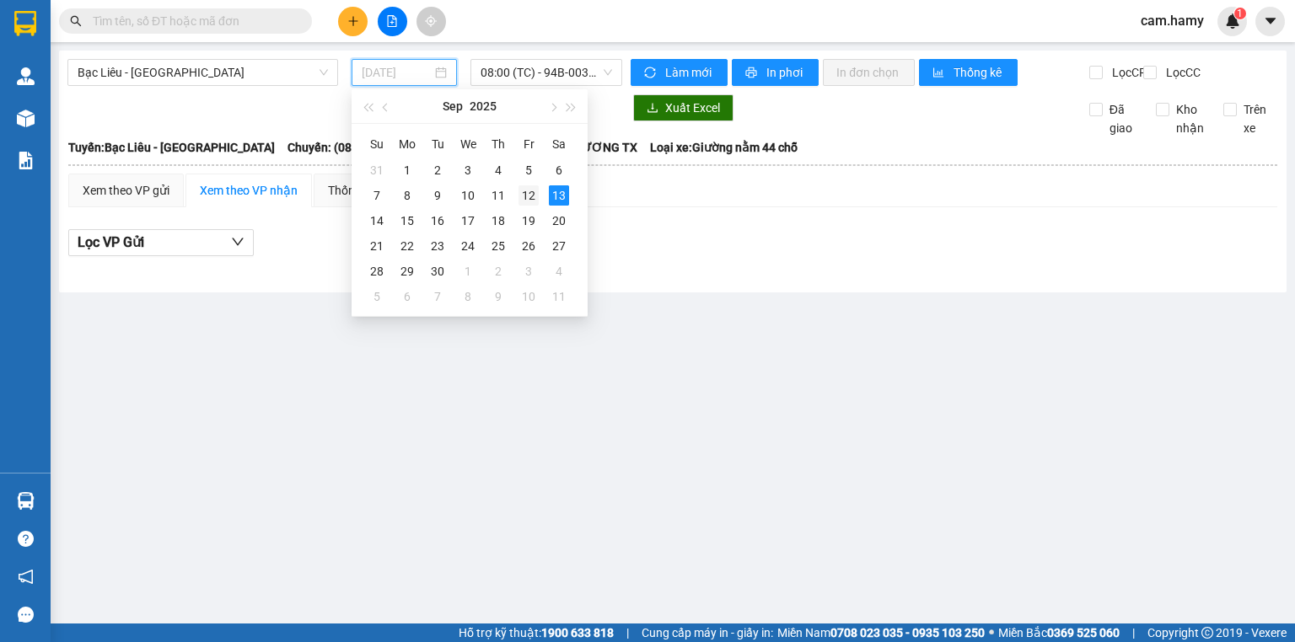
click at [523, 191] on div "12" at bounding box center [528, 195] width 20 height 20
type input "[DATE]"
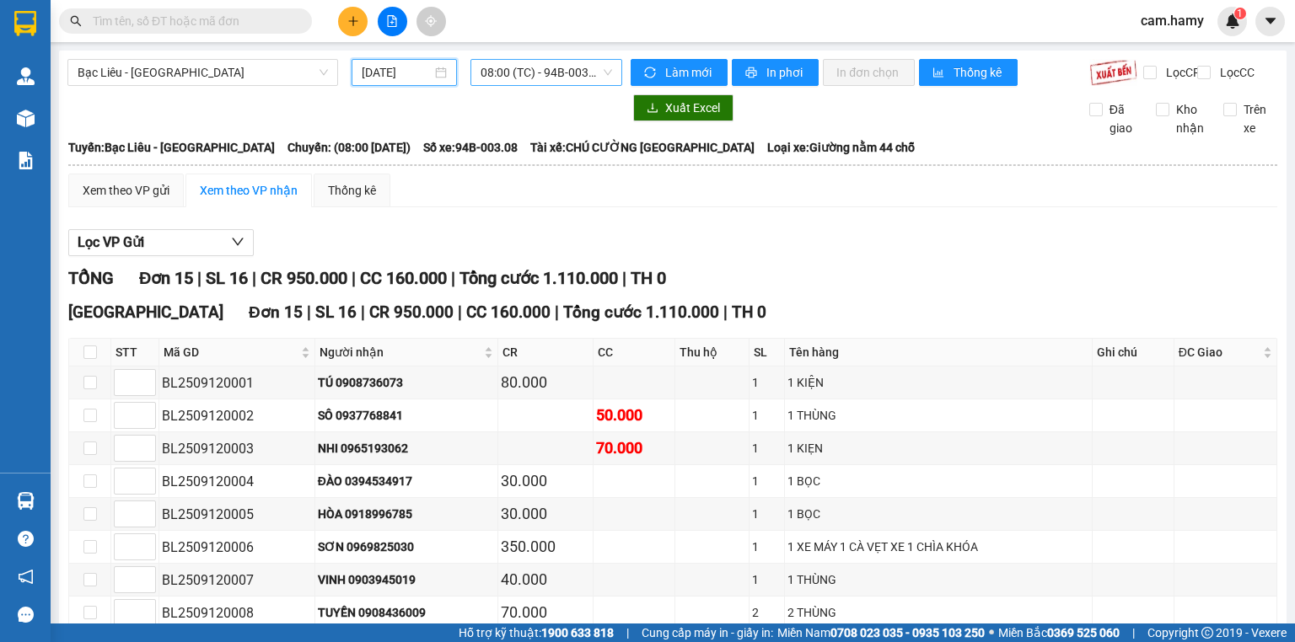
click at [526, 60] on span "08:00 (TC) - 94B-003.08" at bounding box center [546, 72] width 132 height 25
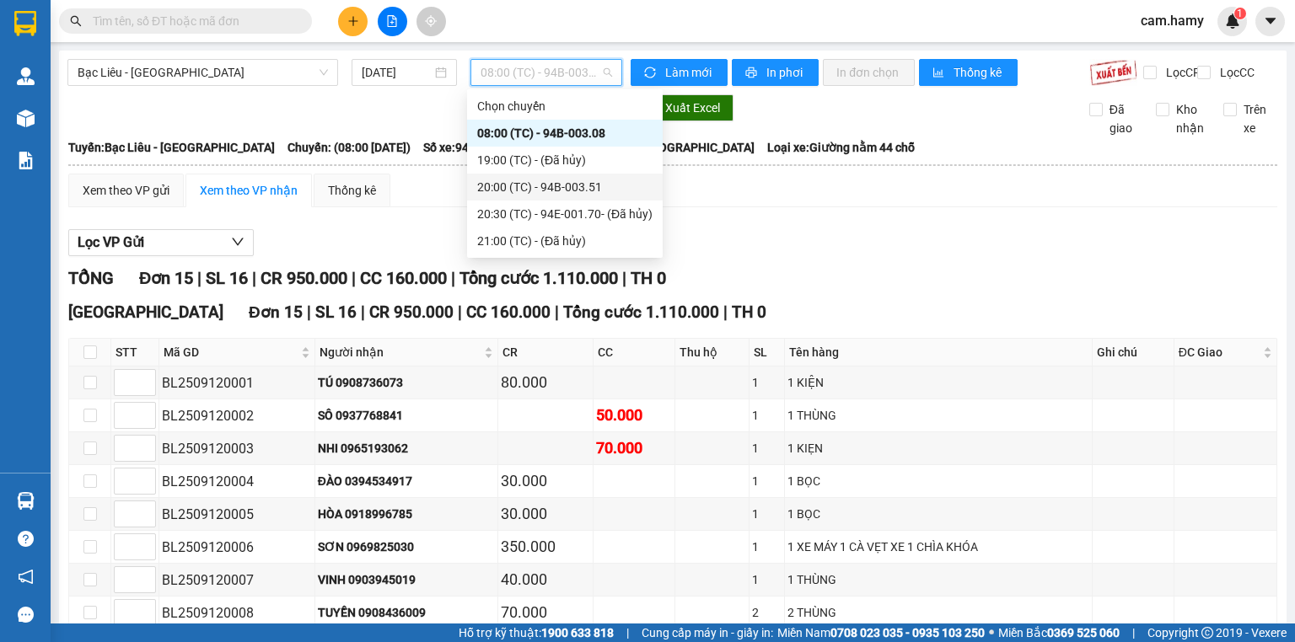
click at [573, 185] on div "20:00 (TC) - 94B-003.51" at bounding box center [564, 187] width 175 height 19
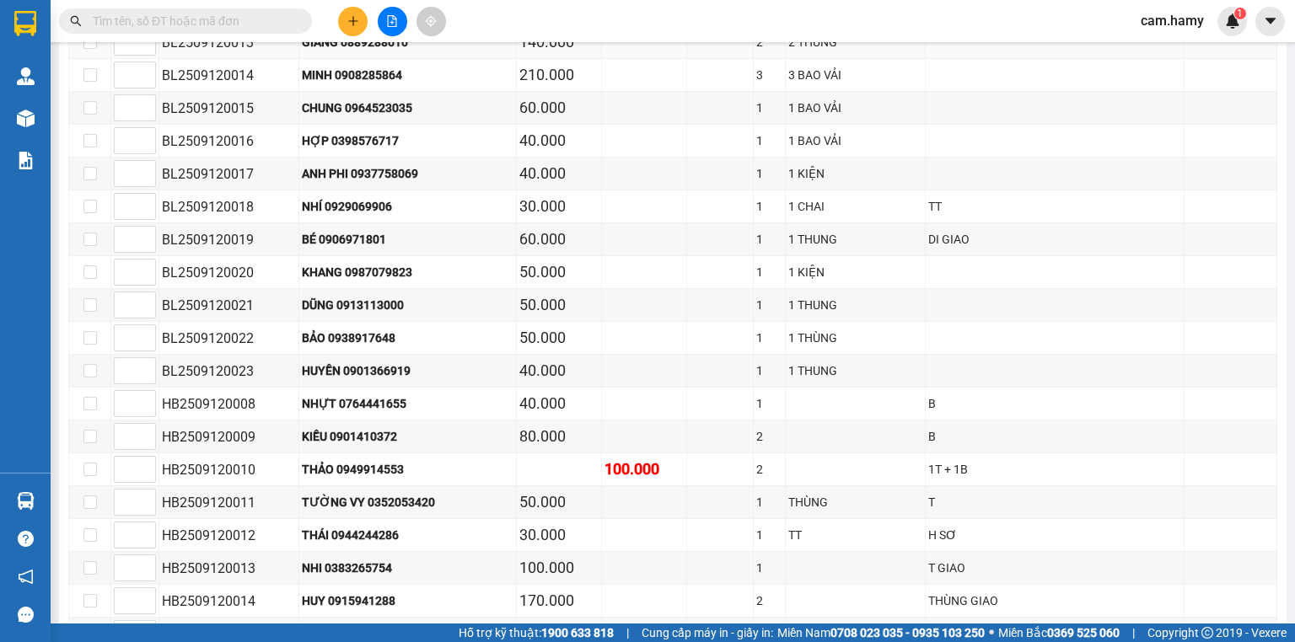
scroll to position [270, 0]
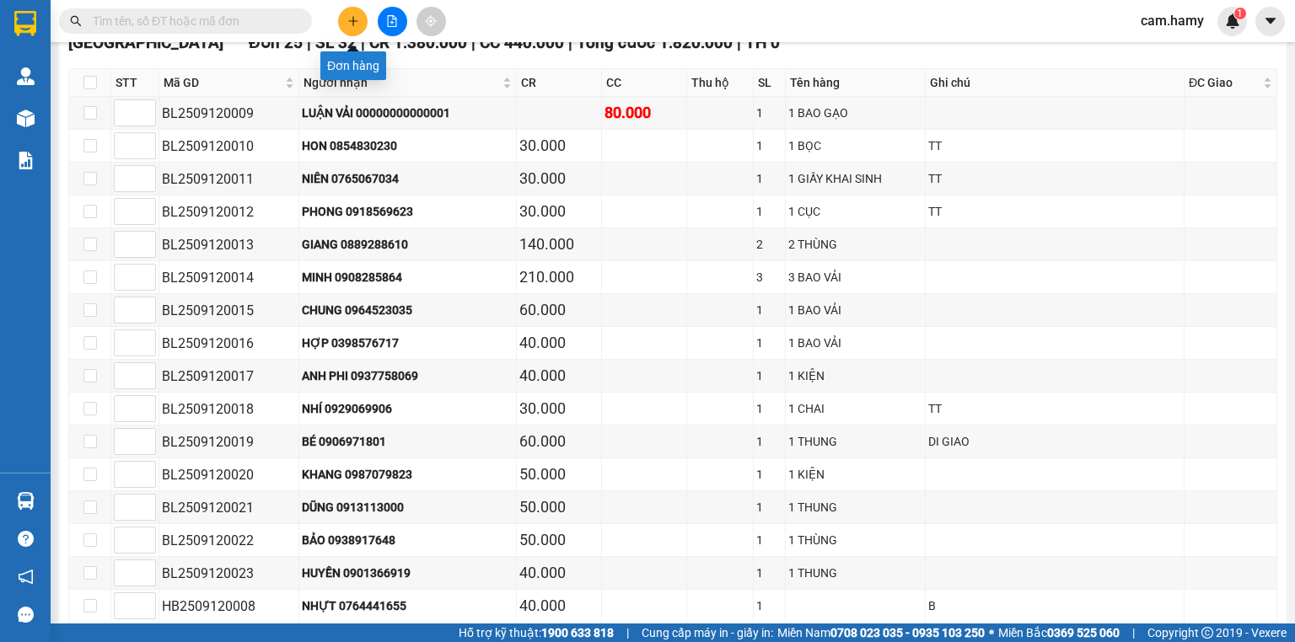
click at [354, 17] on icon "plus" at bounding box center [353, 21] width 12 height 12
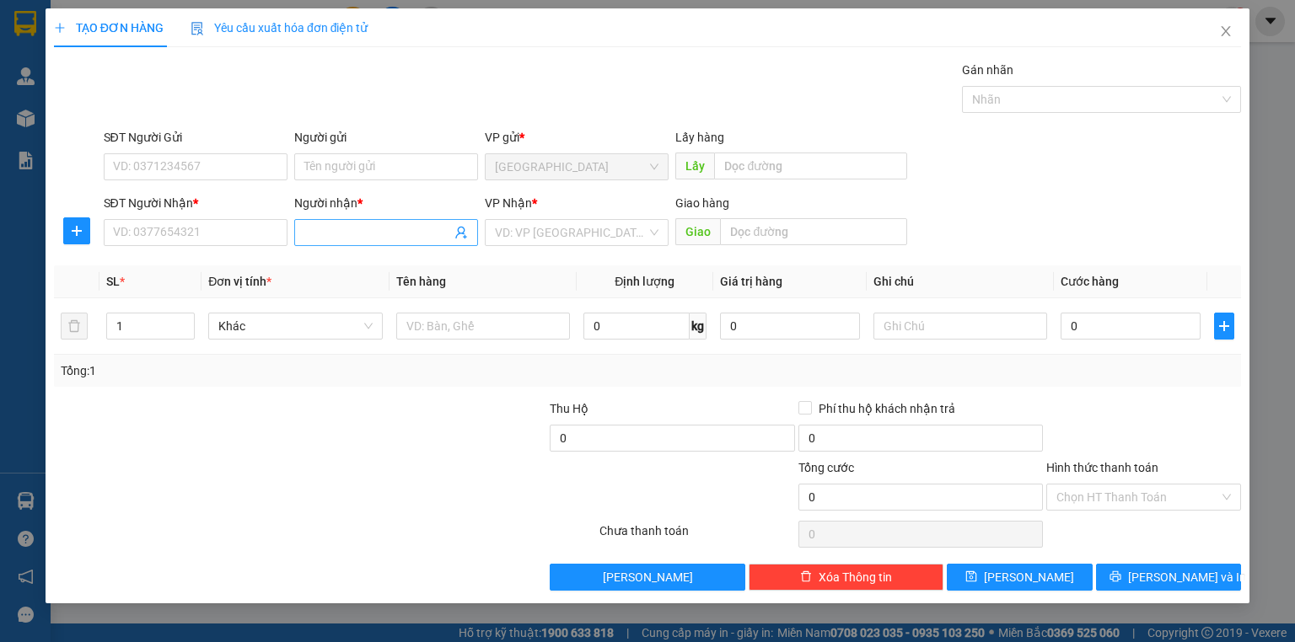
click at [336, 227] on input "Người nhận *" at bounding box center [377, 232] width 147 height 19
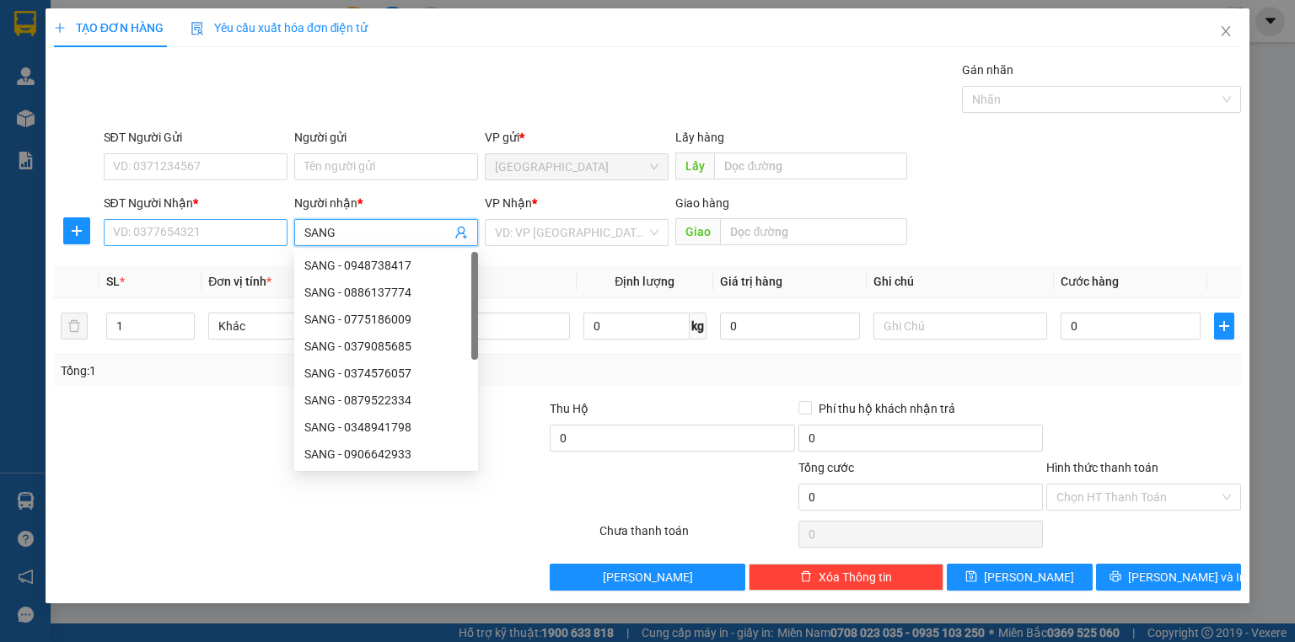
type input "SANG"
click at [256, 225] on input "SĐT Người Nhận *" at bounding box center [196, 232] width 184 height 27
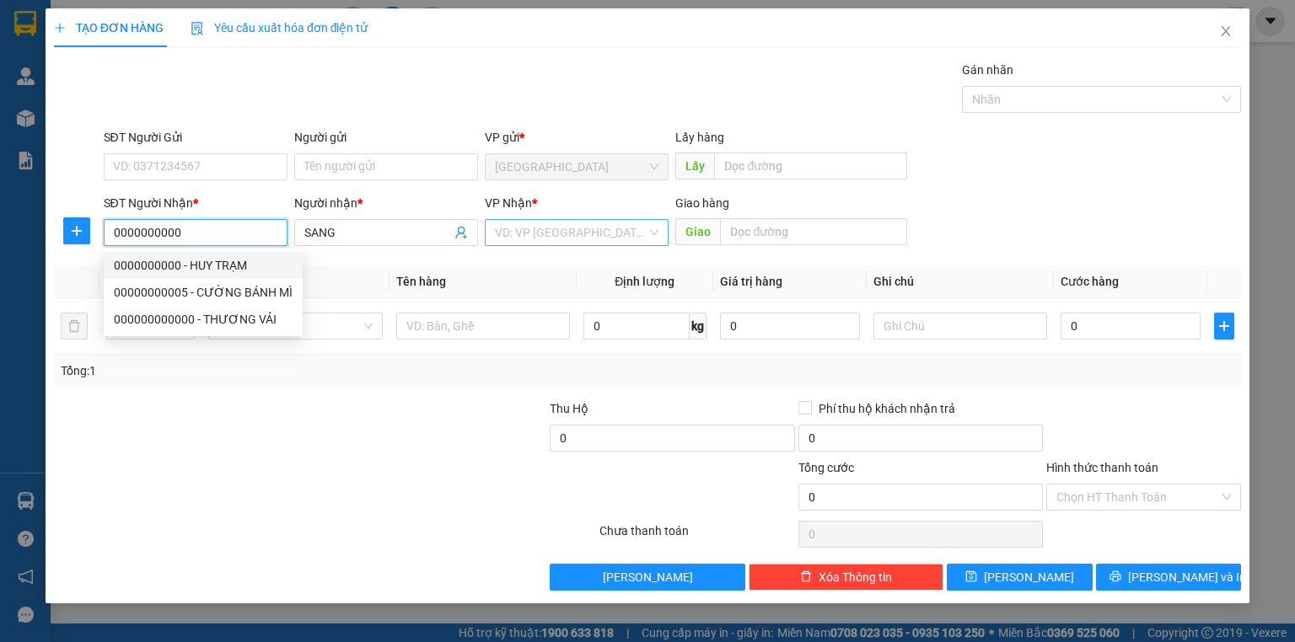
type input "0000000000"
click at [546, 239] on input "search" at bounding box center [571, 232] width 152 height 25
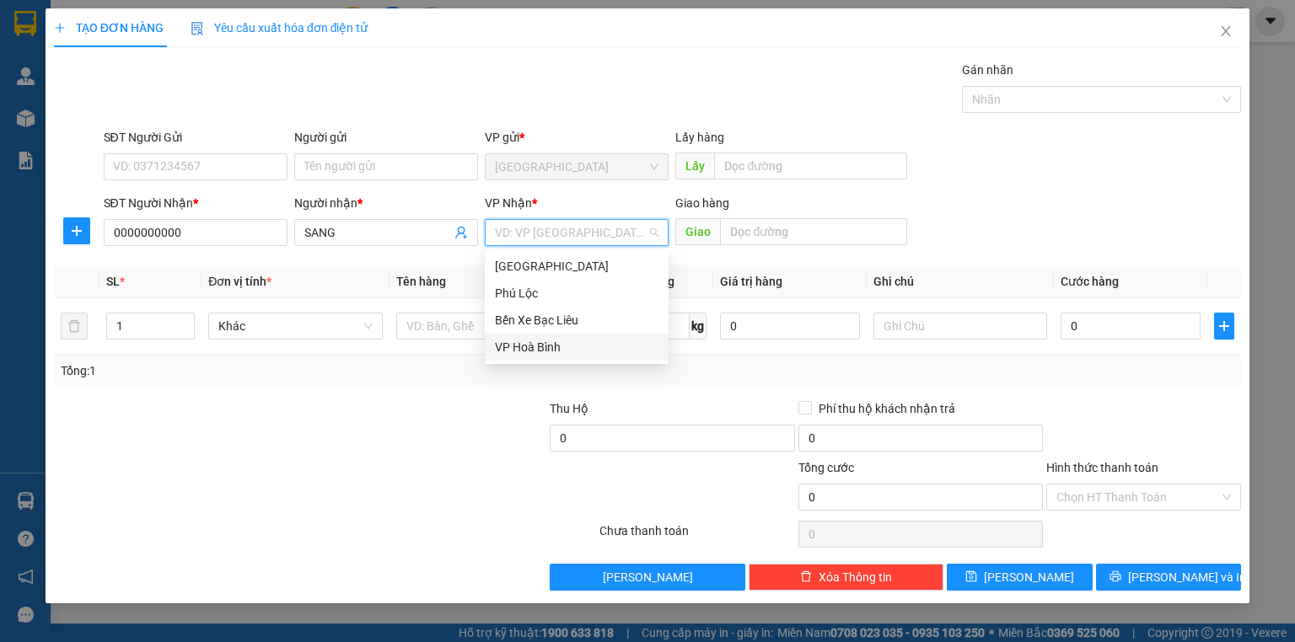
click at [549, 341] on div "VP Hoà Bình" at bounding box center [577, 347] width 164 height 19
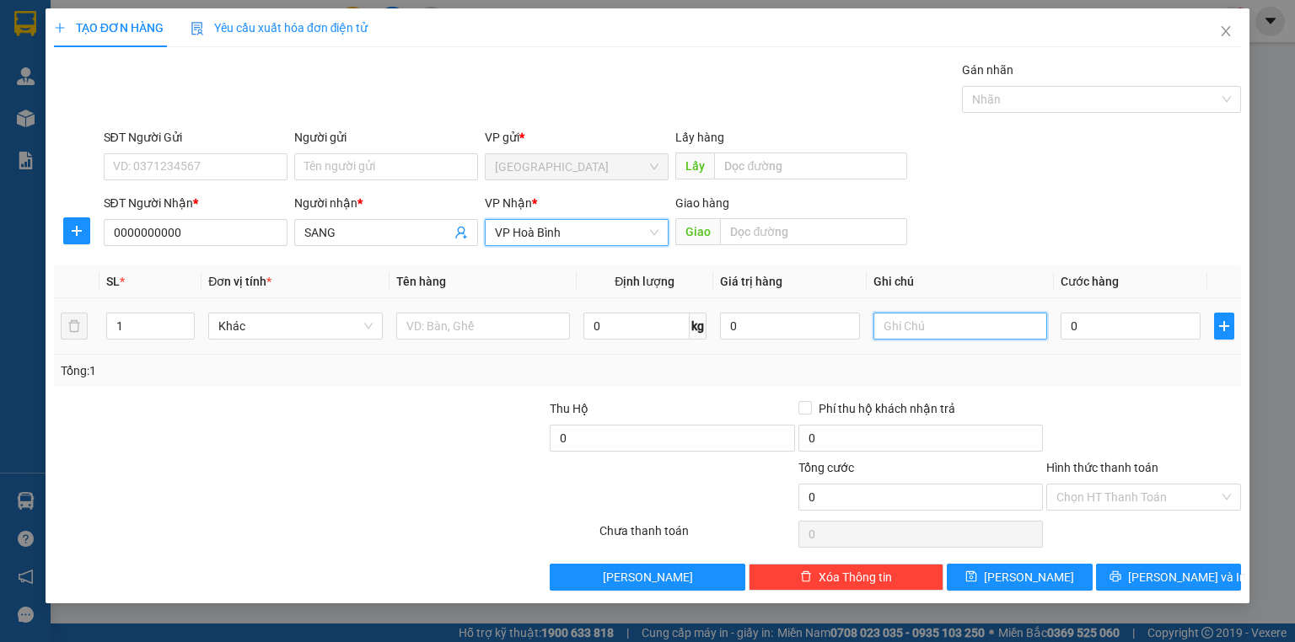
click at [887, 327] on input "text" at bounding box center [960, 326] width 174 height 27
type input "1 THÙNG"
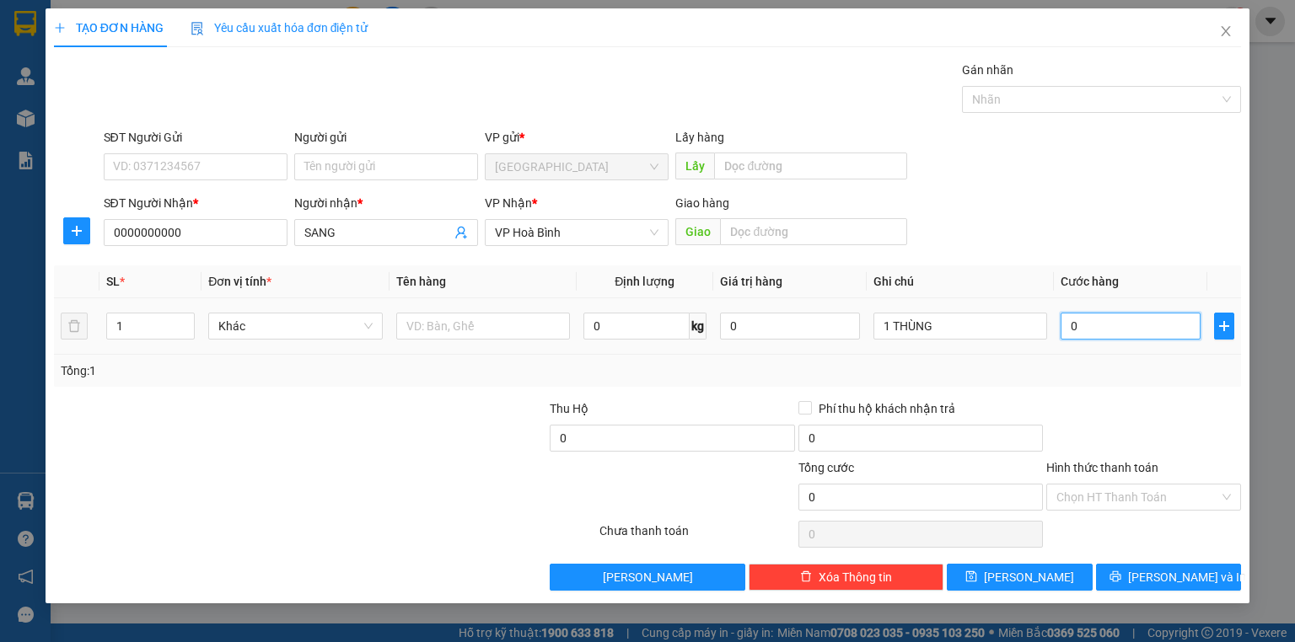
click at [1101, 337] on input "0" at bounding box center [1130, 326] width 140 height 27
type input "1"
type input "15"
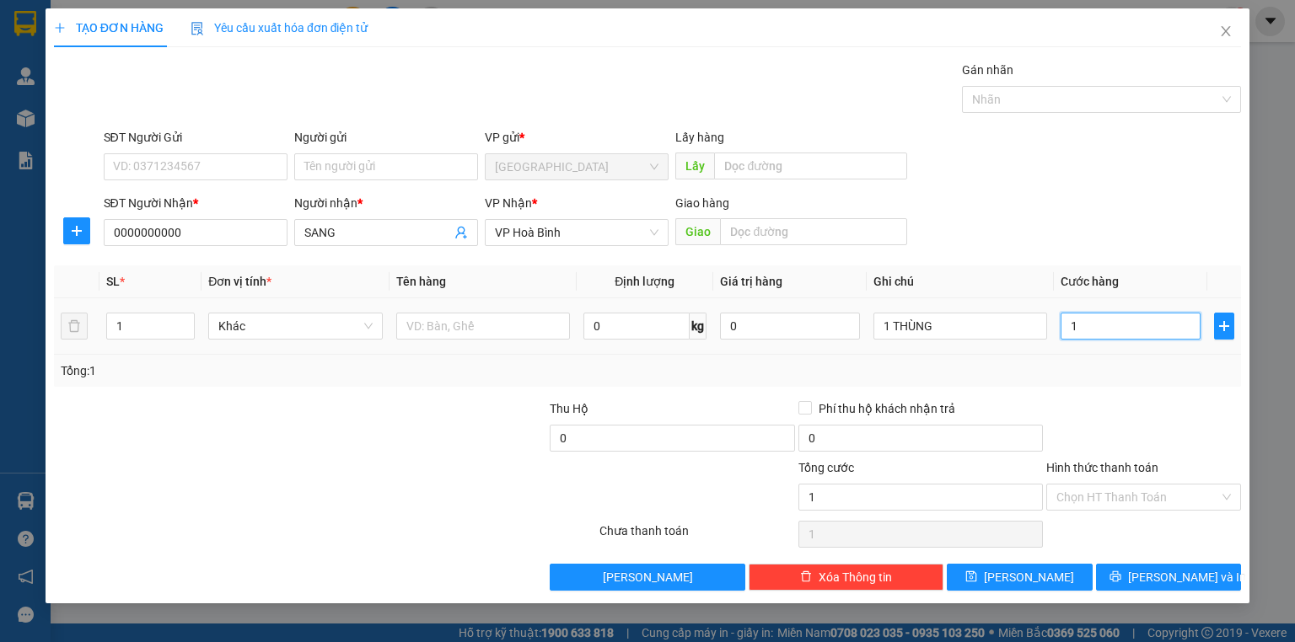
type input "15"
type input "150"
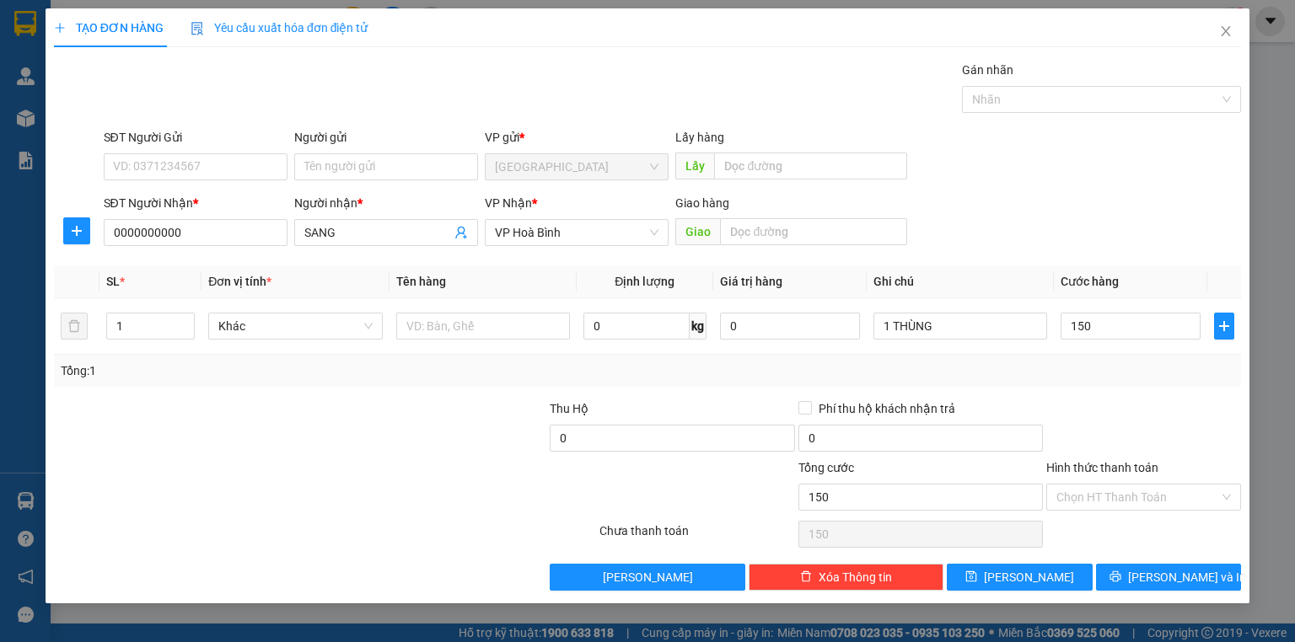
type input "150.000"
click at [1055, 364] on div "Tổng: 1" at bounding box center [647, 371] width 1173 height 19
click at [1149, 571] on button "[PERSON_NAME] và In" at bounding box center [1169, 577] width 146 height 27
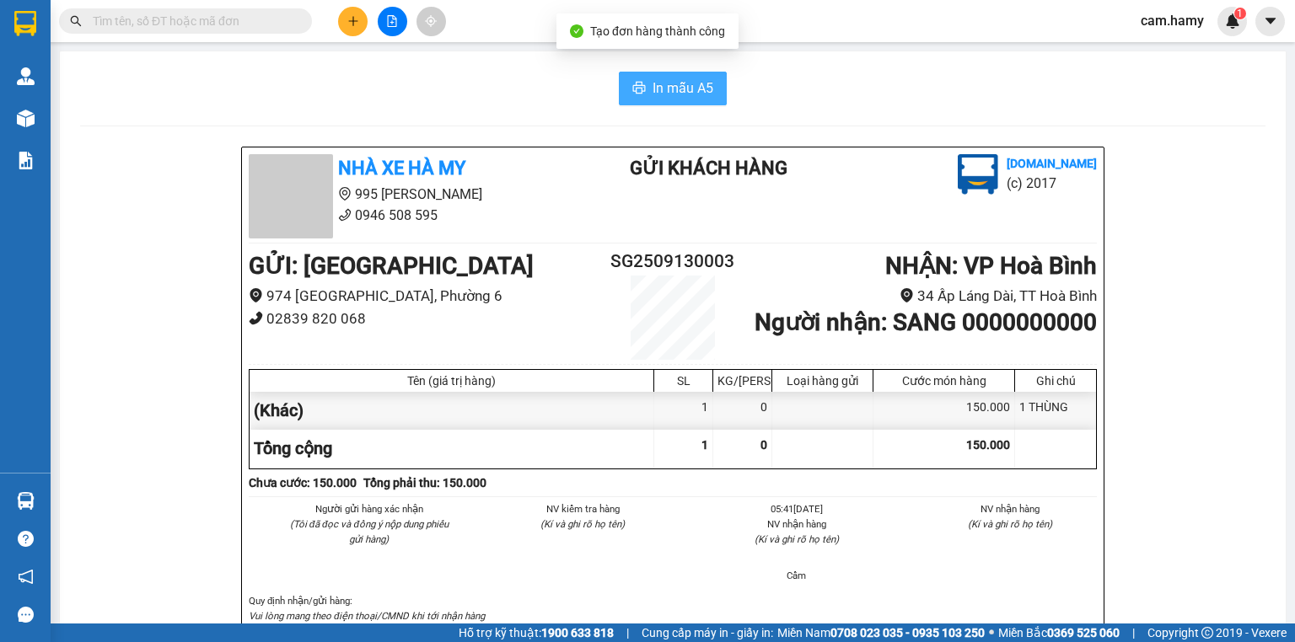
click at [695, 91] on span "In mẫu A5" at bounding box center [682, 88] width 61 height 21
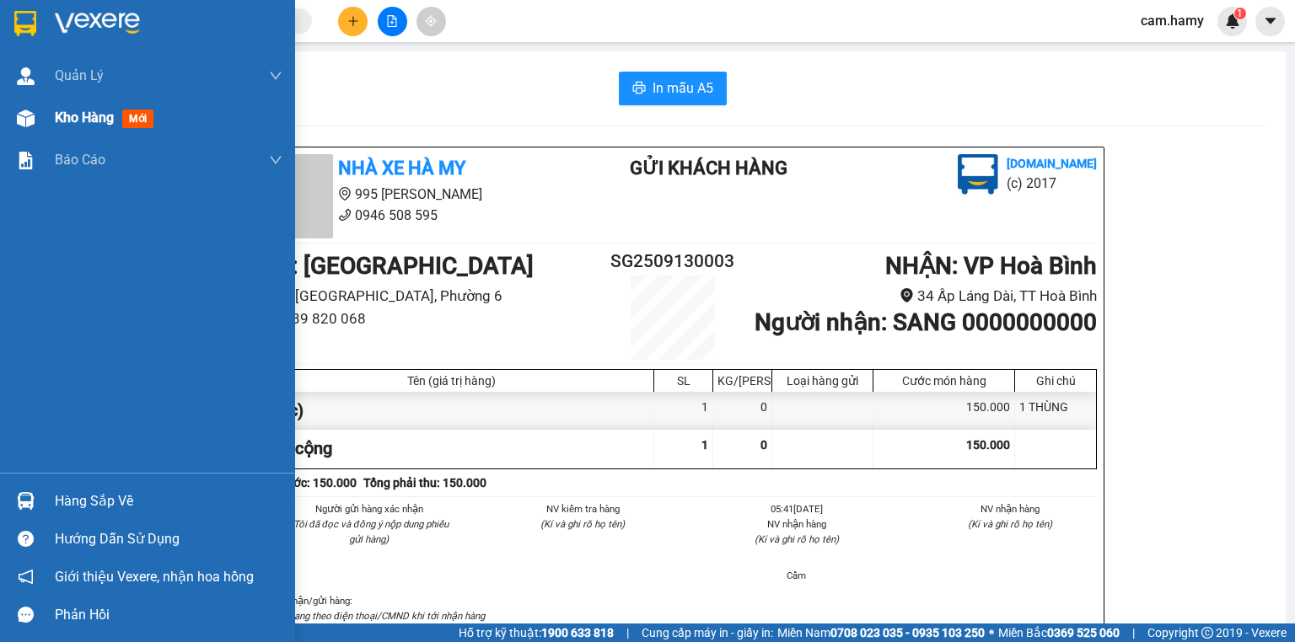
click at [55, 114] on span "Kho hàng" at bounding box center [84, 118] width 59 height 16
